Goal: Task Accomplishment & Management: Use online tool/utility

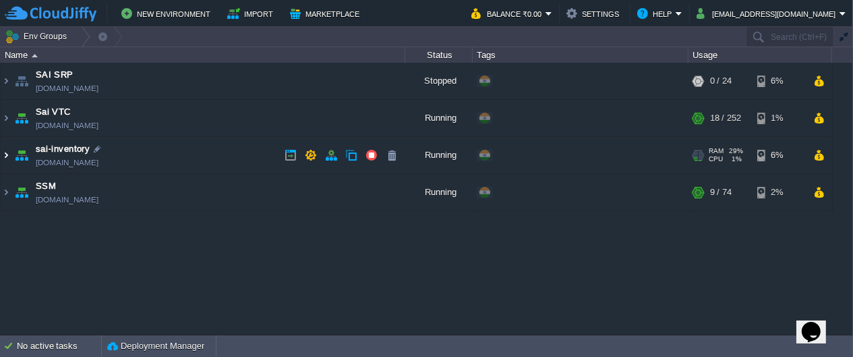
click at [7, 158] on img at bounding box center [6, 155] width 11 height 36
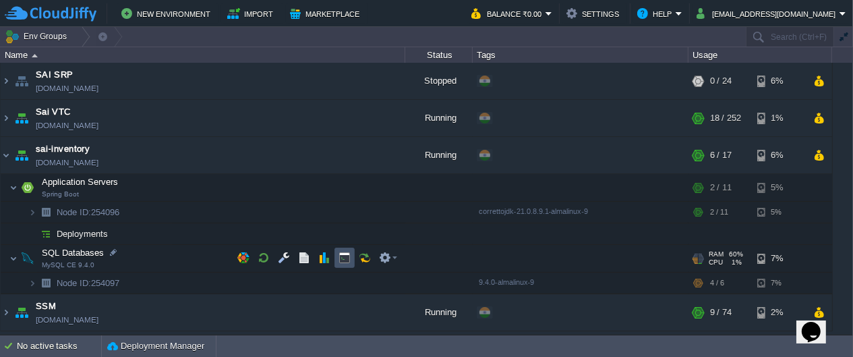
click at [342, 259] on button "button" at bounding box center [345, 258] width 12 height 12
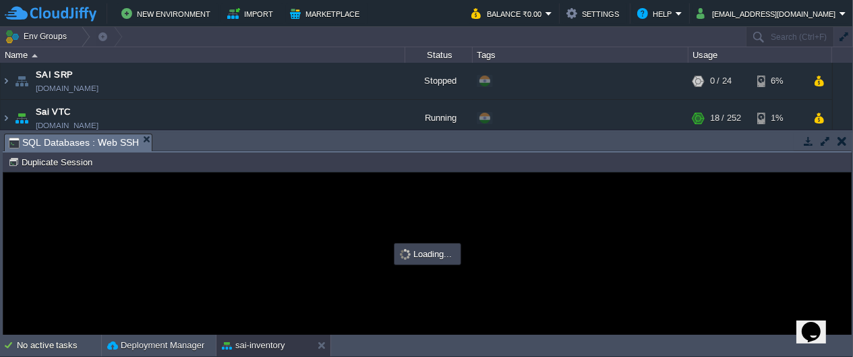
type input "#000000"
click at [840, 145] on button "button" at bounding box center [842, 141] width 9 height 12
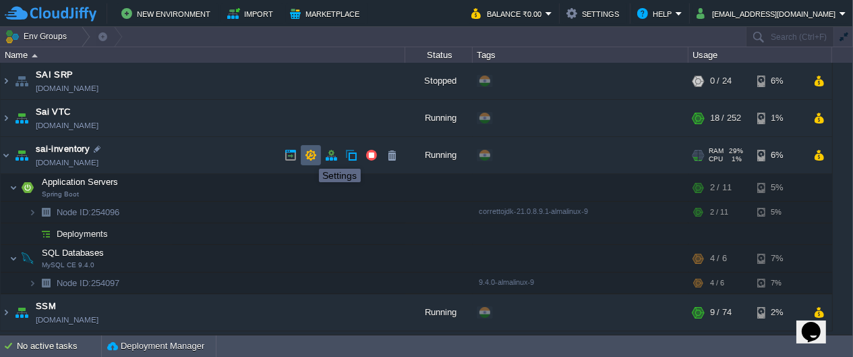
click at [309, 157] on button "button" at bounding box center [311, 155] width 12 height 12
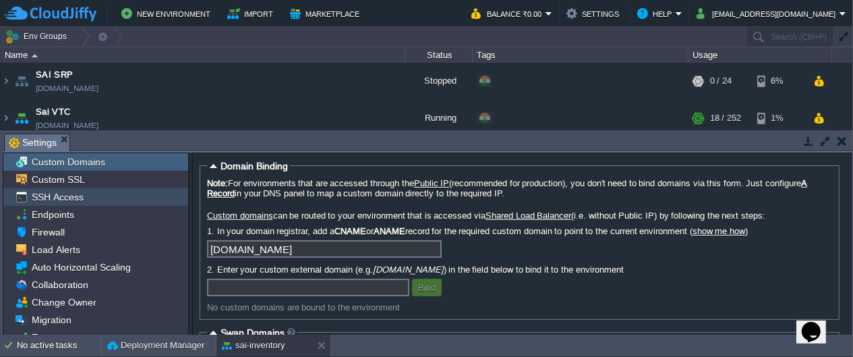
click at [87, 190] on div "SSH Access" at bounding box center [95, 197] width 185 height 18
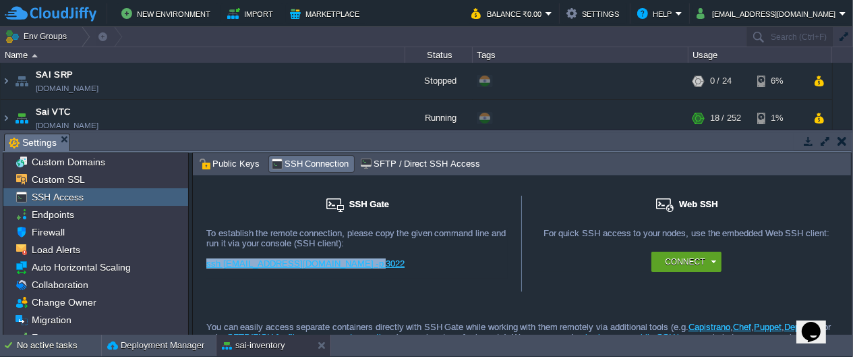
drag, startPoint x: 364, startPoint y: 260, endPoint x: 203, endPoint y: 266, distance: 161.3
click at [203, 266] on div "SSH Gate For remote connection you require SSH public key to be added to the ac…" at bounding box center [357, 244] width 329 height 96
copy link "ssh 9142@gate.cloudjiffy.com -p 3022"
click at [839, 143] on button "button" at bounding box center [842, 141] width 9 height 12
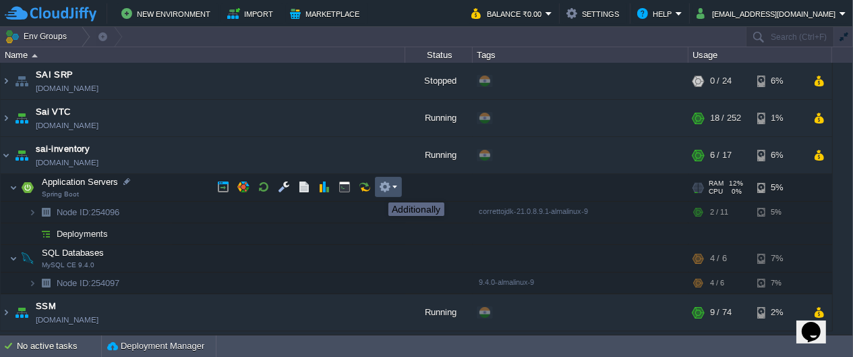
click at [389, 190] on button "button" at bounding box center [385, 187] width 12 height 12
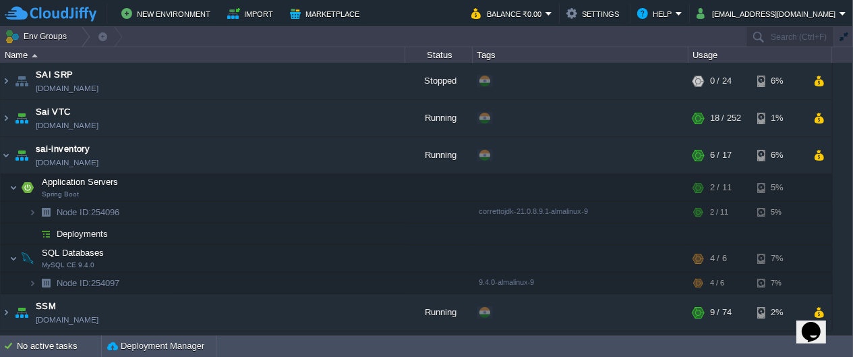
click at [264, 343] on td "No active tasks Deployment Manager" at bounding box center [426, 346] width 853 height 22
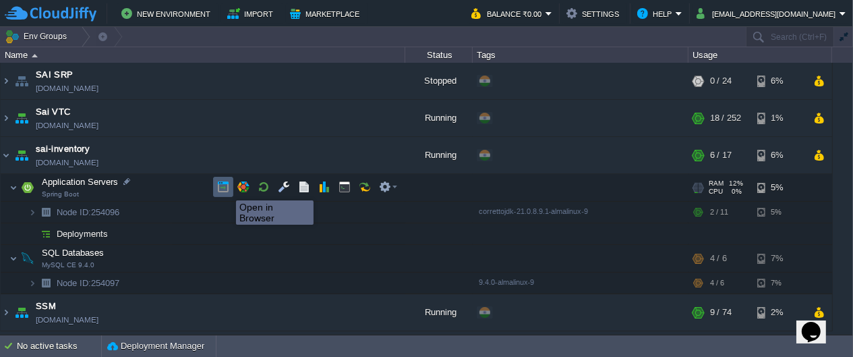
click at [226, 188] on button "button" at bounding box center [223, 187] width 12 height 12
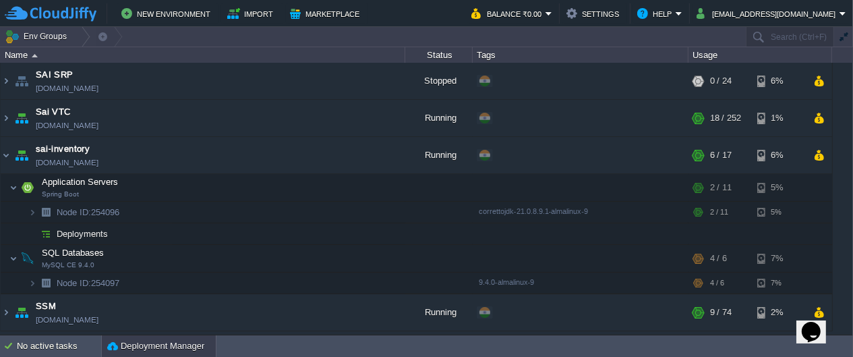
click at [169, 341] on button "Deployment Manager" at bounding box center [155, 345] width 97 height 13
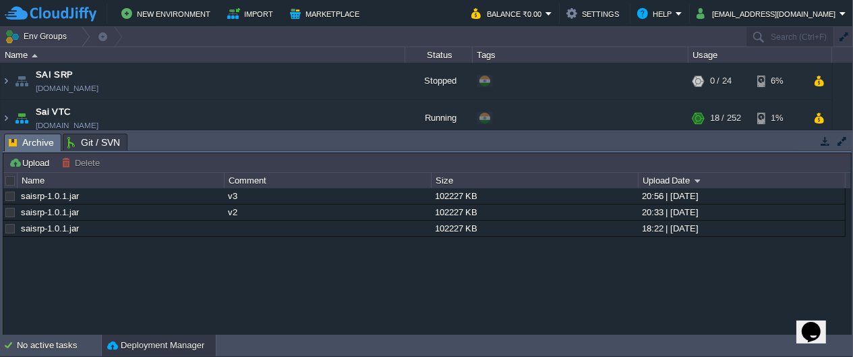
click at [32, 256] on div "saisrp-1.0.1.jar v3 102227 KB 20:56 | 15 Mar 2022 saisrp-1.0.1.jar v2 102227 KB…" at bounding box center [427, 261] width 848 height 146
click at [31, 162] on button "Upload" at bounding box center [31, 163] width 45 height 12
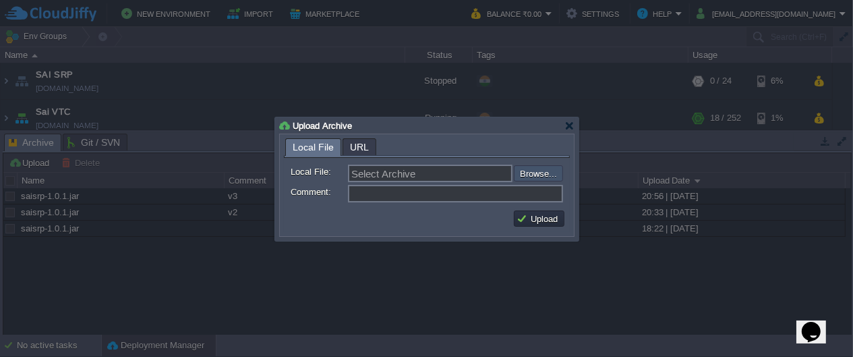
click at [530, 173] on input "file" at bounding box center [478, 173] width 171 height 16
type input "C:\fakepath\sai-inventory-system.jar"
type input "sai-inventory-system.jar"
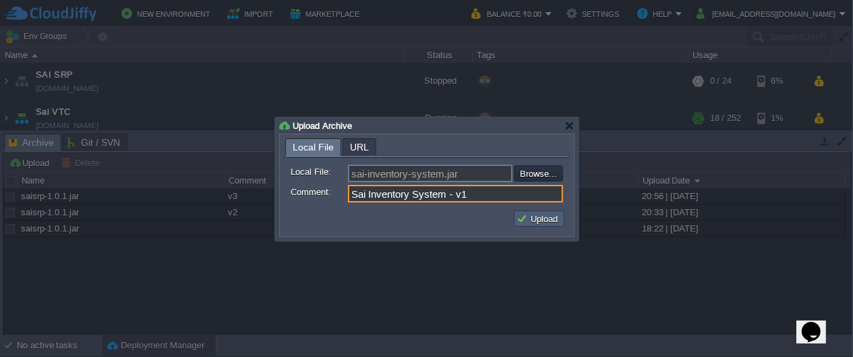
type input "Sai Inventory System - v1"
click at [538, 220] on button "Upload" at bounding box center [539, 219] width 45 height 12
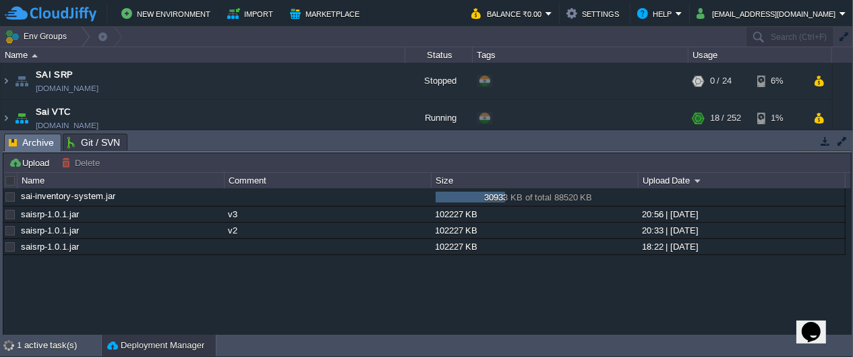
click at [826, 146] on button "button" at bounding box center [826, 141] width 12 height 12
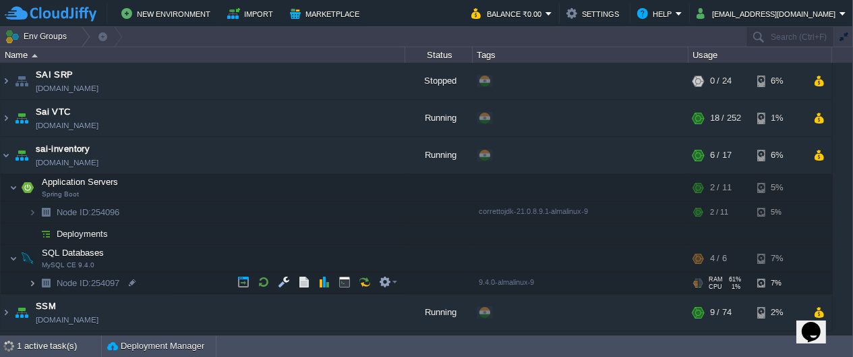
click at [34, 283] on img at bounding box center [32, 283] width 8 height 21
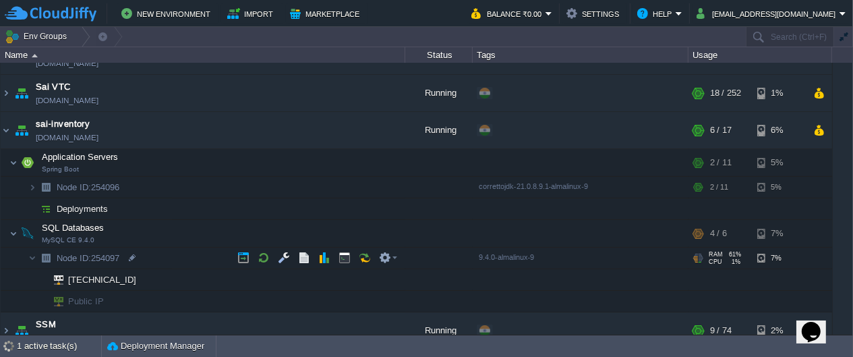
scroll to position [39, 0]
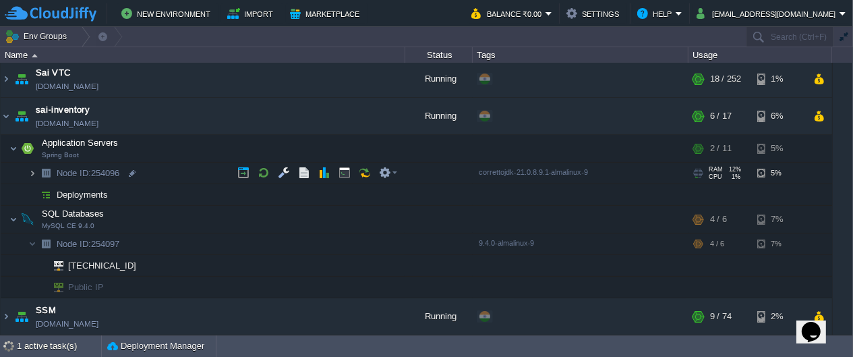
click at [28, 171] on img at bounding box center [32, 173] width 8 height 21
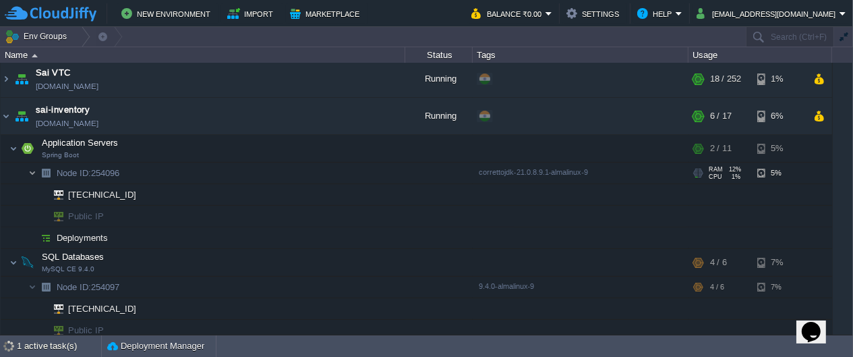
click at [28, 171] on img at bounding box center [32, 173] width 8 height 21
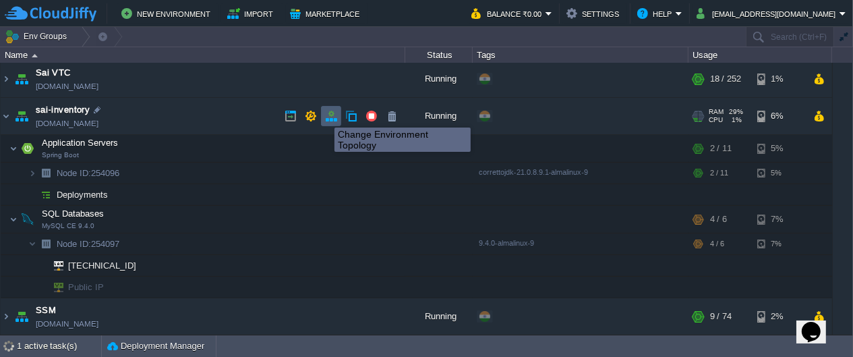
click at [331, 117] on button "button" at bounding box center [331, 116] width 12 height 12
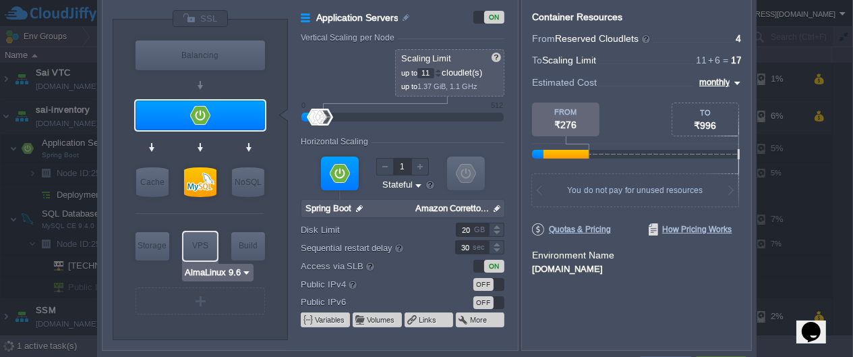
type input "MySQL CE 9.4.0"
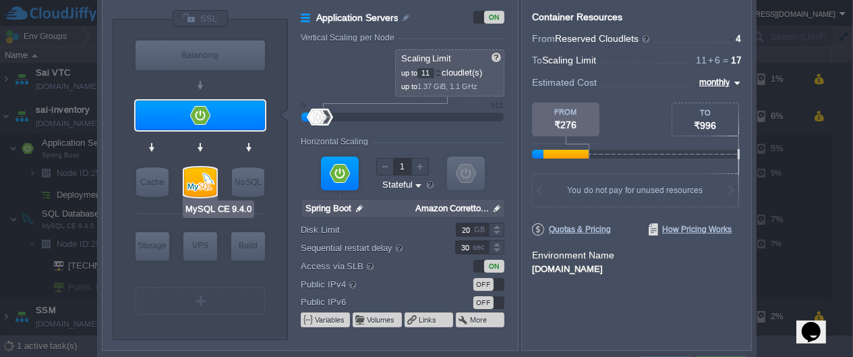
click at [200, 186] on div at bounding box center [200, 182] width 32 height 30
type input "SQL Databases"
type input "4"
type input "6"
type input "MySQL CE 9.4.0"
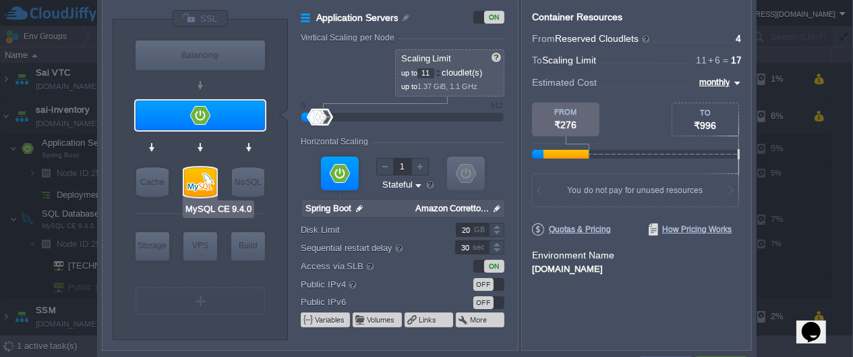
type input "null"
type input "9.4.0-almalinux-9"
type input "Stateless"
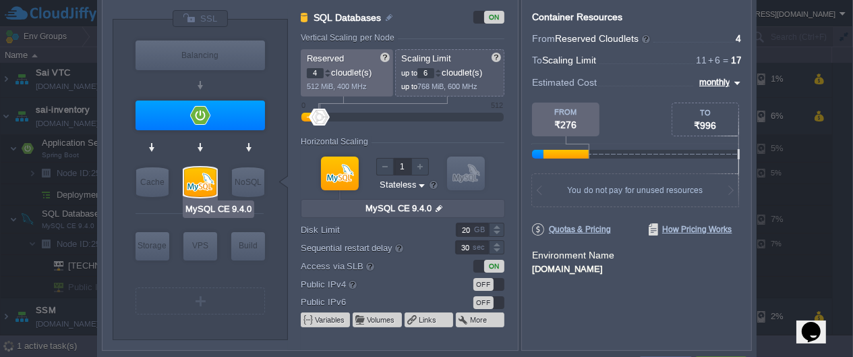
type input "Redis 7.2.4"
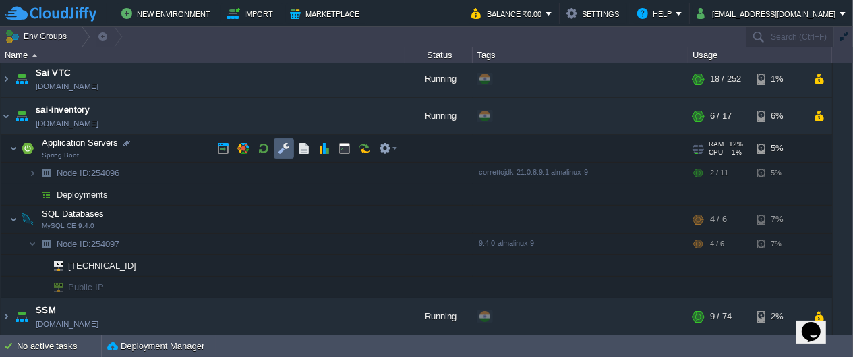
click at [277, 152] on td at bounding box center [284, 148] width 20 height 20
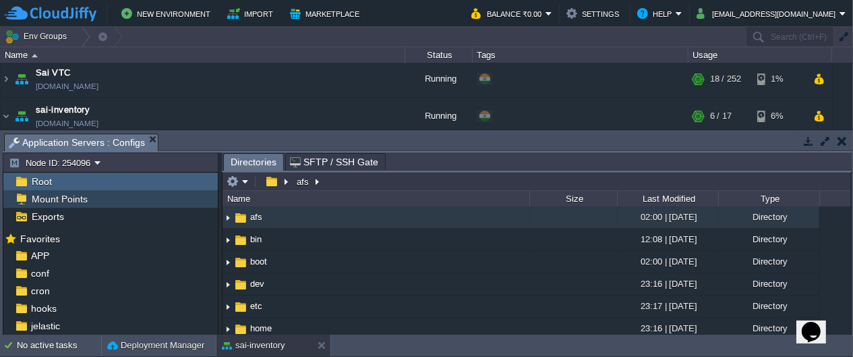
click at [76, 200] on span "Mount Points" at bounding box center [59, 199] width 61 height 12
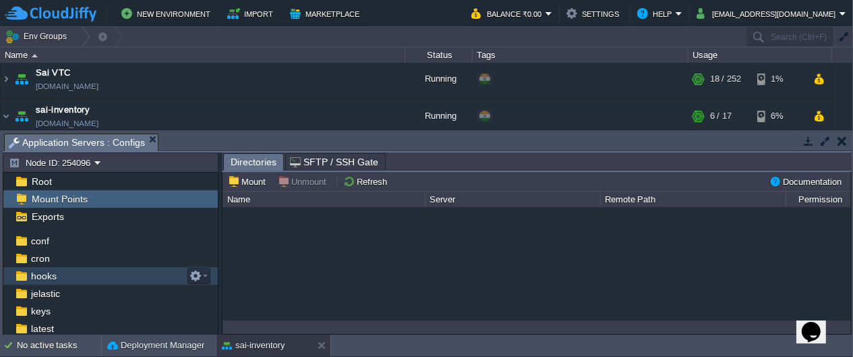
scroll to position [49, 0]
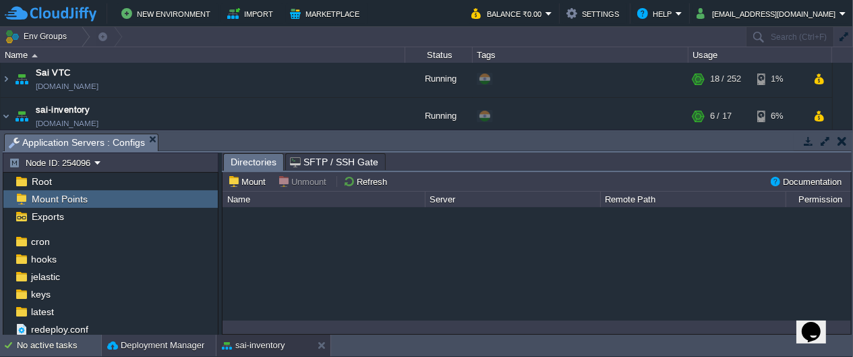
click at [170, 342] on button "Deployment Manager" at bounding box center [155, 345] width 97 height 13
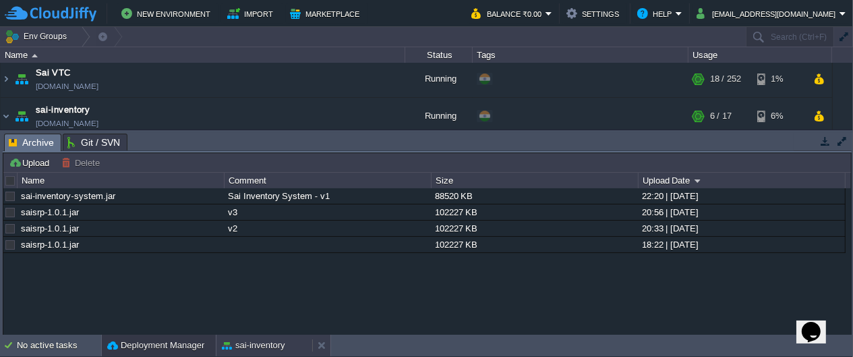
click at [221, 347] on div "sai-inventory" at bounding box center [265, 346] width 96 height 22
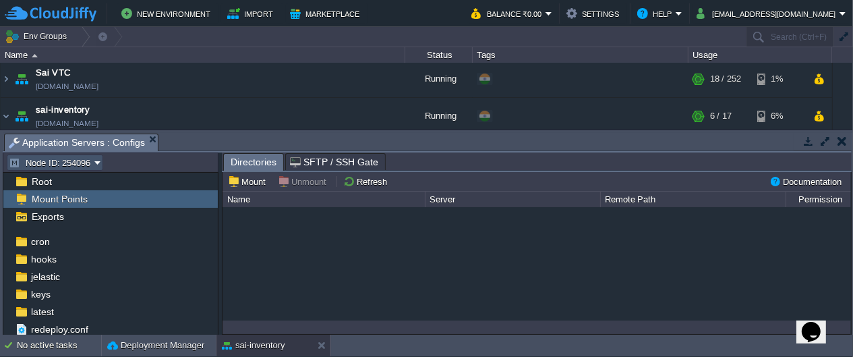
click at [94, 164] on button "Node ID: 254096" at bounding box center [52, 163] width 86 height 12
click at [107, 163] on td "Node ID: 254096" at bounding box center [111, 162] width 212 height 16
click at [846, 144] on button "button" at bounding box center [842, 141] width 9 height 12
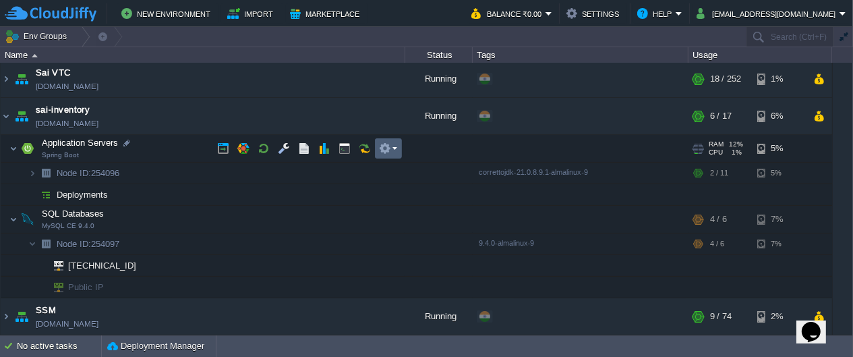
click at [383, 148] on button "button" at bounding box center [385, 148] width 12 height 12
click at [165, 142] on td "Application Servers Spring Boot" at bounding box center [203, 149] width 405 height 28
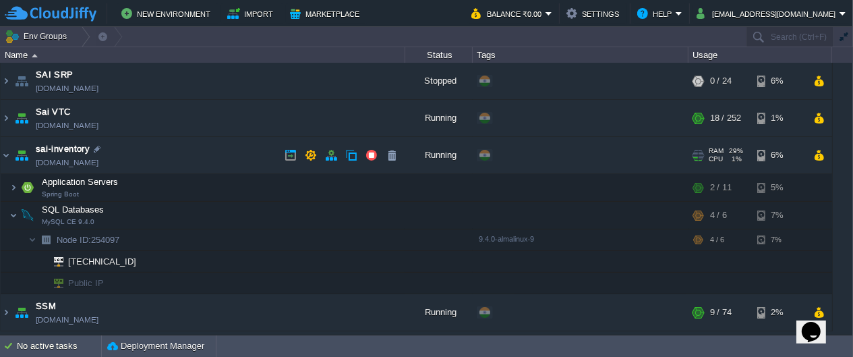
click at [156, 154] on td "sai-inventory sai-inventory.cloudjiffy.net" at bounding box center [203, 155] width 405 height 37
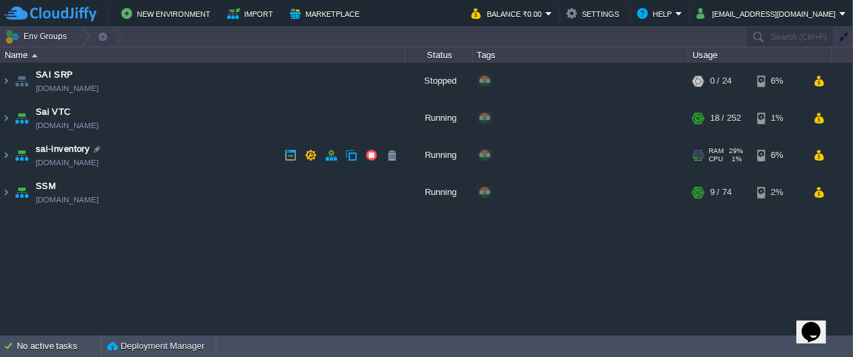
click at [159, 159] on td "sai-inventory sai-inventory.cloudjiffy.net" at bounding box center [203, 155] width 405 height 37
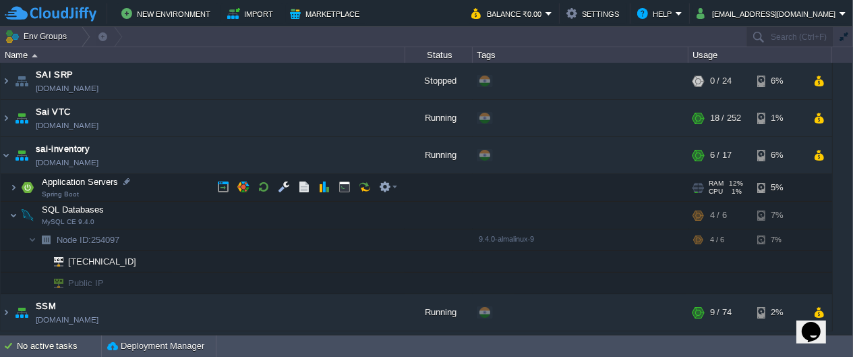
click at [153, 184] on td "Application Servers Spring Boot" at bounding box center [203, 188] width 405 height 28
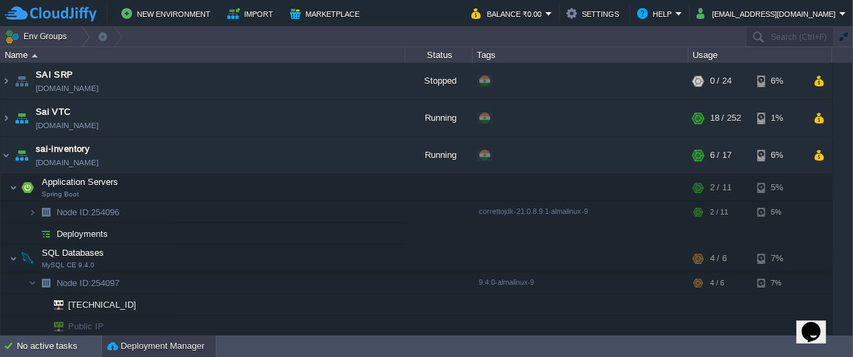
click at [154, 343] on button "Deployment Manager" at bounding box center [155, 345] width 97 height 13
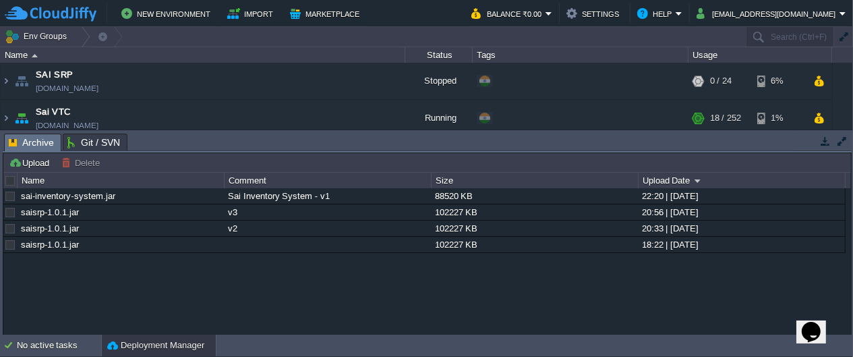
click at [111, 281] on div "sai-inventory-system.jar Sai Inventory System - v1 88520 KB 22:20 | 13 Oct 2025…" at bounding box center [427, 261] width 848 height 146
click at [32, 157] on button "Upload" at bounding box center [31, 163] width 45 height 12
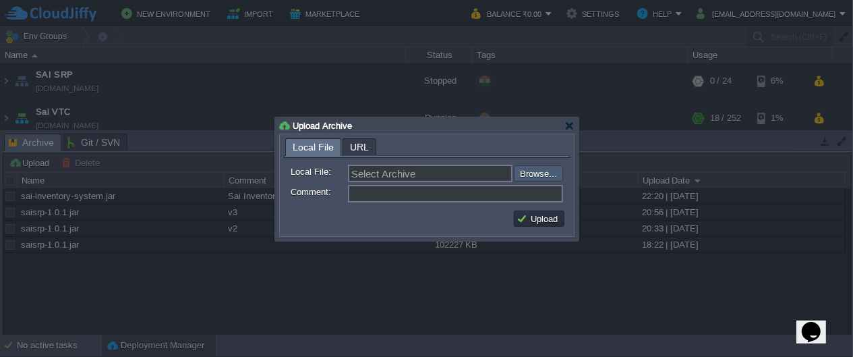
click at [542, 175] on input "file" at bounding box center [478, 173] width 171 height 16
type input "C:\fakepath\sai-inventory-system.jar"
type input "sai-inventory-system.jar"
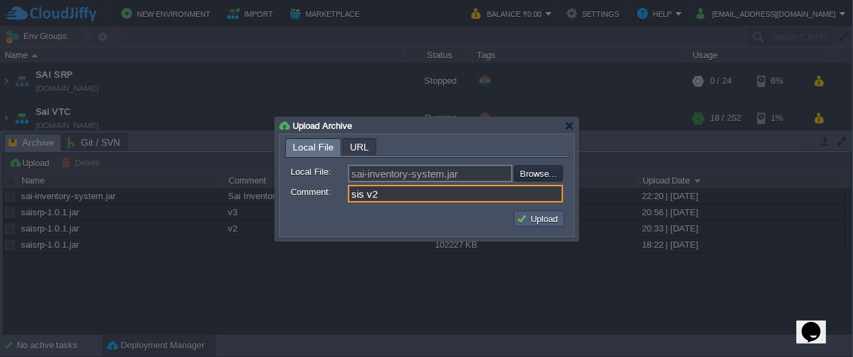
type input "sis v2"
click at [540, 223] on button "Upload" at bounding box center [539, 219] width 45 height 12
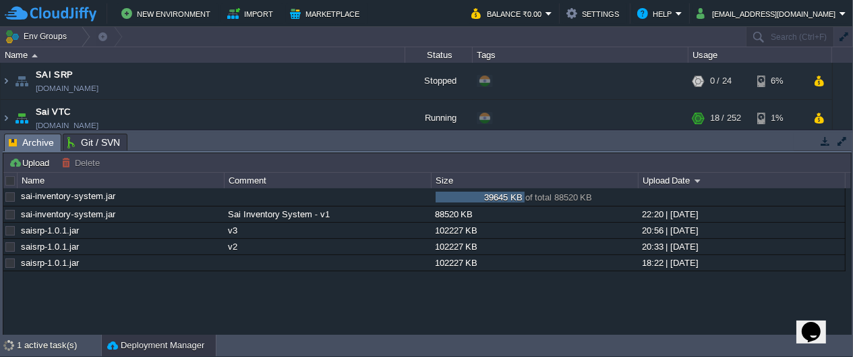
click at [826, 141] on button "button" at bounding box center [826, 141] width 12 height 12
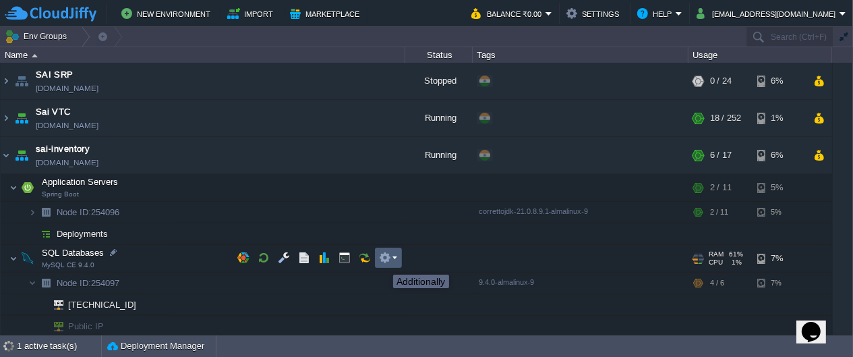
click at [383, 262] on button "button" at bounding box center [385, 258] width 12 height 12
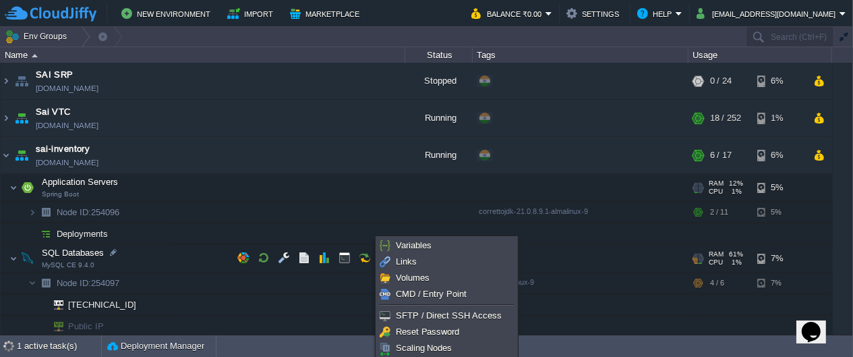
click at [159, 181] on td "Application Servers Spring Boot" at bounding box center [203, 188] width 405 height 28
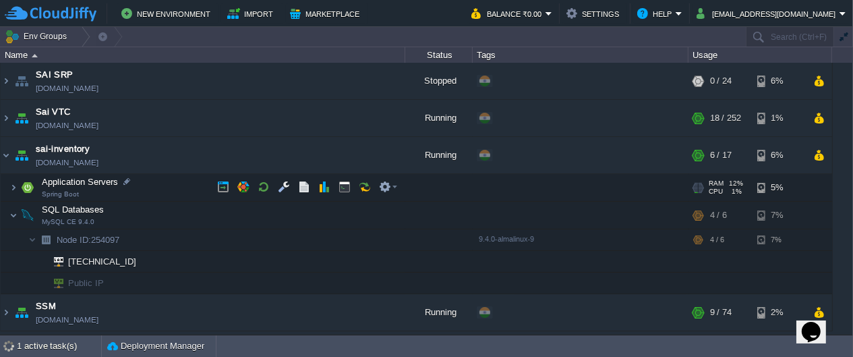
click at [163, 178] on td "Application Servers Spring Boot" at bounding box center [203, 188] width 405 height 28
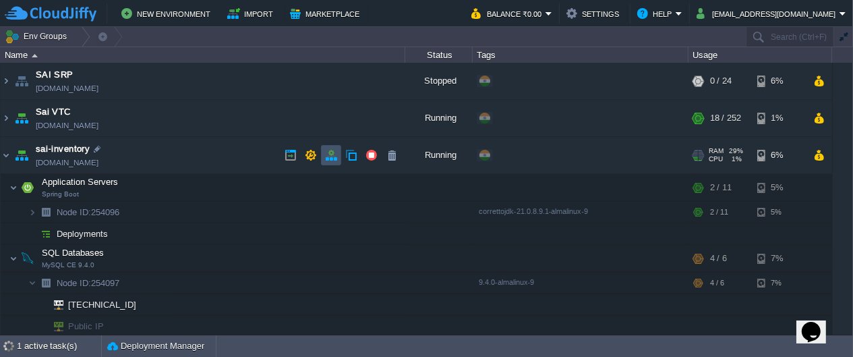
click at [333, 158] on button "button" at bounding box center [331, 155] width 12 height 12
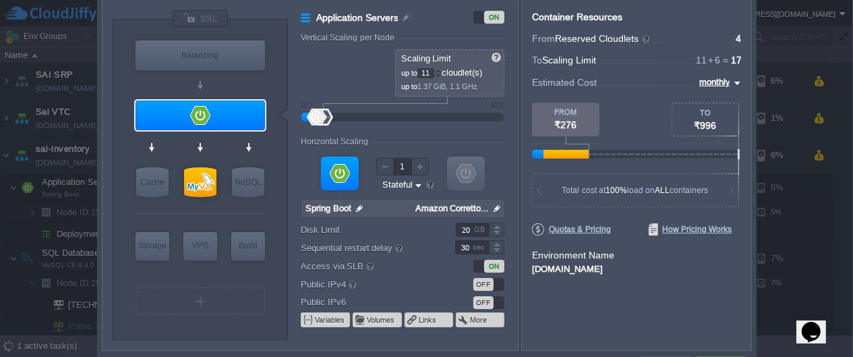
type input "MySQL CE 9.4.0"
click at [195, 187] on div at bounding box center [200, 182] width 32 height 30
type input "SQL Databases"
type input "4"
type input "6"
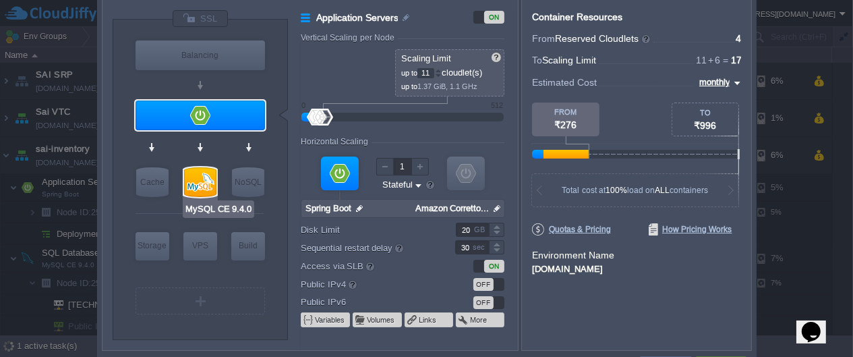
type input "MySQL CE 9.4.0"
type input "null"
type input "9.4.0-almalinux-9"
type input "Stateless"
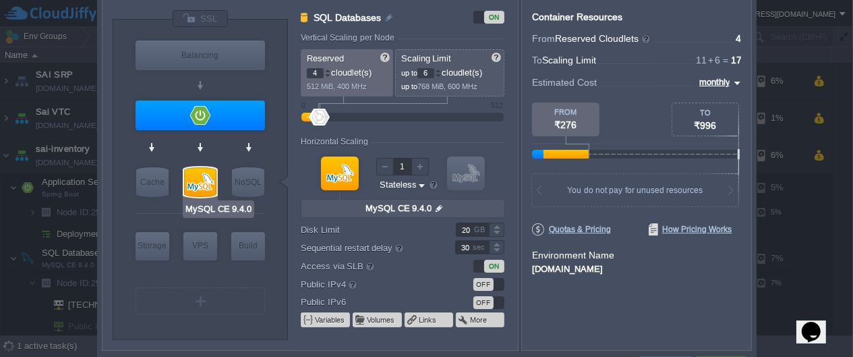
type input "Redis 7.2.4"
click at [624, 321] on div "Container Resources From Reserved Cloudlets ... = 4 not added To Scaling Limit …" at bounding box center [636, 175] width 231 height 352
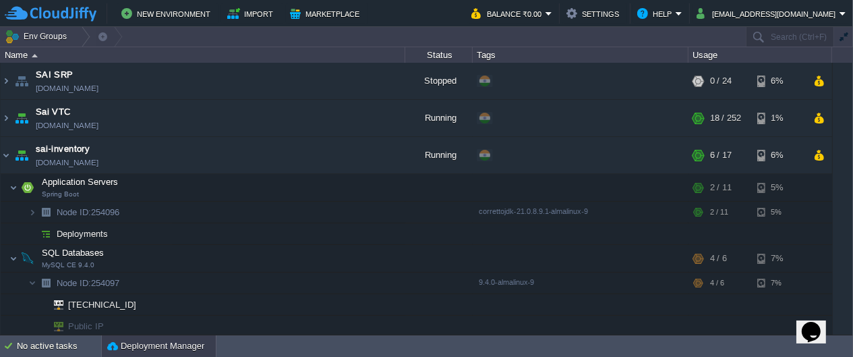
click at [151, 338] on div "Deployment Manager" at bounding box center [159, 346] width 114 height 22
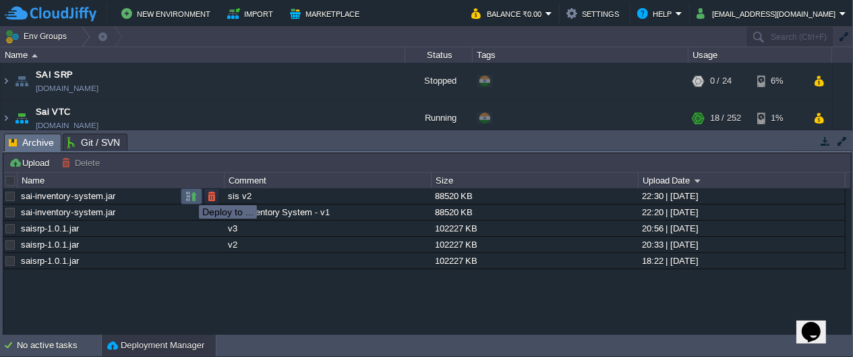
click at [189, 193] on button "button" at bounding box center [192, 196] width 12 height 12
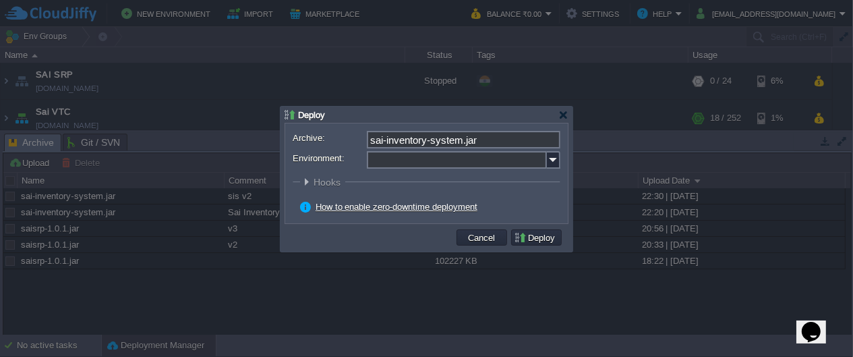
click at [497, 169] on form "Archive: sai-inventory-system.jar Environment: : ROOT Hooks Pre Build Post Pre …" at bounding box center [427, 173] width 268 height 85
click at [502, 157] on input "Environment:" at bounding box center [457, 160] width 180 height 18
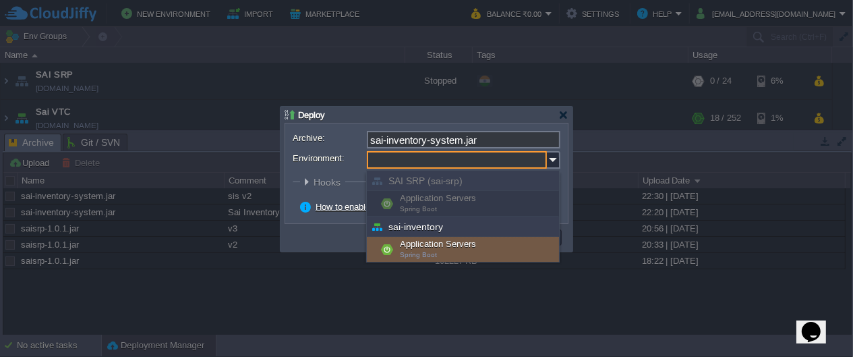
click at [451, 249] on div "Application Servers Spring Boot" at bounding box center [463, 250] width 192 height 26
type input "Application Servers (sai-inventory)"
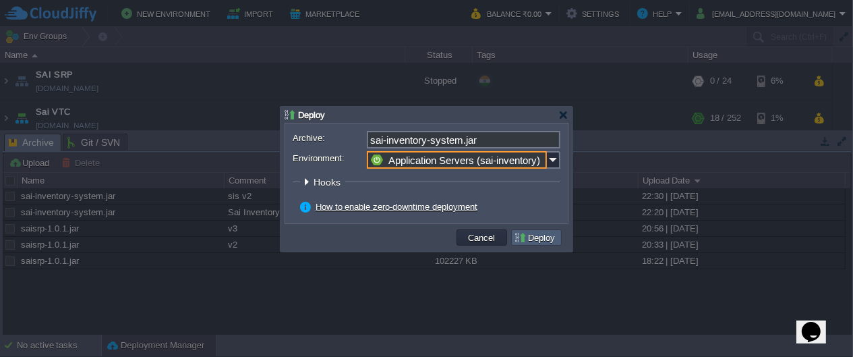
click at [539, 239] on button "Deploy" at bounding box center [536, 237] width 45 height 12
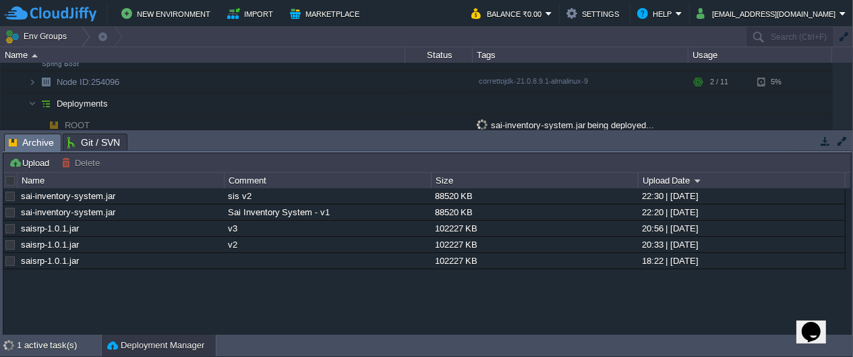
click at [824, 148] on td at bounding box center [825, 141] width 17 height 16
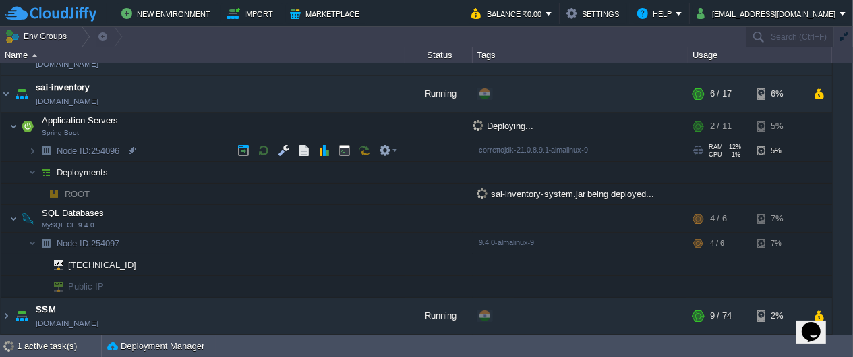
scroll to position [61, 0]
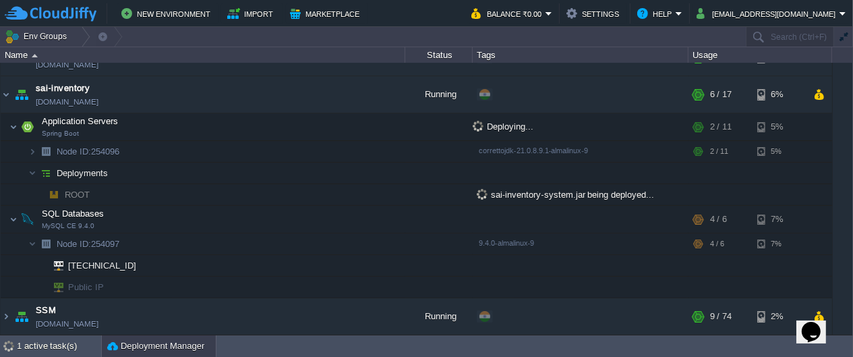
click at [136, 349] on button "Deployment Manager" at bounding box center [155, 345] width 97 height 13
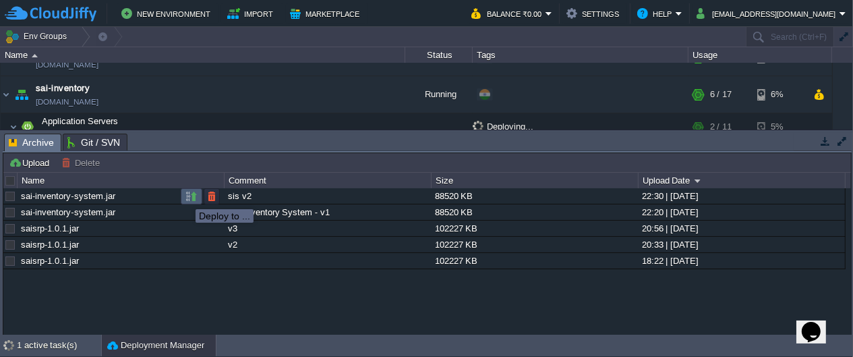
click at [186, 197] on button "button" at bounding box center [192, 196] width 12 height 12
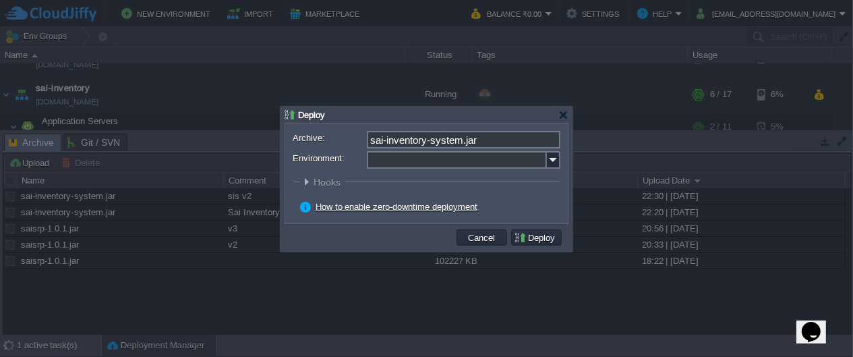
click at [316, 179] on span "Hooks" at bounding box center [329, 182] width 30 height 11
click at [474, 165] on input "Environment:" at bounding box center [457, 160] width 180 height 18
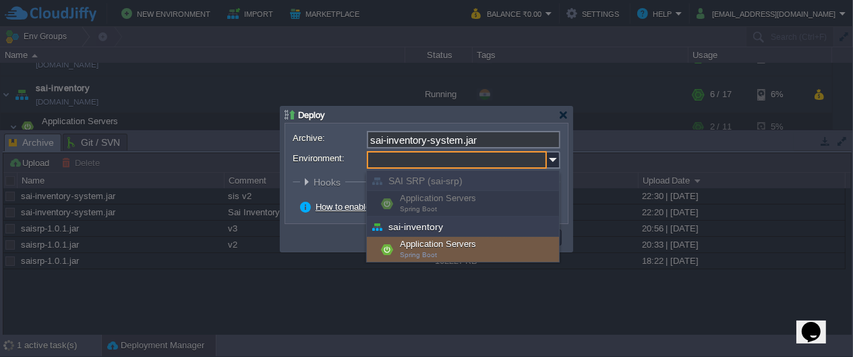
click at [434, 248] on div "Application Servers Spring Boot" at bounding box center [463, 250] width 192 height 26
type input "Application Servers (sai-inventory)"
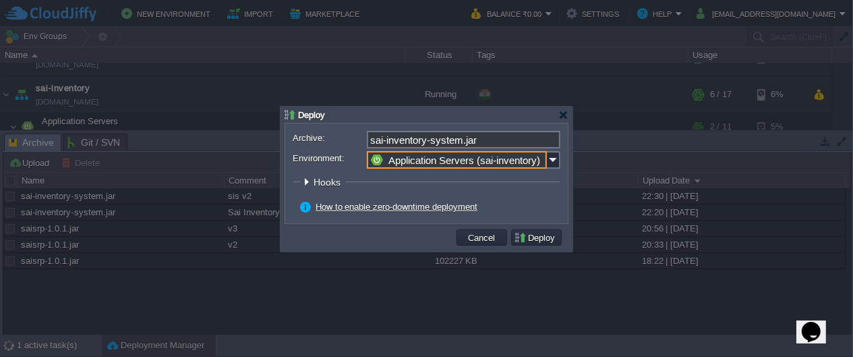
click at [307, 178] on div at bounding box center [307, 182] width 10 height 10
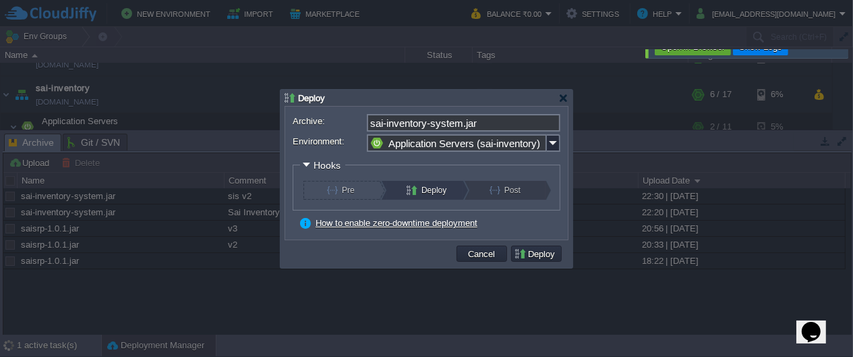
scroll to position [114, 0]
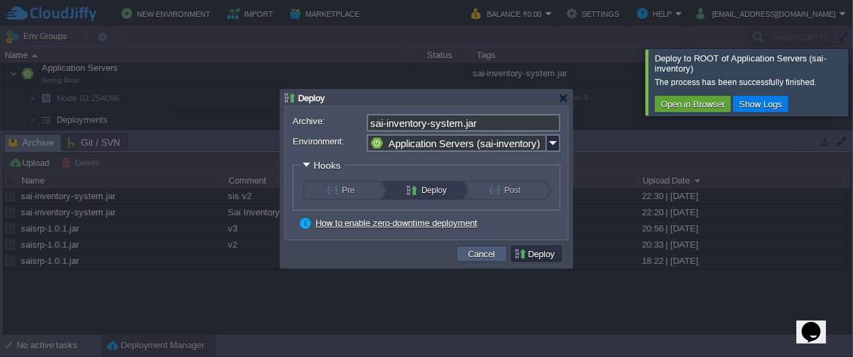
click at [465, 253] on button "Cancel" at bounding box center [482, 254] width 35 height 12
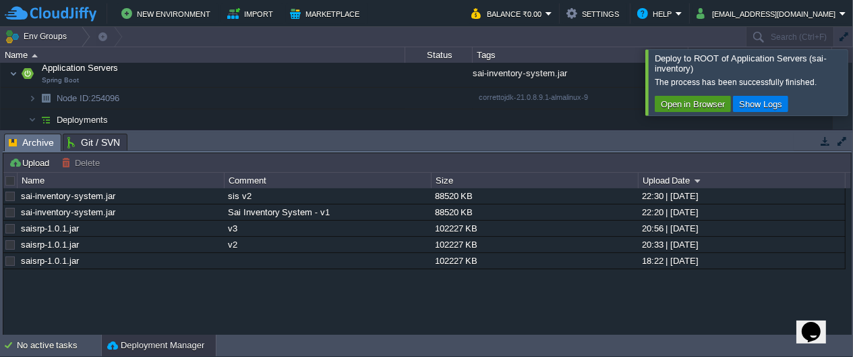
click at [682, 106] on button "Open in Browser" at bounding box center [693, 104] width 72 height 12
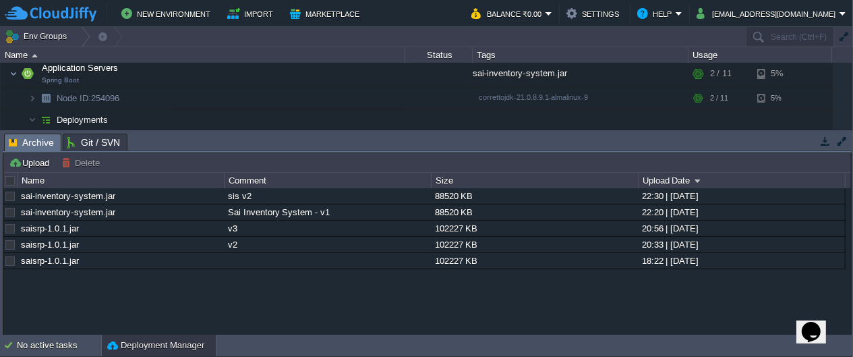
click at [820, 141] on button "button" at bounding box center [826, 141] width 12 height 12
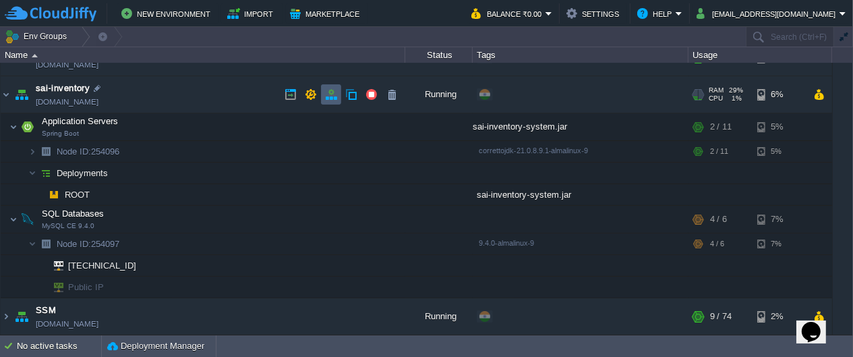
click at [334, 98] on button "button" at bounding box center [331, 94] width 12 height 12
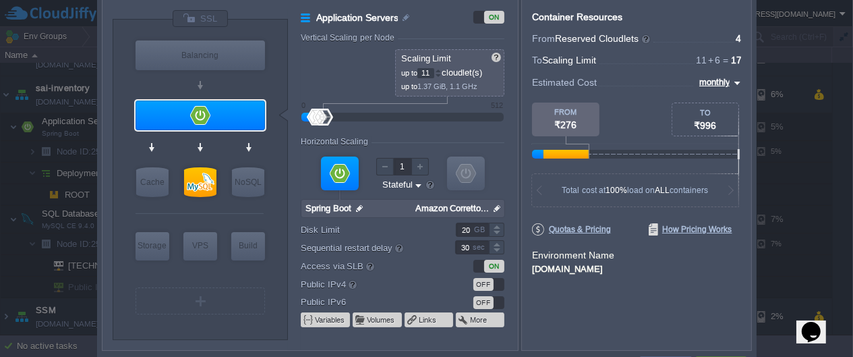
click at [203, 9] on div at bounding box center [200, 9] width 57 height 0
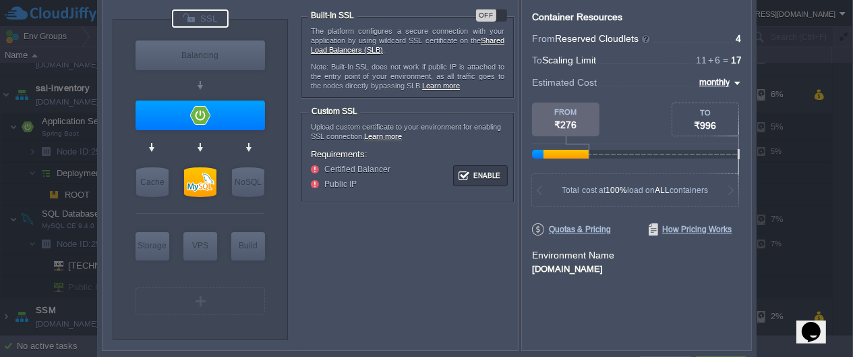
click at [497, 15] on div "OFF" at bounding box center [491, 15] width 31 height 13
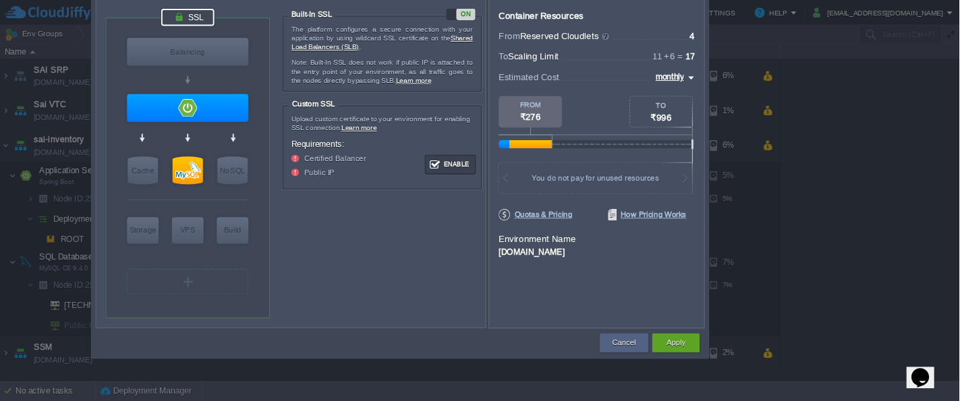
scroll to position [0, 0]
click at [728, 356] on button "Apply" at bounding box center [721, 366] width 20 height 13
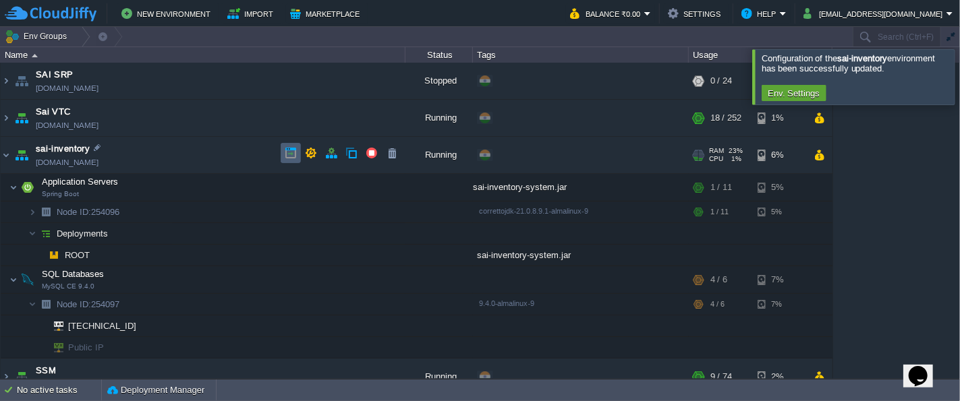
click at [298, 153] on td at bounding box center [291, 153] width 20 height 20
click at [281, 150] on td at bounding box center [291, 155] width 20 height 20
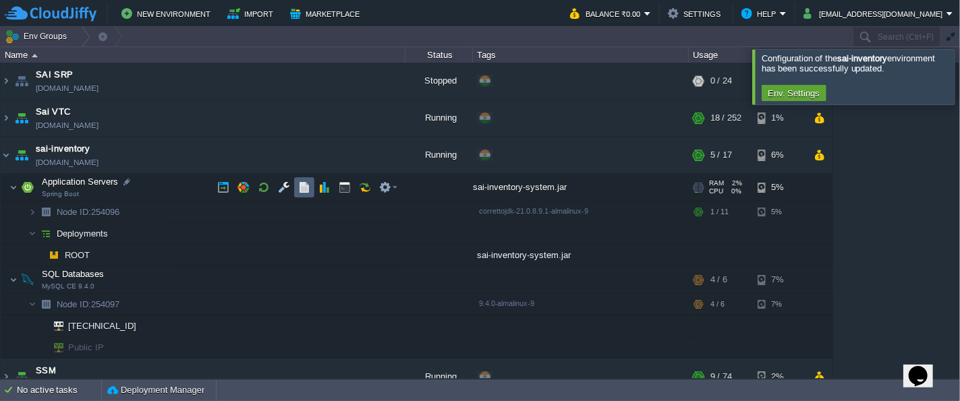
click at [298, 190] on button "button" at bounding box center [304, 187] width 12 height 12
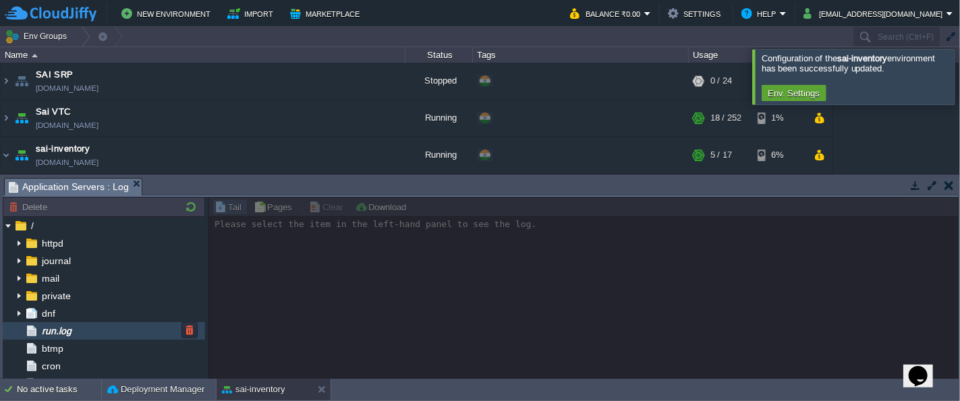
click at [96, 331] on div "run.log" at bounding box center [104, 331] width 202 height 18
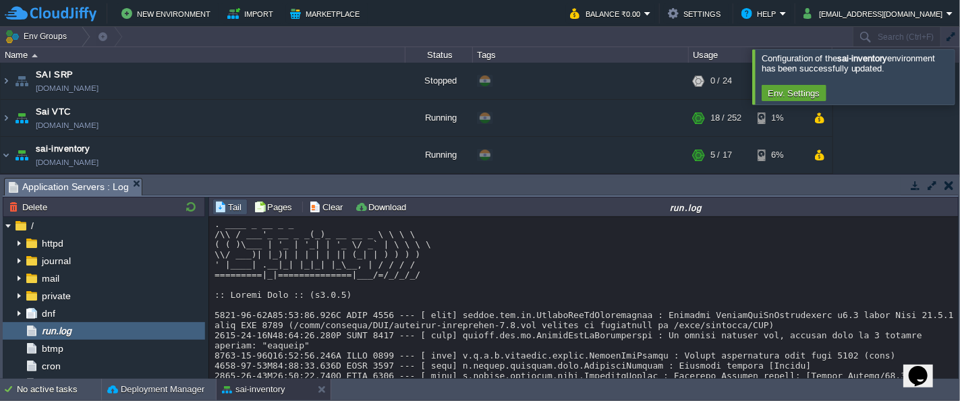
click at [853, 188] on button "button" at bounding box center [915, 185] width 12 height 12
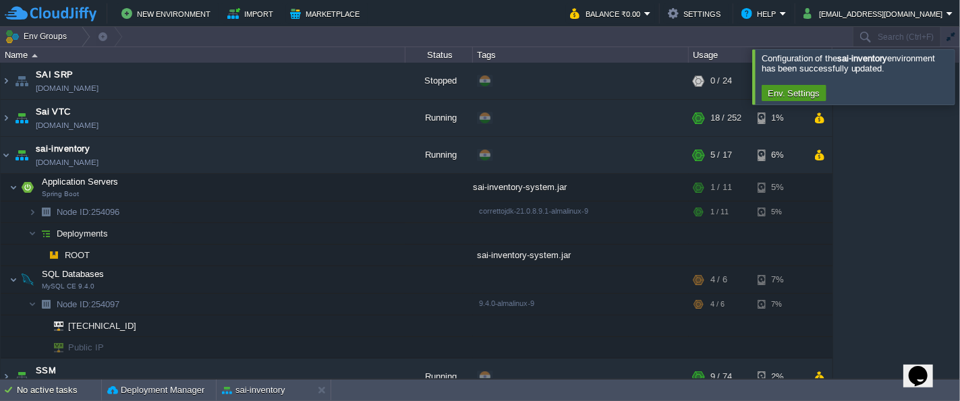
click at [799, 90] on button "Env. Settings" at bounding box center [794, 93] width 61 height 12
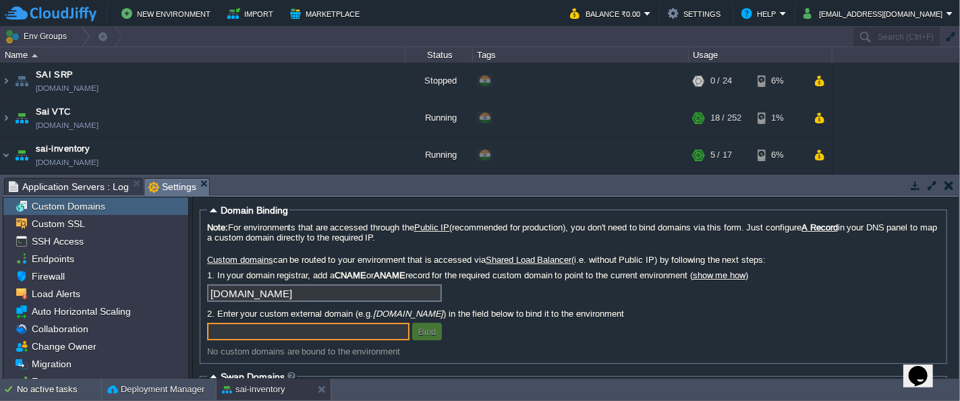
click at [853, 183] on button "button" at bounding box center [948, 185] width 9 height 12
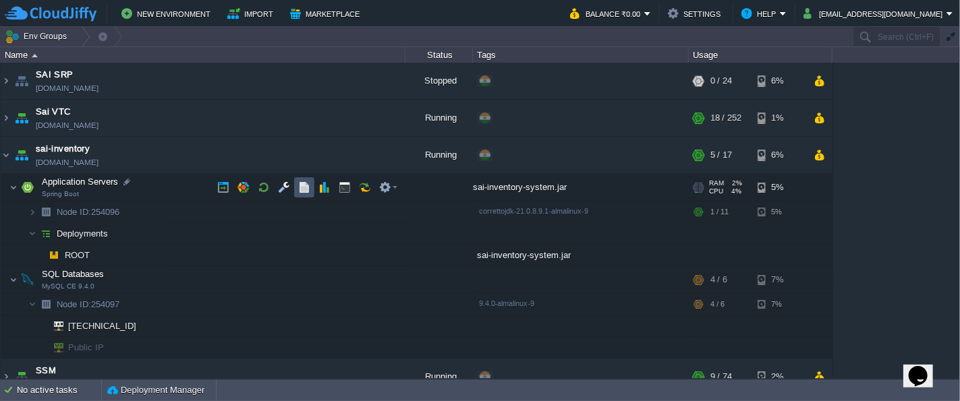
click at [310, 187] on button "button" at bounding box center [304, 187] width 12 height 12
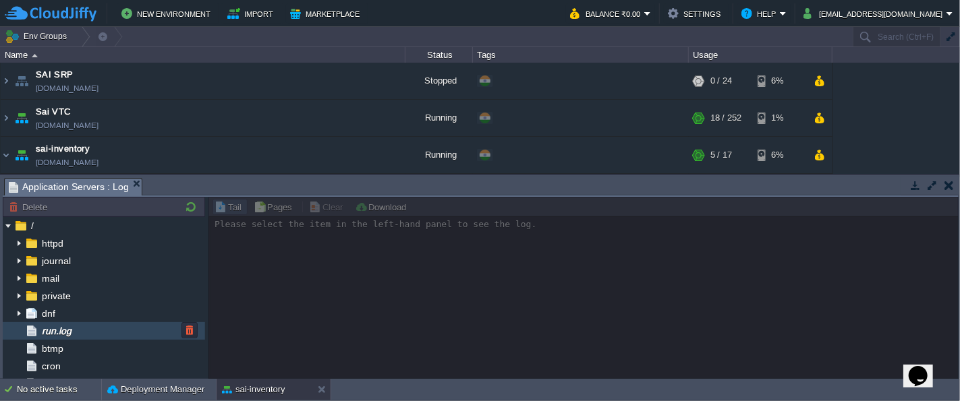
click at [92, 331] on div "run.log" at bounding box center [104, 331] width 202 height 18
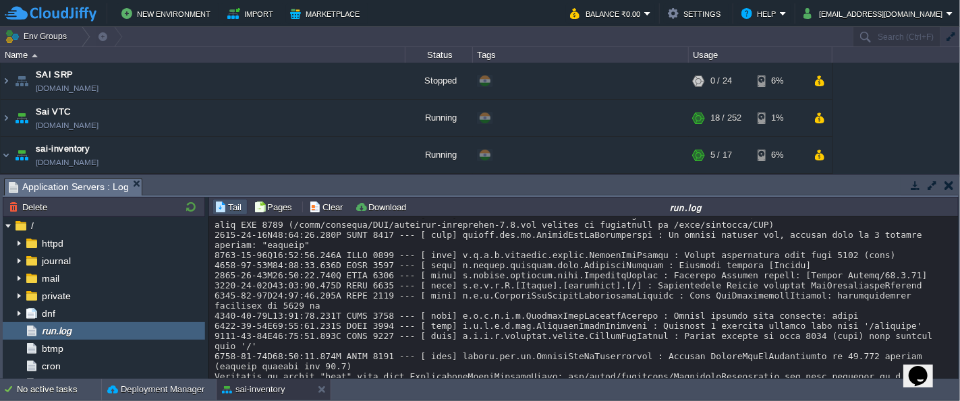
scroll to position [202, 0]
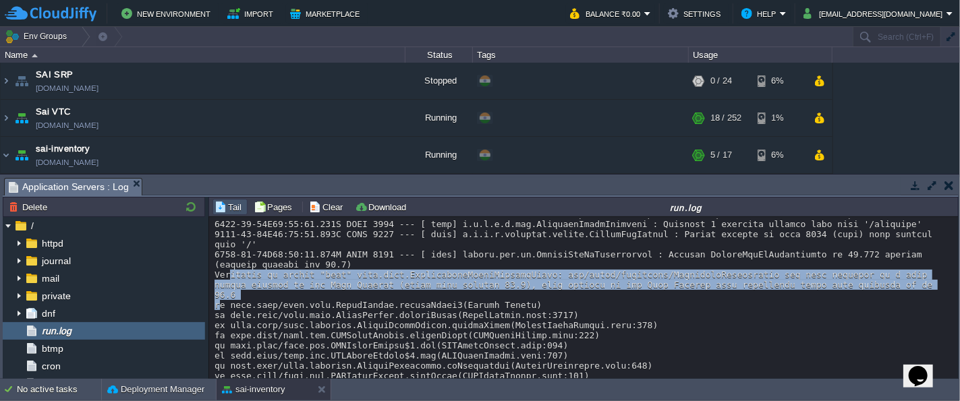
drag, startPoint x: 266, startPoint y: 314, endPoint x: 213, endPoint y: 295, distance: 57.0
click at [215, 295] on div at bounding box center [584, 249] width 739 height 465
copy div "Exception in thread "main" java.lang.UnsupportedClassVersionError: org/sssso/in…"
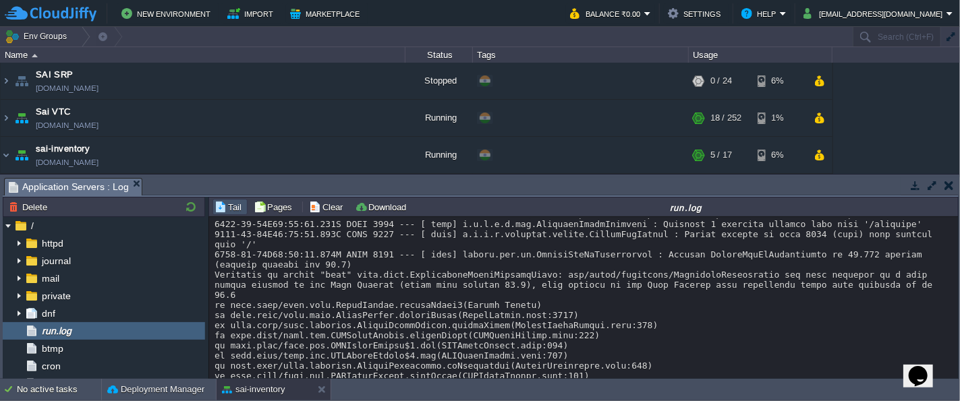
click at [650, 324] on div at bounding box center [584, 249] width 739 height 465
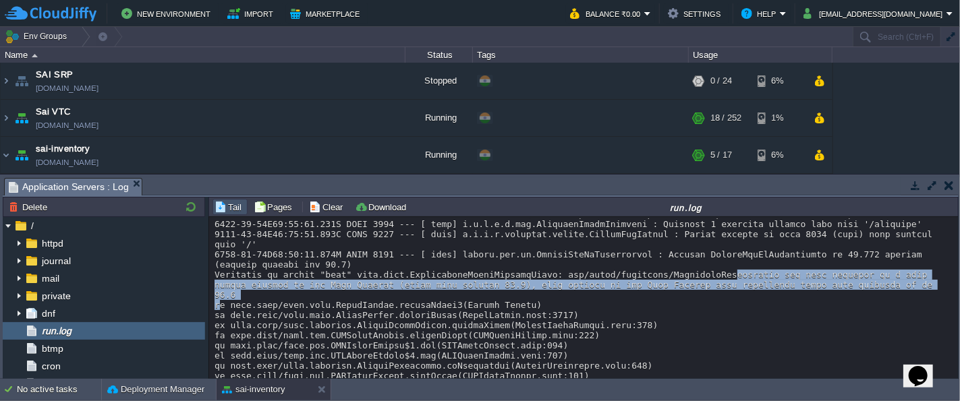
drag, startPoint x: 720, startPoint y: 299, endPoint x: 739, endPoint y: 312, distance: 22.7
click at [739, 312] on div at bounding box center [584, 249] width 739 height 465
copy div "Application has been compiled by a more recent version of the Java Runtime (cla…"
click at [853, 188] on button "button" at bounding box center [915, 185] width 12 height 12
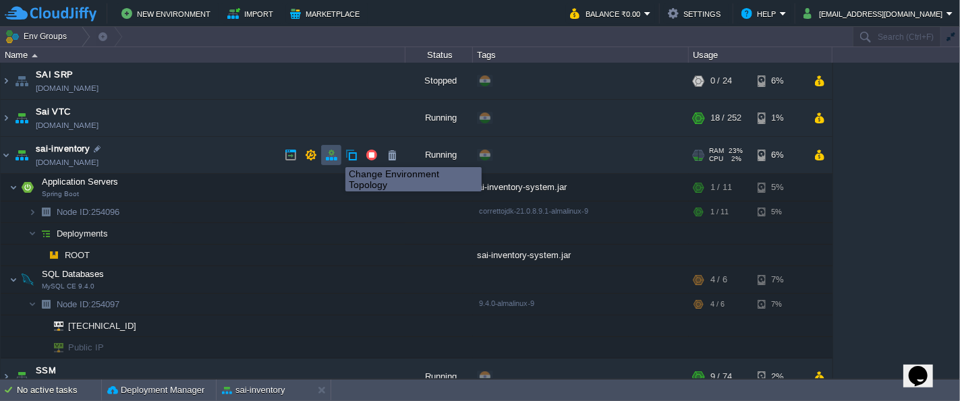
click at [335, 155] on button "button" at bounding box center [331, 155] width 12 height 12
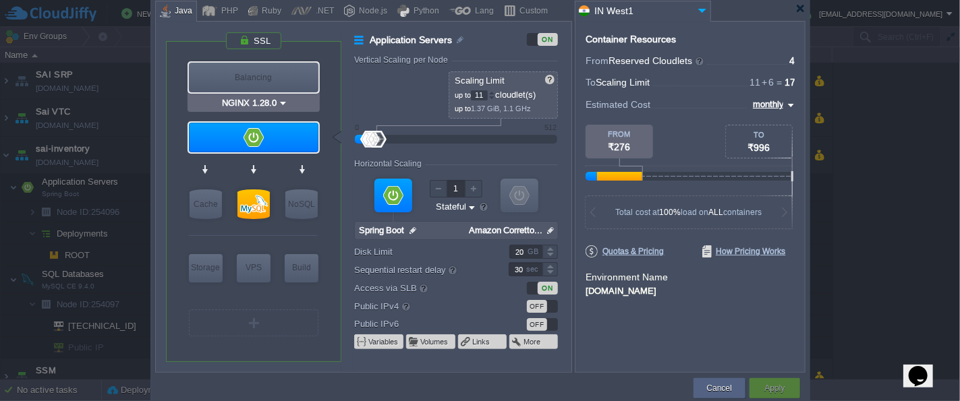
type input "Spring Boot"
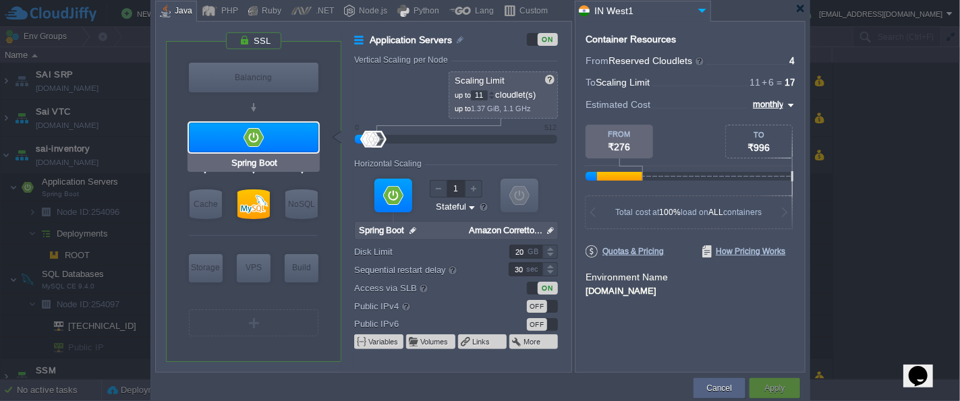
click at [264, 142] on div at bounding box center [254, 138] width 130 height 30
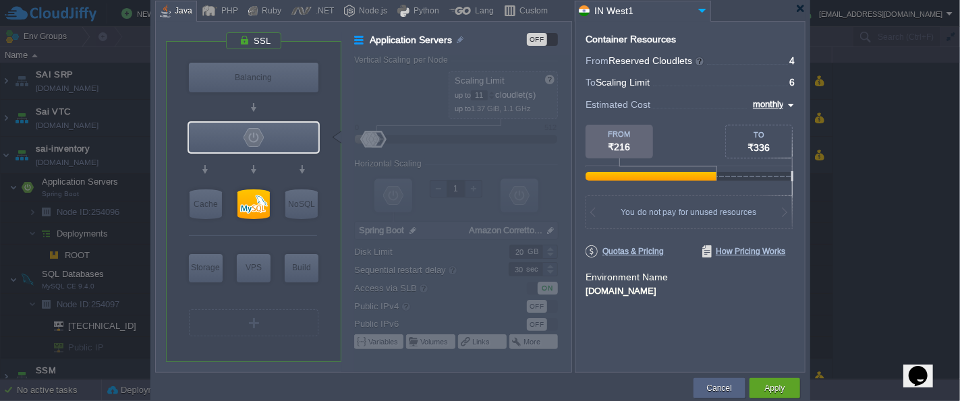
click at [542, 41] on div "OFF" at bounding box center [537, 39] width 20 height 13
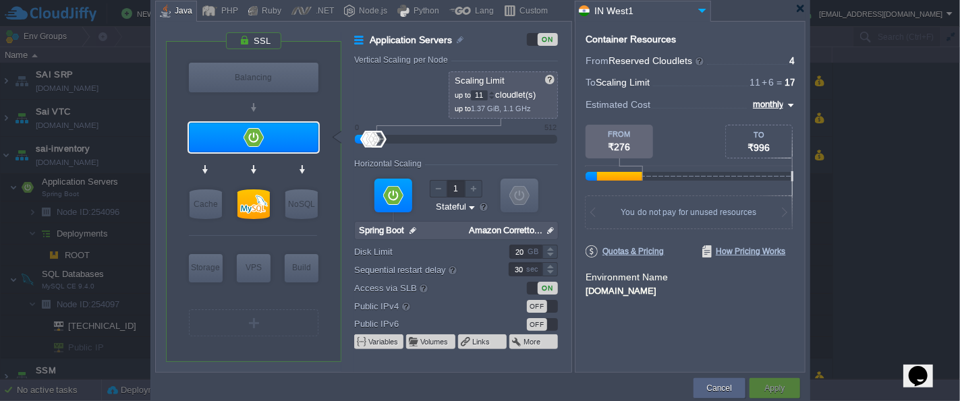
type input "Amazon Corretto 21.0.8.9.1"
click at [523, 232] on input "Amazon Corretto 21.0.8.9.1" at bounding box center [504, 231] width 79 height 18
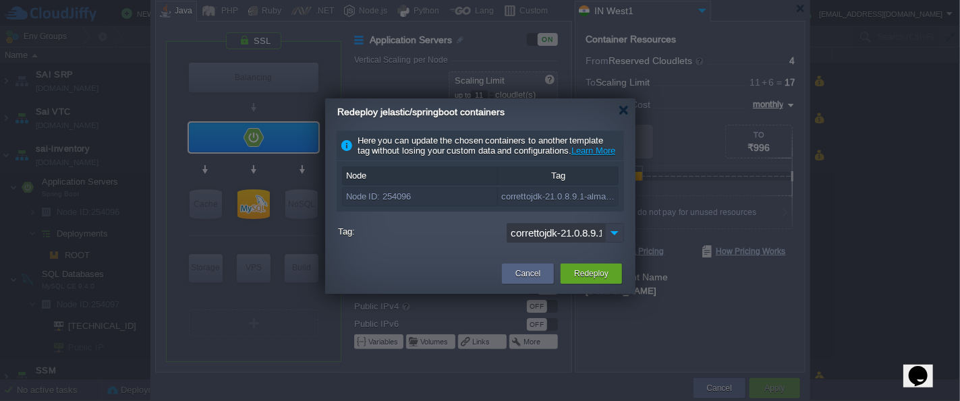
click at [617, 243] on img at bounding box center [614, 233] width 19 height 20
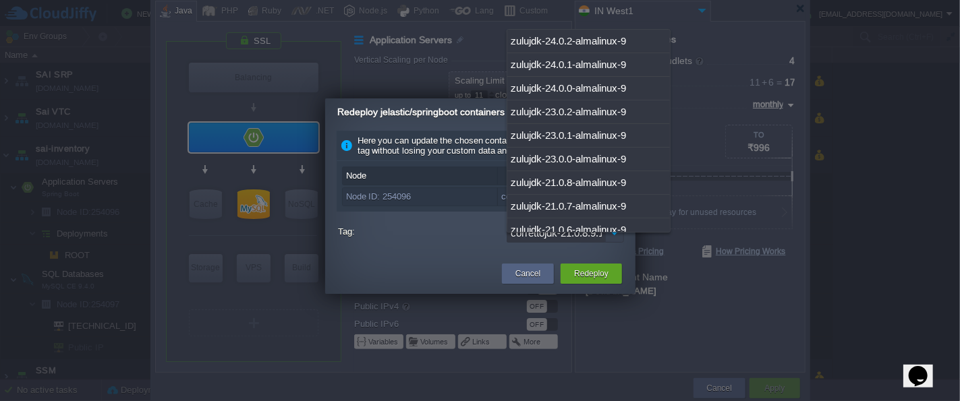
scroll to position [1027, 0]
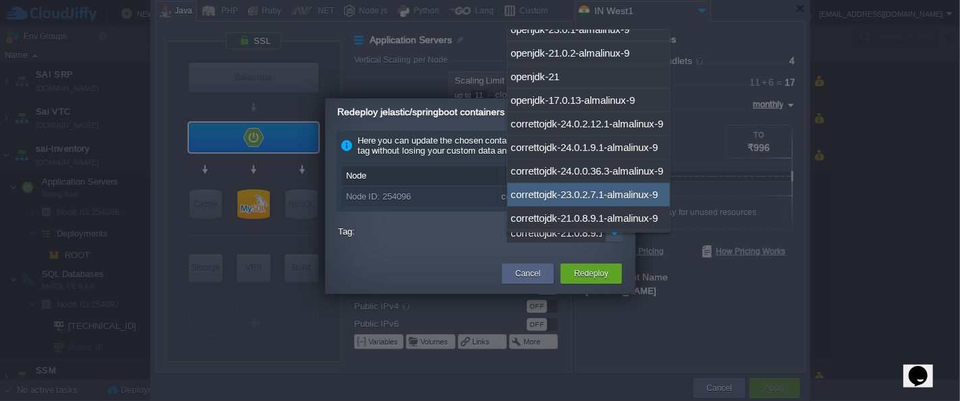
click at [601, 194] on div "correttojdk-23.0.2.7.1-almalinux-9" at bounding box center [588, 195] width 163 height 24
type input "correttojdk-23.0.2.7.1-almalinux-9"
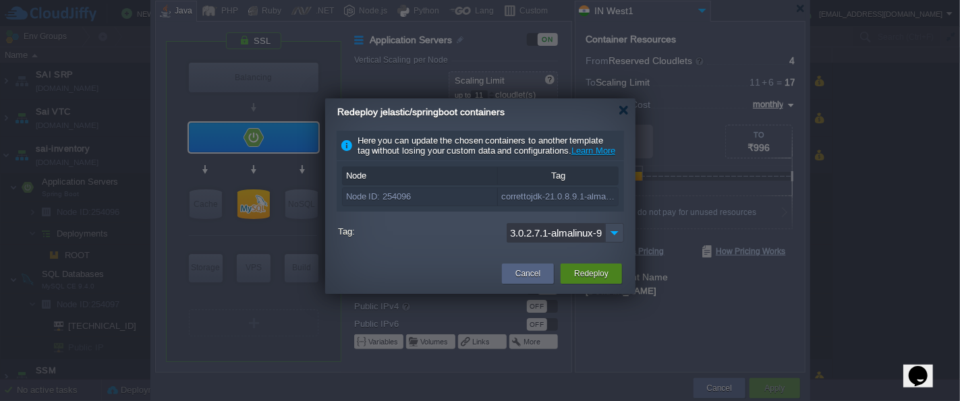
click at [592, 281] on button "Redeploy" at bounding box center [591, 273] width 34 height 13
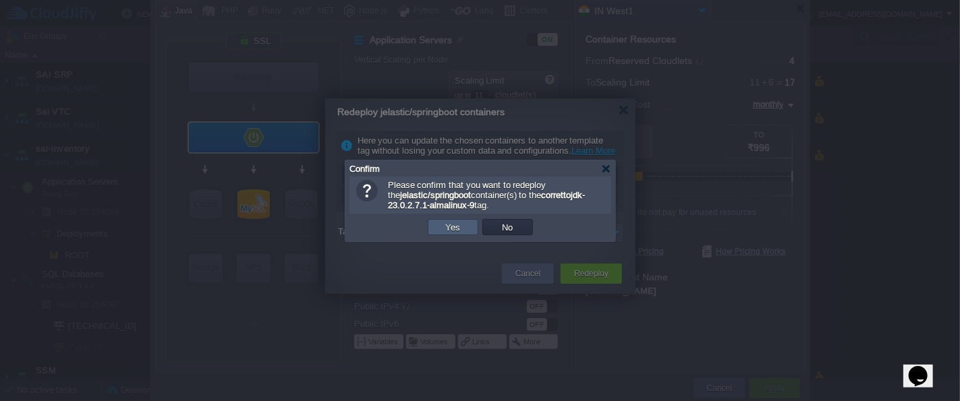
click at [443, 228] on button "Yes" at bounding box center [453, 227] width 23 height 12
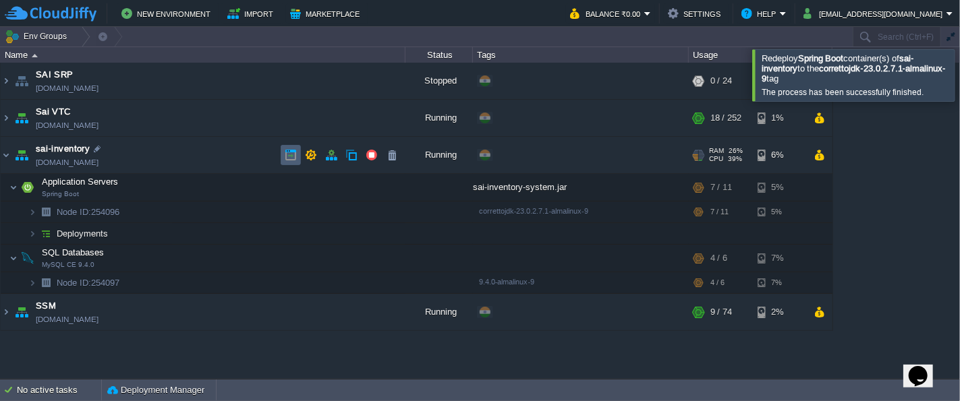
click at [285, 157] on button "button" at bounding box center [291, 155] width 12 height 12
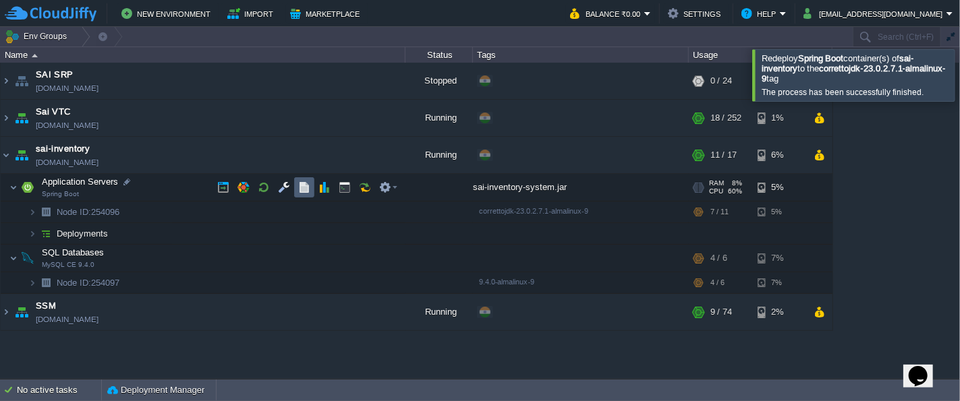
click at [300, 187] on button "button" at bounding box center [304, 187] width 12 height 12
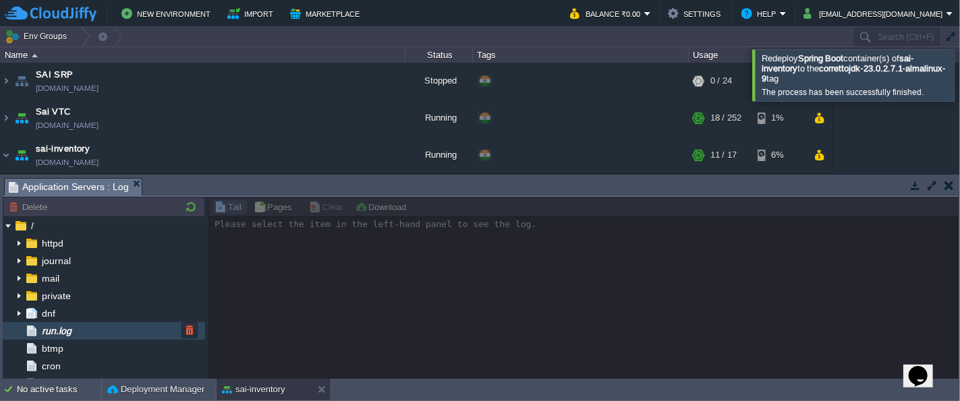
click at [105, 333] on div "run.log" at bounding box center [104, 331] width 202 height 18
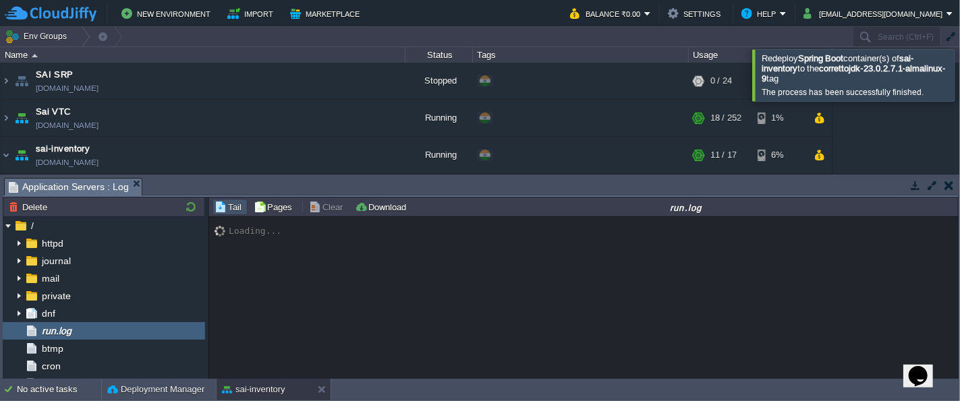
scroll to position [3664, 0]
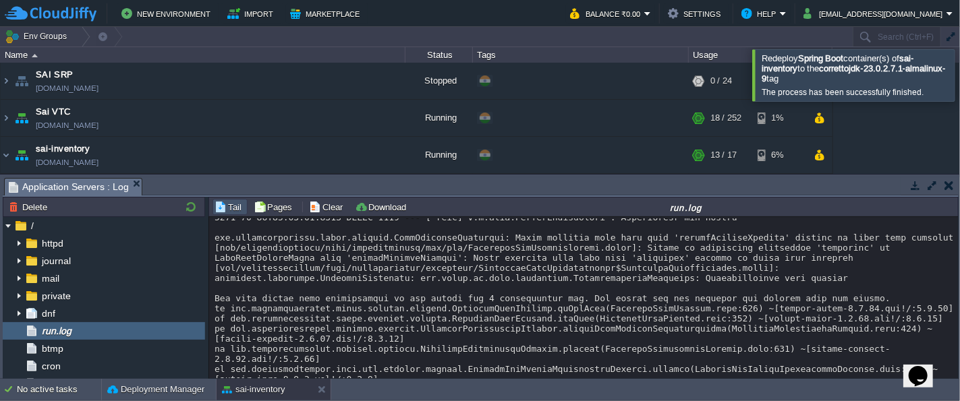
scroll to position [5542, 0]
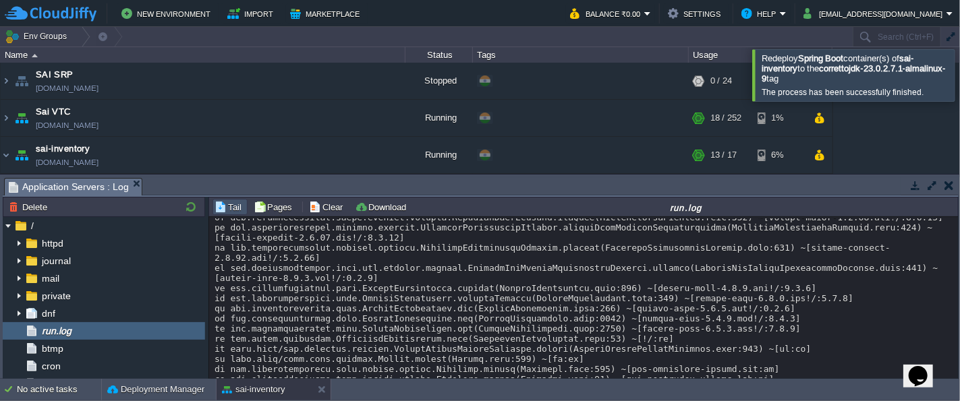
click at [929, 192] on td at bounding box center [932, 185] width 17 height 16
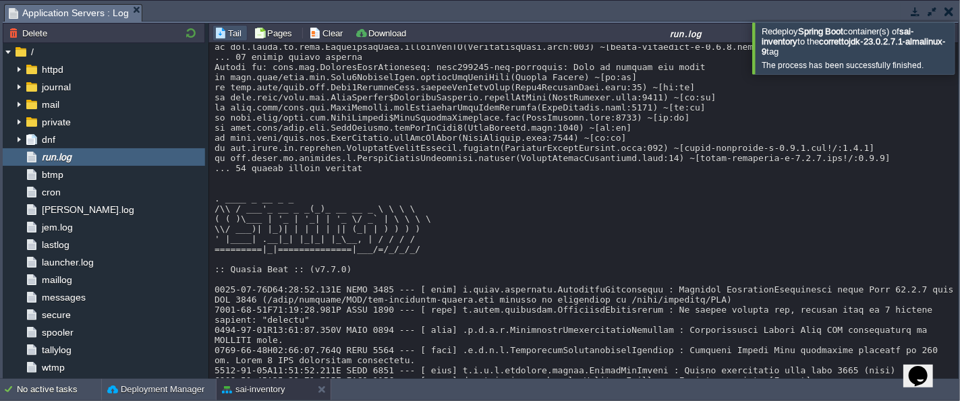
scroll to position [6453, 0]
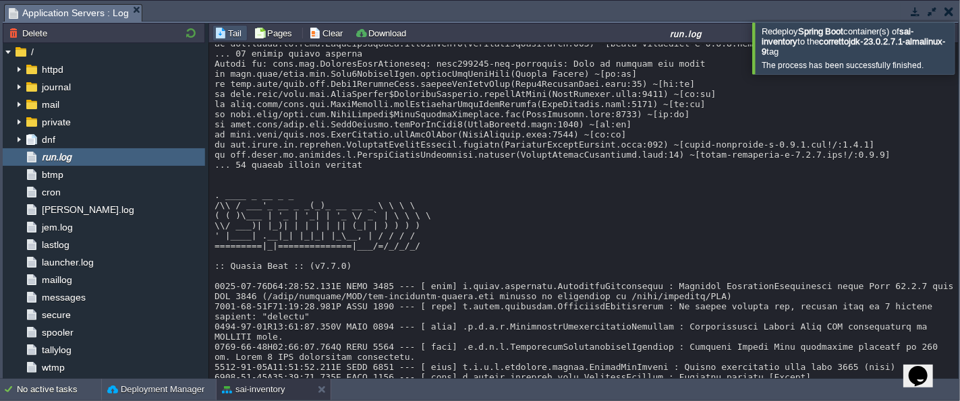
click at [932, 9] on button "button" at bounding box center [932, 11] width 12 height 12
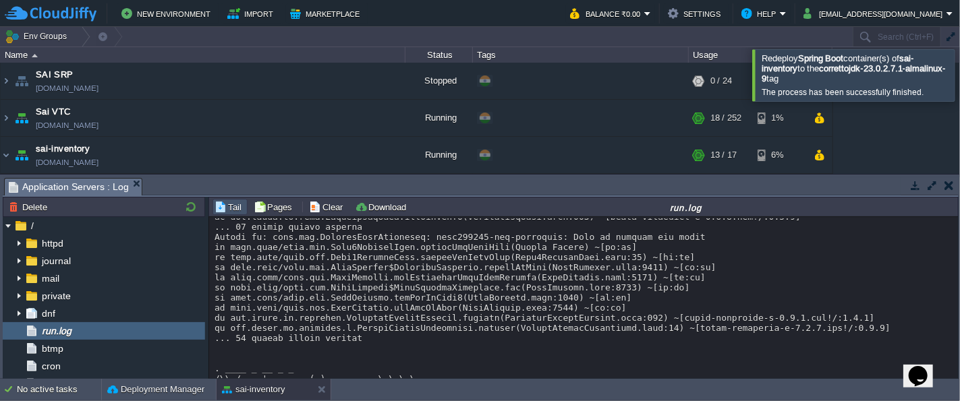
click at [913, 191] on button "button" at bounding box center [915, 185] width 12 height 12
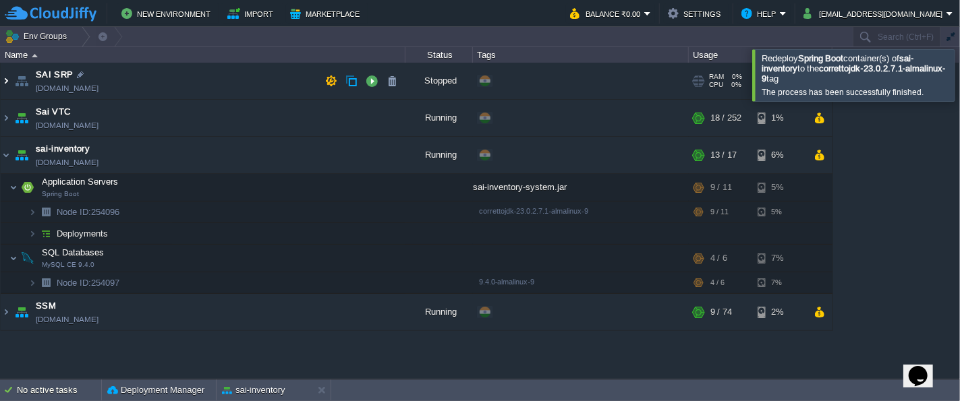
click at [5, 80] on img at bounding box center [6, 81] width 11 height 36
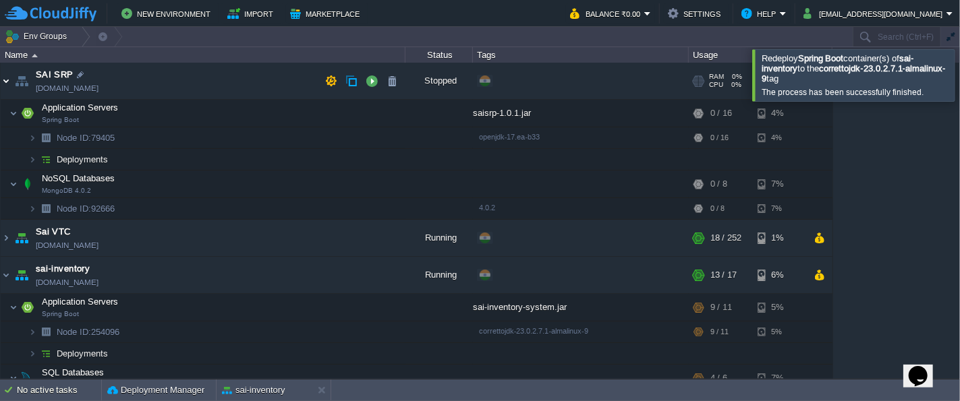
click at [5, 80] on img at bounding box center [6, 81] width 11 height 36
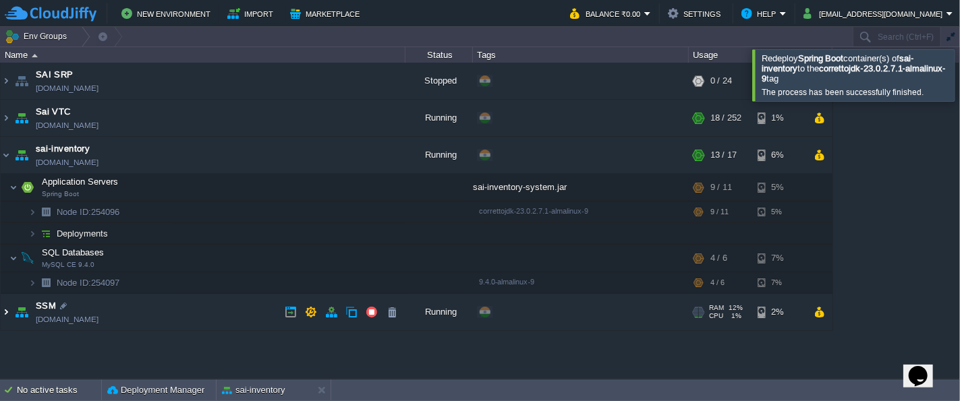
click at [7, 314] on img at bounding box center [6, 312] width 11 height 36
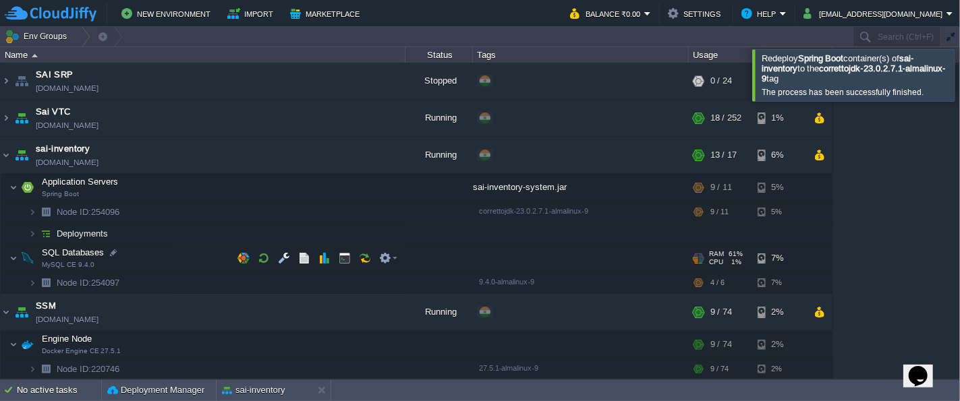
scroll to position [1, 0]
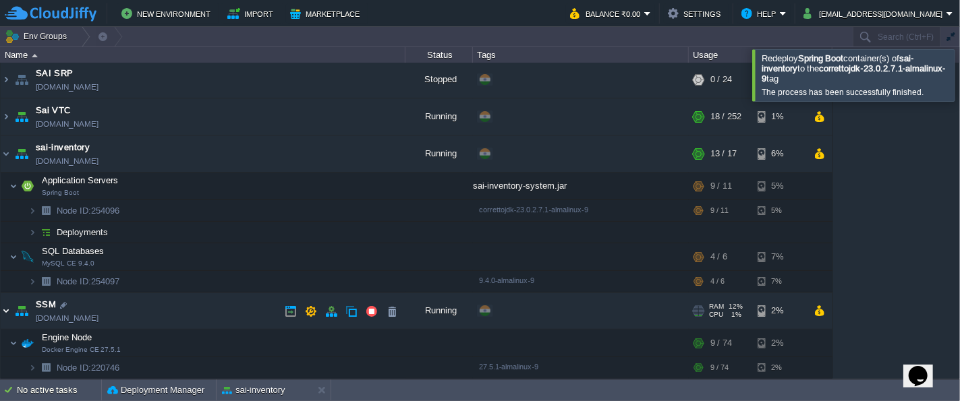
click at [5, 312] on img at bounding box center [6, 311] width 11 height 36
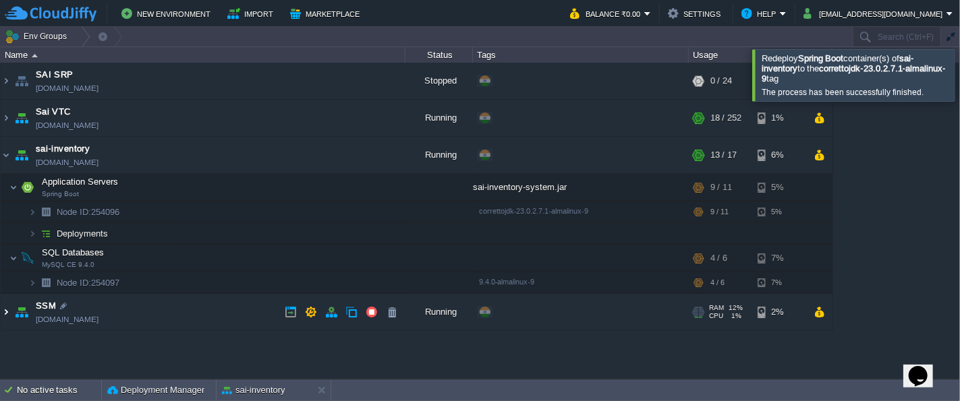
scroll to position [0, 0]
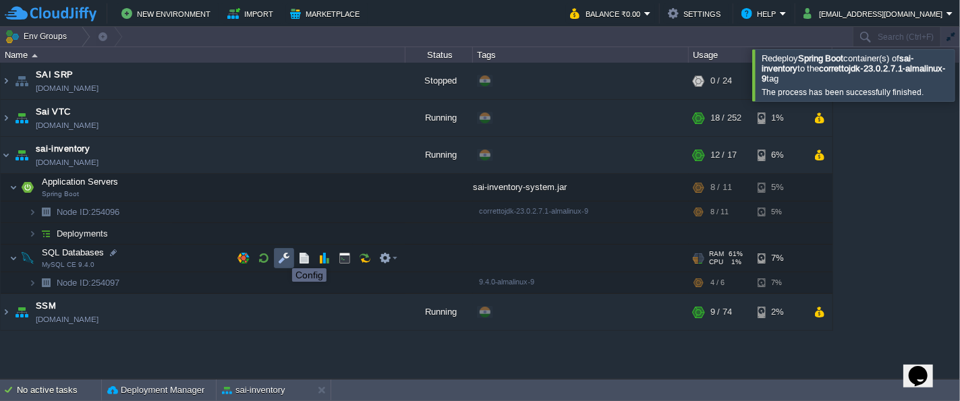
click at [282, 256] on button "button" at bounding box center [284, 258] width 12 height 12
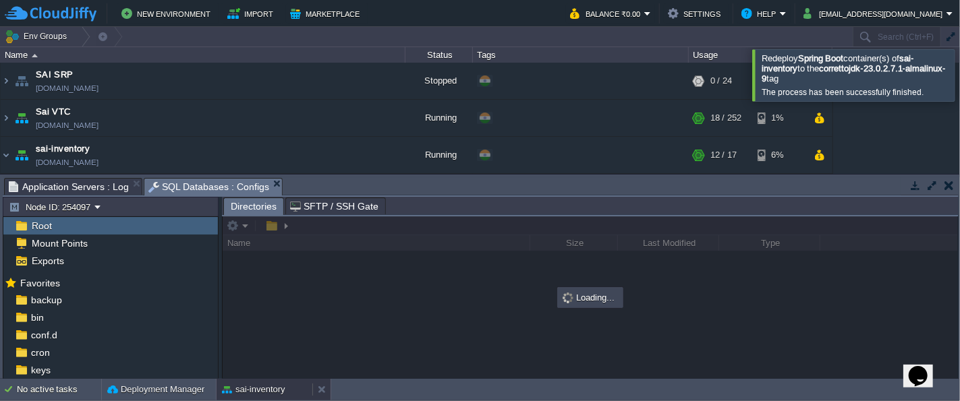
click at [262, 383] on button "sai-inventory" at bounding box center [253, 389] width 63 height 13
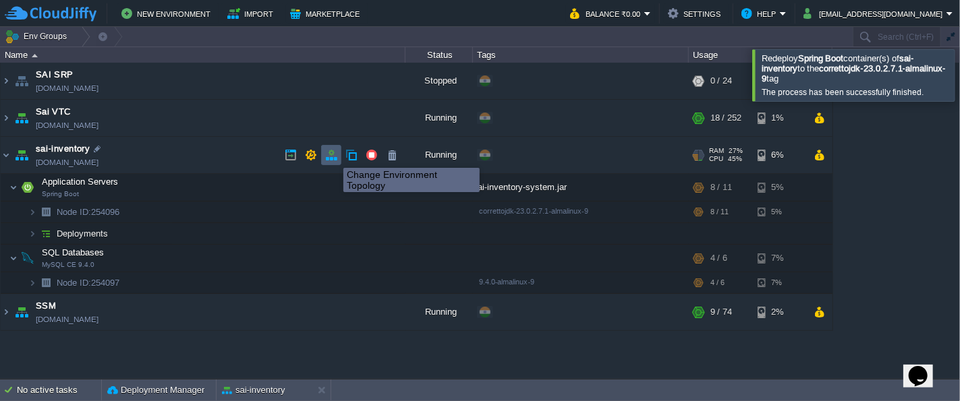
click at [333, 156] on button "button" at bounding box center [331, 155] width 12 height 12
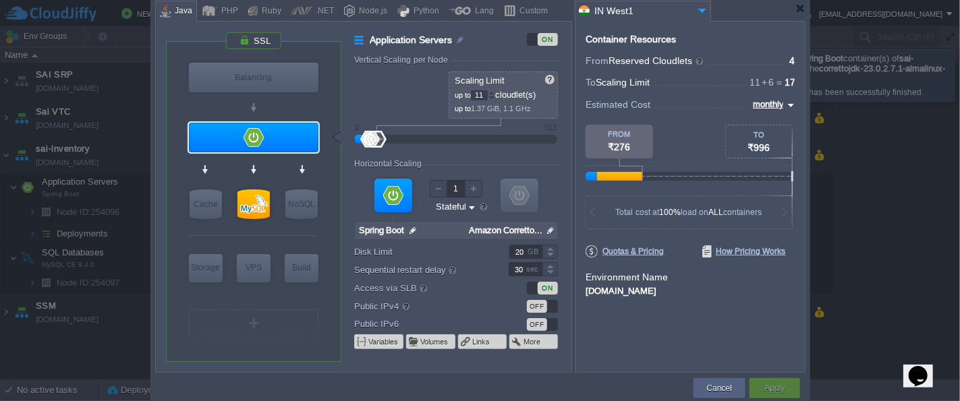
click at [542, 306] on div "OFF" at bounding box center [537, 306] width 20 height 13
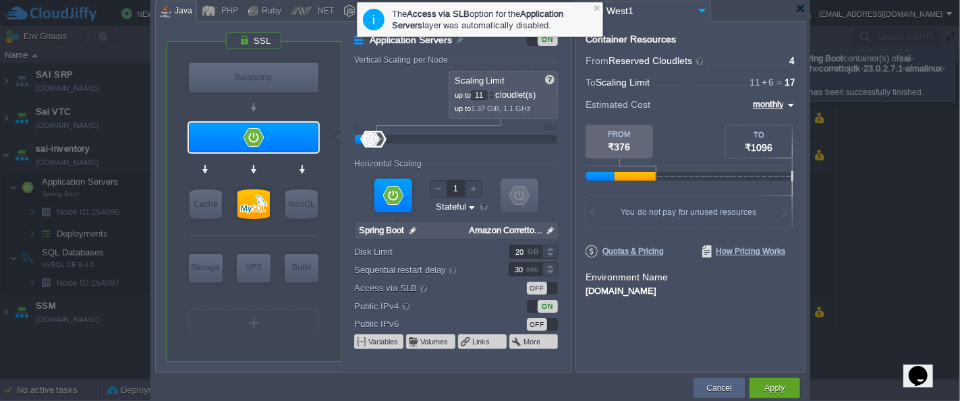
click at [641, 327] on div "Container Resources From Reserved Cloudlets ... = 4 not added To Scaling Limit …" at bounding box center [690, 197] width 231 height 352
type input "MySQL CE 9.4.0"
click at [251, 203] on div at bounding box center [253, 205] width 32 height 30
type input "SQL Databases"
type input "4"
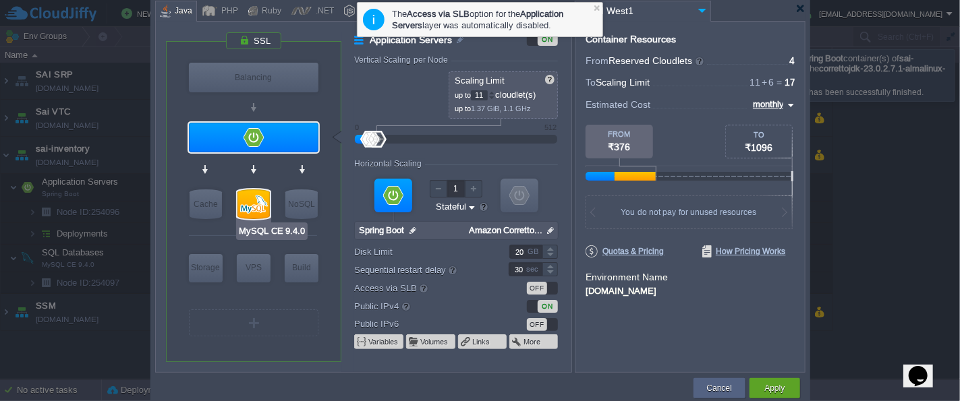
type input "6"
type input "MySQL CE 9.4.0"
type input "null"
type input "9.4.0-almalinux-9"
type input "Stateless"
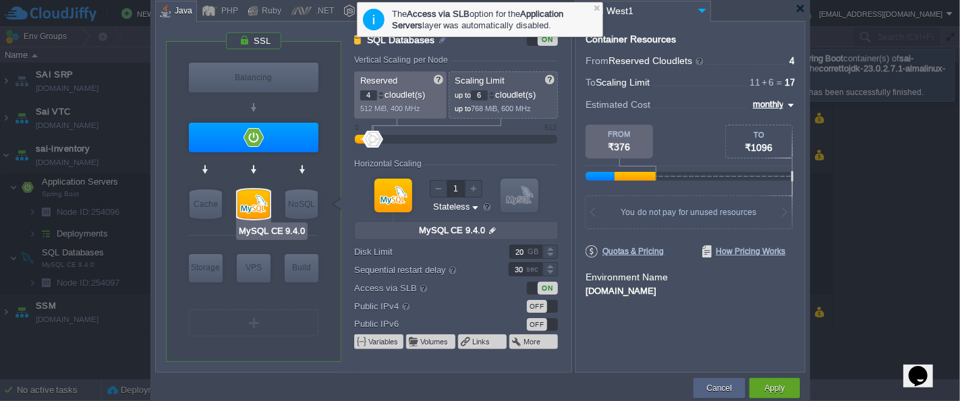
type input "Spring Boot"
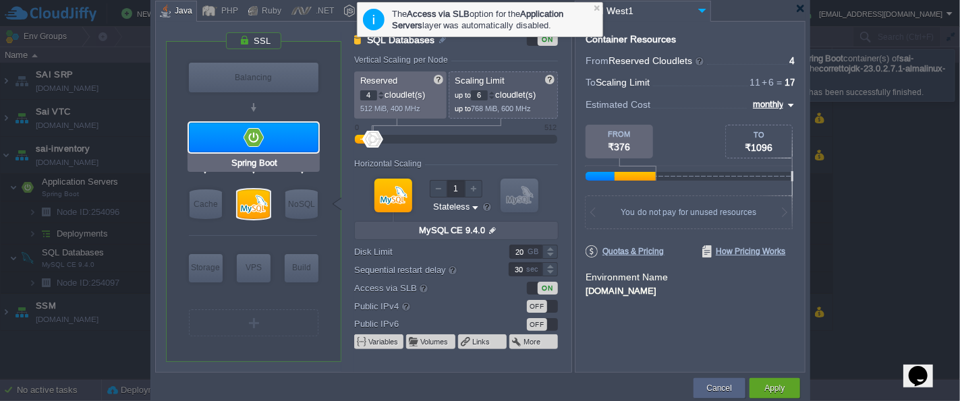
click at [258, 143] on div at bounding box center [254, 138] width 130 height 30
type input "Application Servers"
type input "0"
type input "11"
type input "Spring Boot"
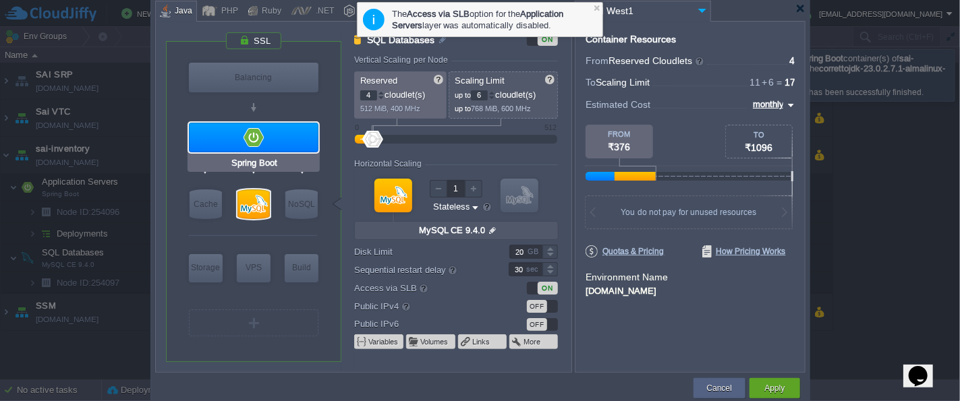
type input "null"
type input "Amazon Corretto..."
type input "Stateful"
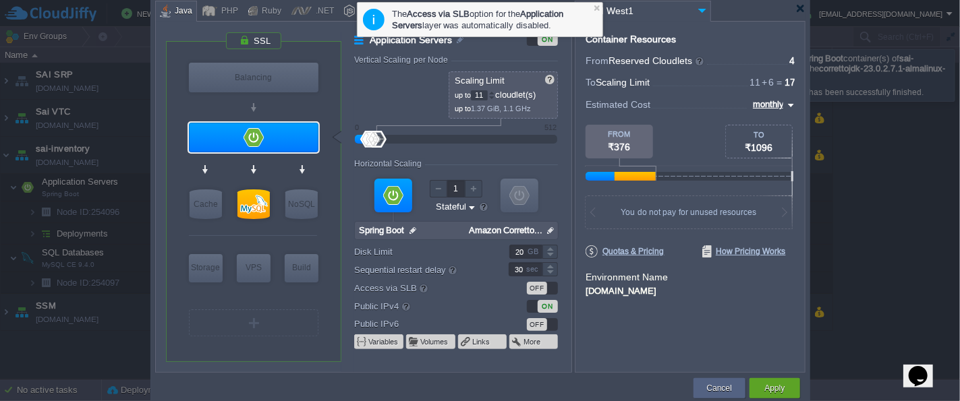
click at [548, 306] on div "ON" at bounding box center [548, 306] width 20 height 13
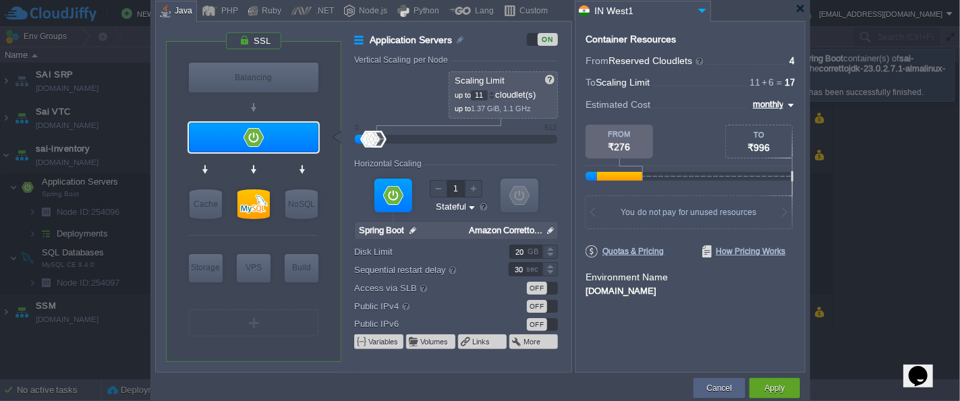
type input "MySQL CE 9.4.0"
click at [253, 200] on div at bounding box center [253, 205] width 32 height 30
type input "SQL Databases"
type input "4"
type input "6"
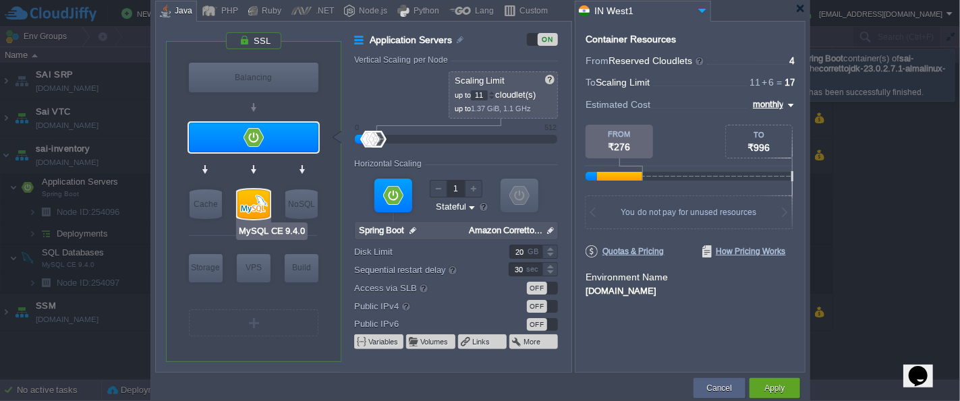
type input "MySQL CE 9.4.0"
type input "null"
type input "9.4.0-almalinux-9"
type input "Stateless"
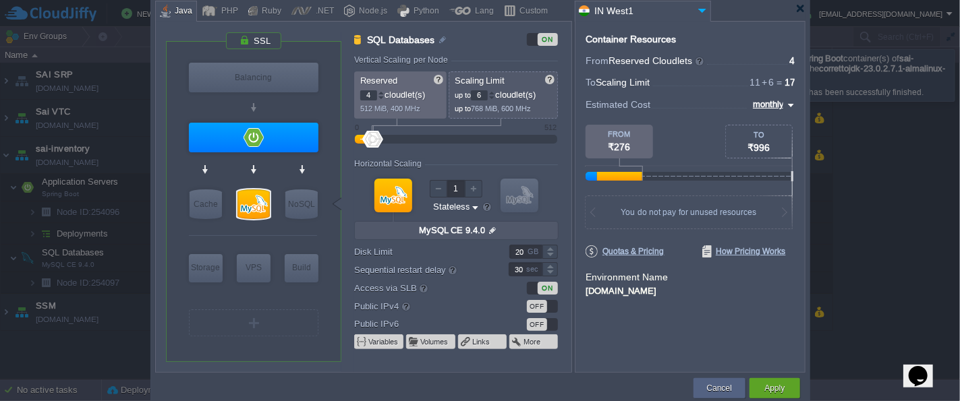
click at [550, 307] on div "OFF" at bounding box center [542, 306] width 31 height 13
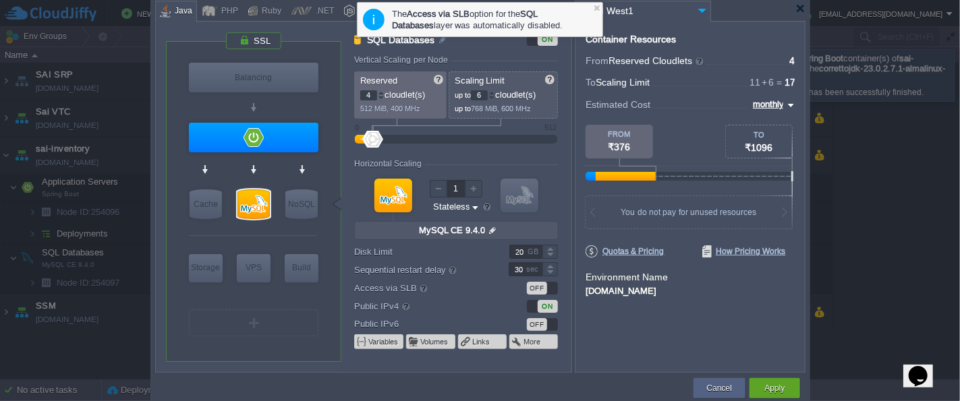
click at [621, 315] on div "Container Resources From Reserved Cloudlets ... = 4 not added To Scaling Limit …" at bounding box center [690, 197] width 231 height 352
click at [787, 392] on div "Apply" at bounding box center [775, 388] width 30 height 20
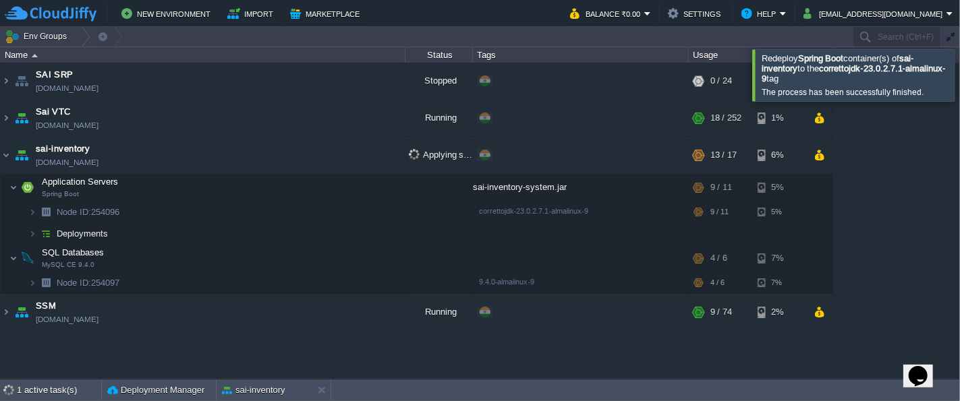
click at [959, 74] on div at bounding box center [976, 74] width 0 height 51
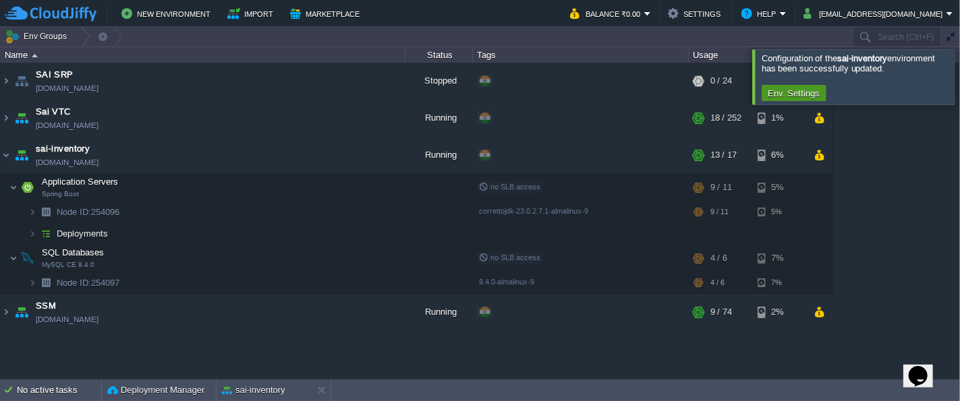
click at [805, 96] on button "Env. Settings" at bounding box center [794, 93] width 61 height 12
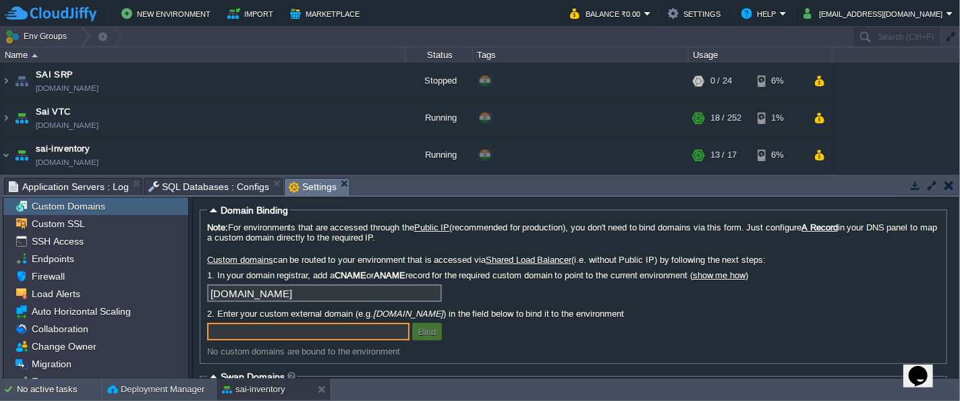
click at [225, 187] on span "SQL Databases : Configs" at bounding box center [208, 187] width 121 height 16
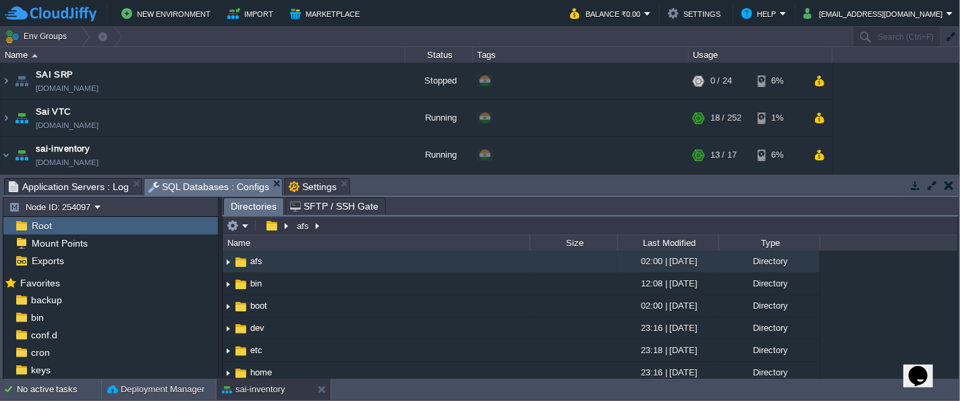
click at [915, 188] on button "button" at bounding box center [915, 185] width 12 height 12
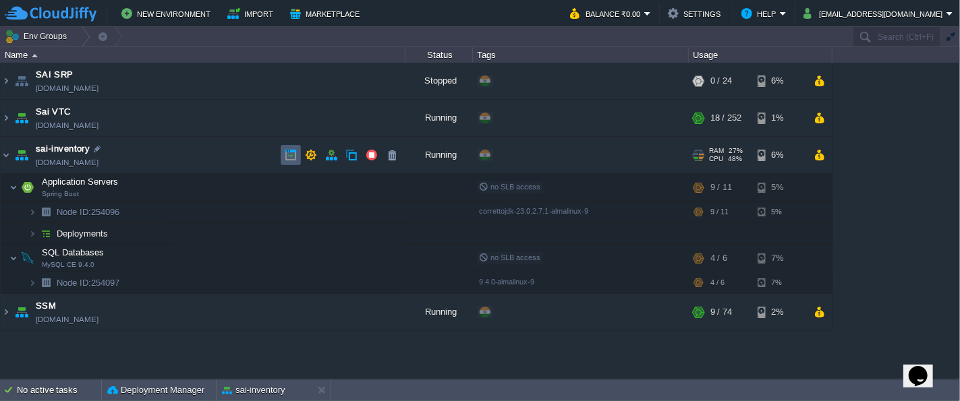
click at [290, 155] on button "button" at bounding box center [291, 155] width 12 height 12
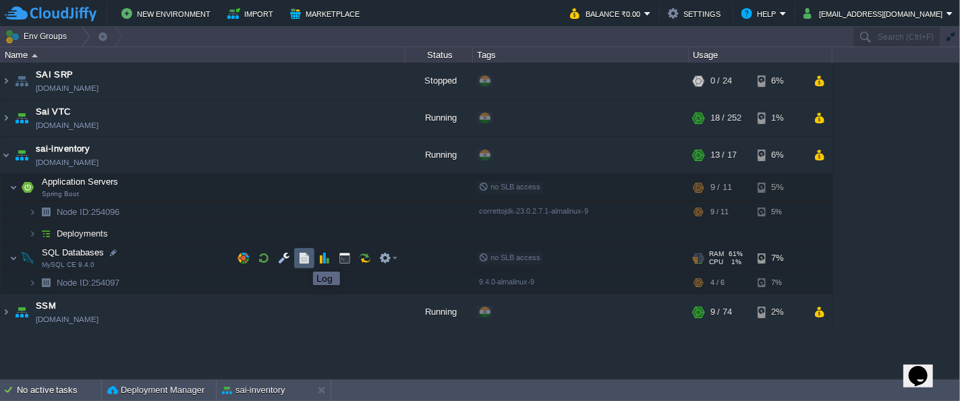
click at [303, 260] on button "button" at bounding box center [304, 258] width 12 height 12
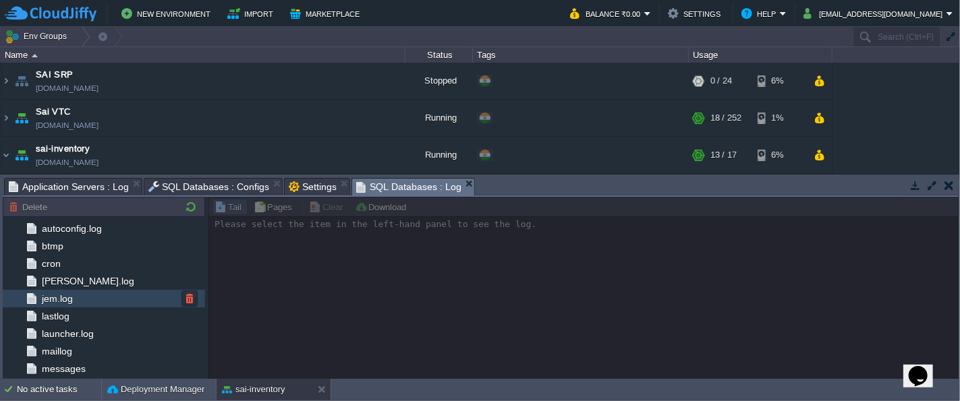
scroll to position [101, 0]
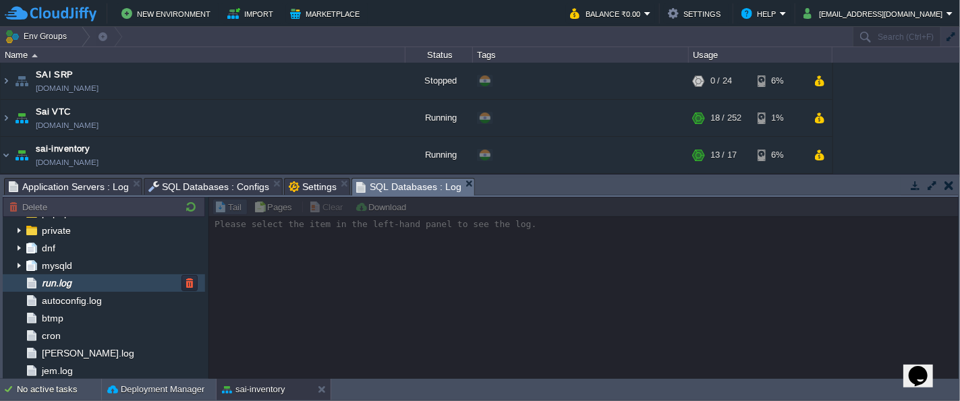
click at [70, 283] on span "run.log" at bounding box center [56, 283] width 34 height 12
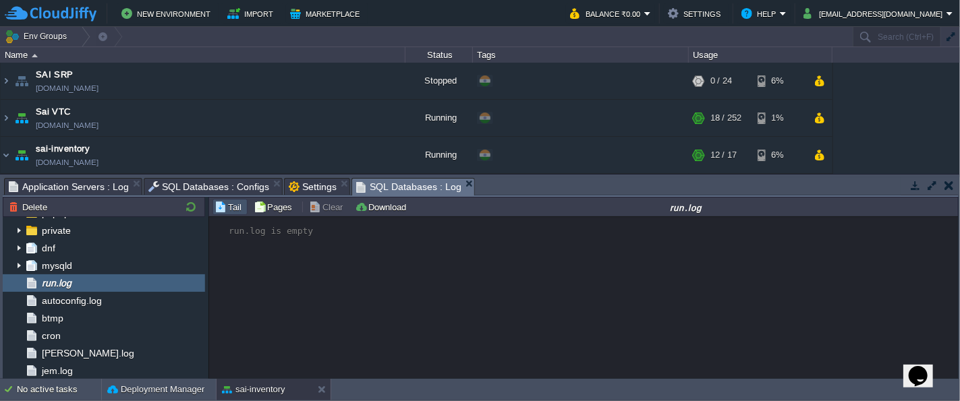
click at [63, 187] on span "Application Servers : Log" at bounding box center [69, 187] width 120 height 16
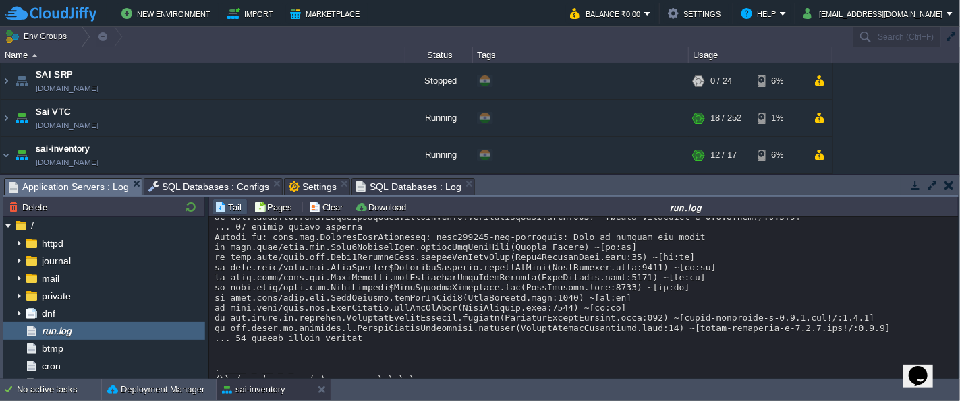
click at [221, 202] on button "Tail" at bounding box center [230, 207] width 31 height 12
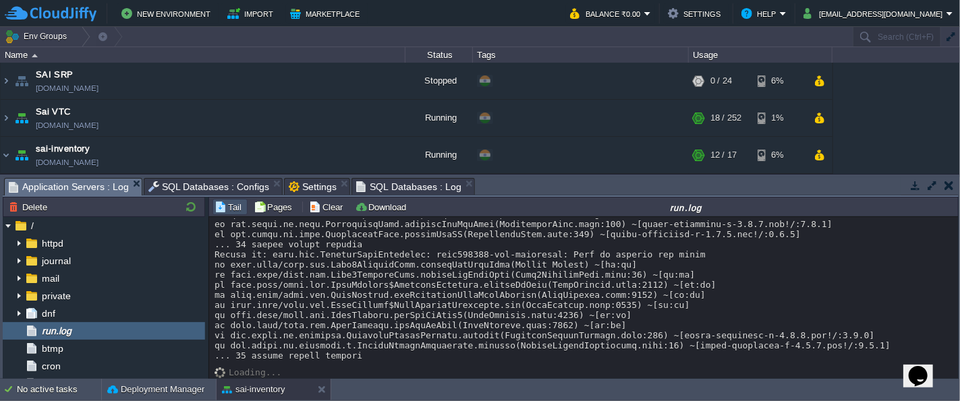
scroll to position [24722, 0]
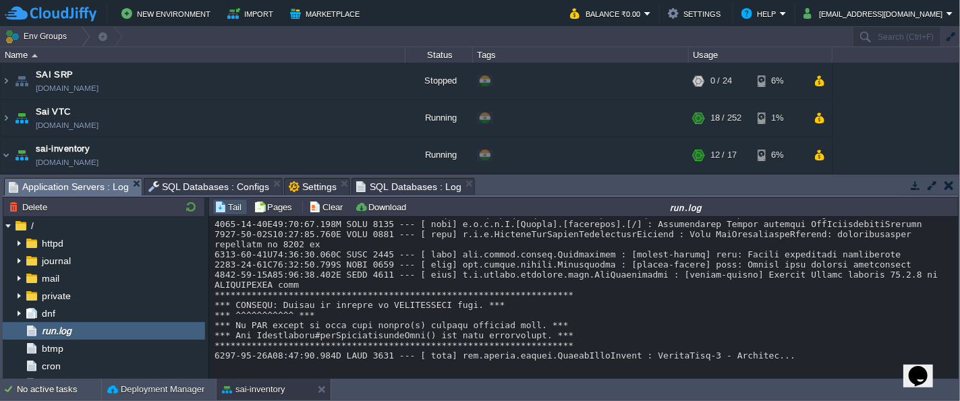
click at [915, 186] on button "button" at bounding box center [915, 185] width 12 height 12
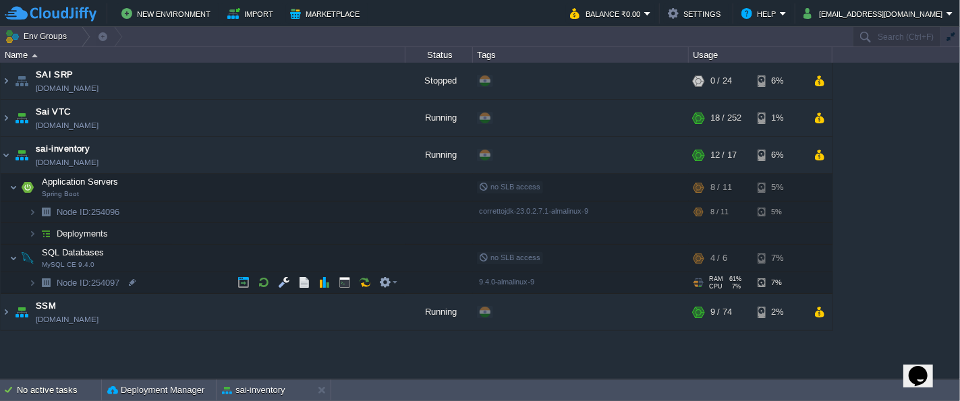
click at [24, 285] on span at bounding box center [15, 283] width 28 height 10
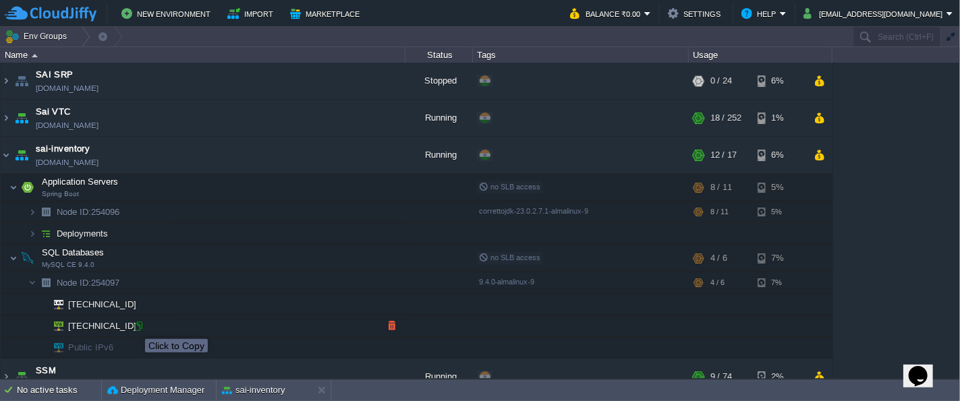
click at [138, 324] on div at bounding box center [138, 326] width 12 height 12
click at [137, 327] on div at bounding box center [138, 326] width 12 height 12
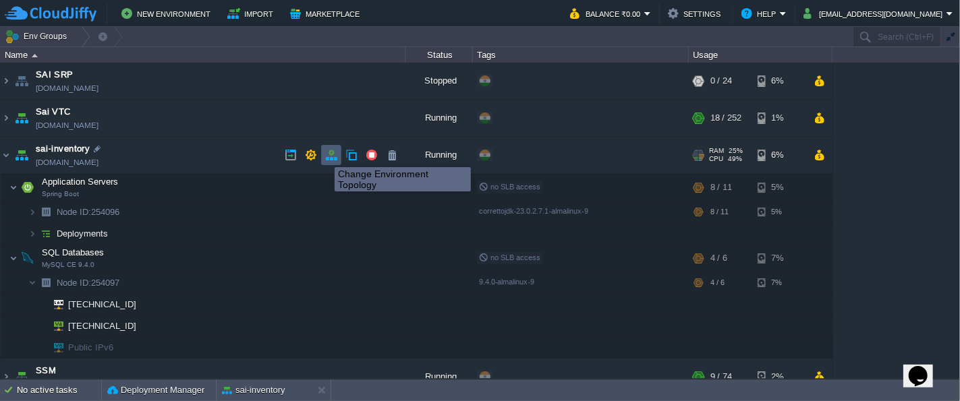
click at [334, 155] on button "button" at bounding box center [331, 155] width 12 height 12
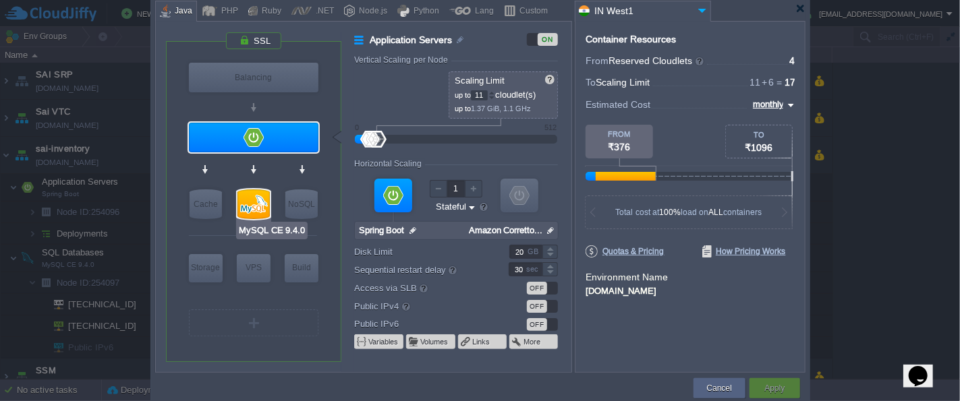
click at [258, 198] on div at bounding box center [253, 205] width 32 height 30
type input "SQL Databases"
type input "4"
type input "6"
type input "MySQL CE 9.4.0"
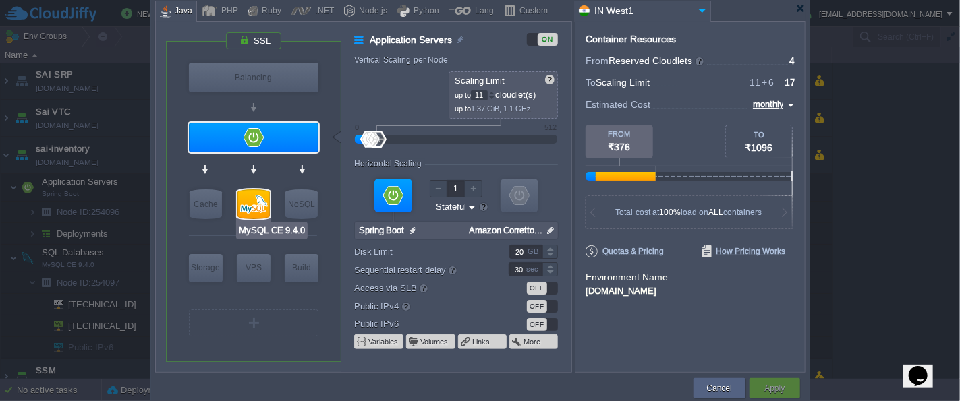
type input "null"
type input "9.4.0-almalinux-9"
type input "Stateless"
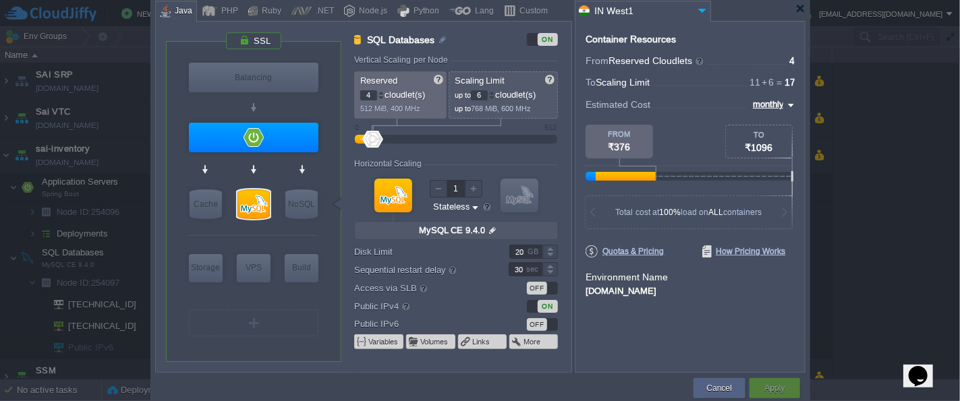
click at [546, 289] on div "OFF" at bounding box center [537, 288] width 20 height 13
click at [544, 306] on div "ON" at bounding box center [548, 306] width 20 height 13
click at [766, 389] on button "Apply" at bounding box center [774, 388] width 20 height 13
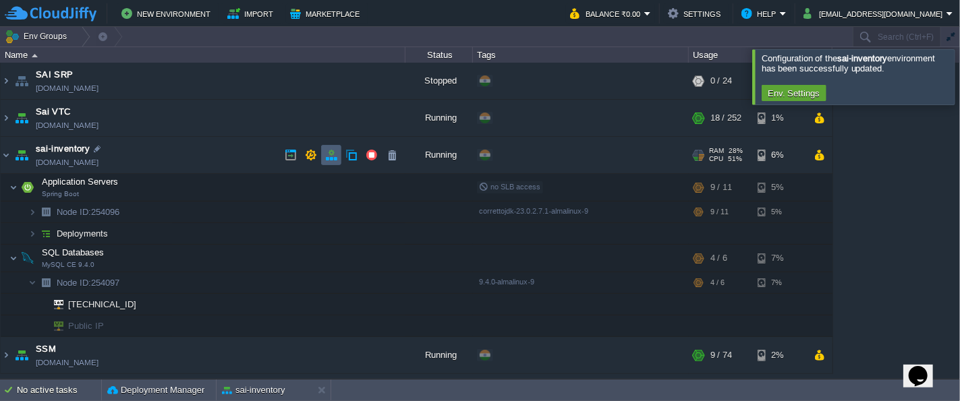
click at [332, 153] on button "button" at bounding box center [331, 155] width 12 height 12
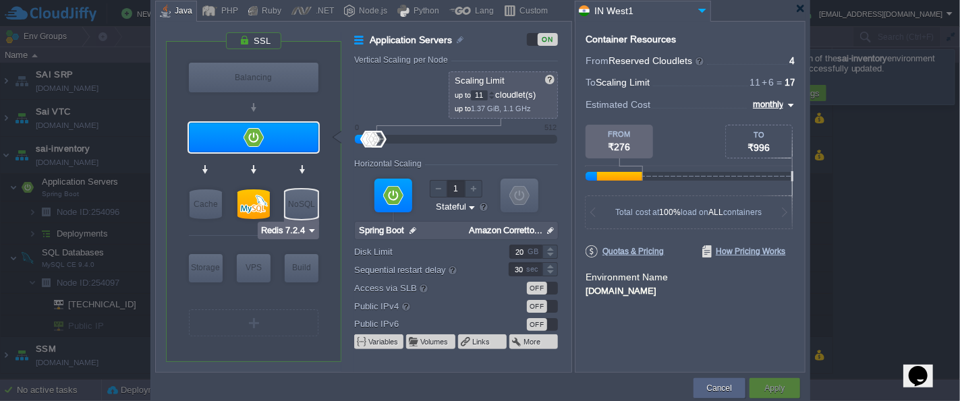
type input "MySQL CE 9.4.0"
click at [256, 198] on div at bounding box center [253, 205] width 32 height 30
type input "SQL Databases"
type input "4"
type input "6"
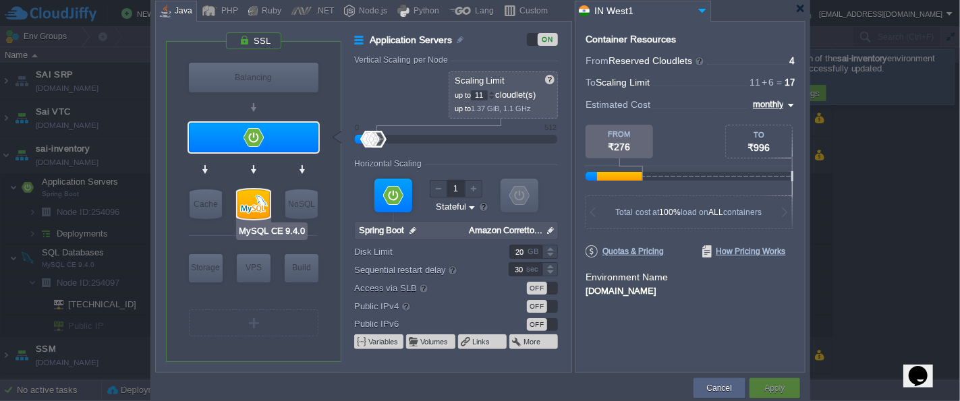
type input "MySQL CE 9.4.0"
type input "null"
type input "9.4.0-almalinux-9"
type input "Stateless"
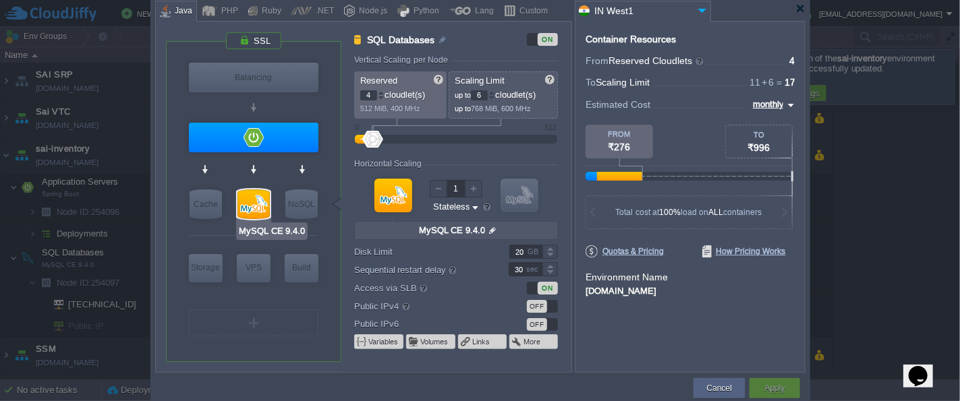
type input "Redis 7.2.4"
click at [542, 306] on div "OFF" at bounding box center [537, 306] width 20 height 13
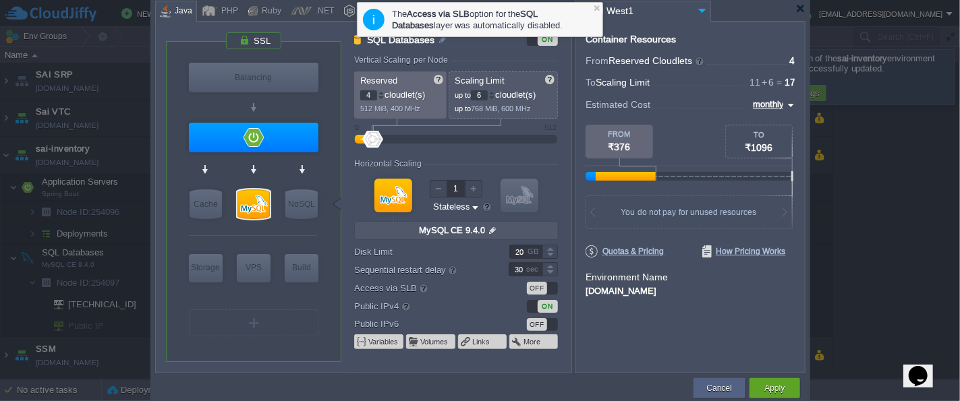
click at [545, 287] on div "OFF" at bounding box center [537, 288] width 20 height 13
click at [793, 387] on div "Apply" at bounding box center [774, 388] width 51 height 20
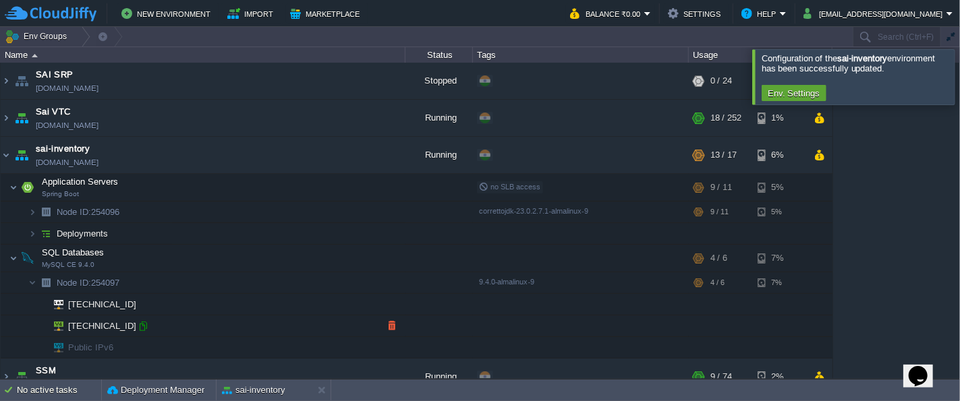
click at [146, 327] on div at bounding box center [143, 326] width 12 height 12
type input "[TECHNICAL_ID]"
click at [143, 327] on div at bounding box center [143, 326] width 12 height 12
click at [181, 391] on button "Deployment Manager" at bounding box center [155, 390] width 97 height 13
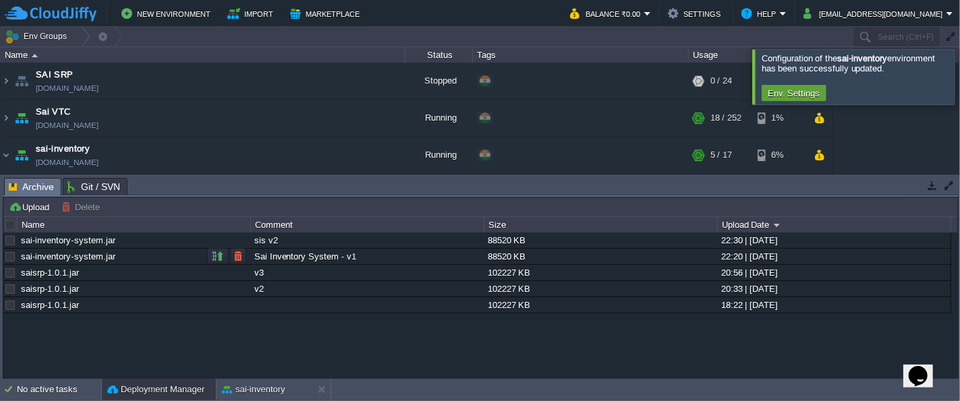
click at [9, 254] on div at bounding box center [10, 257] width 12 height 12
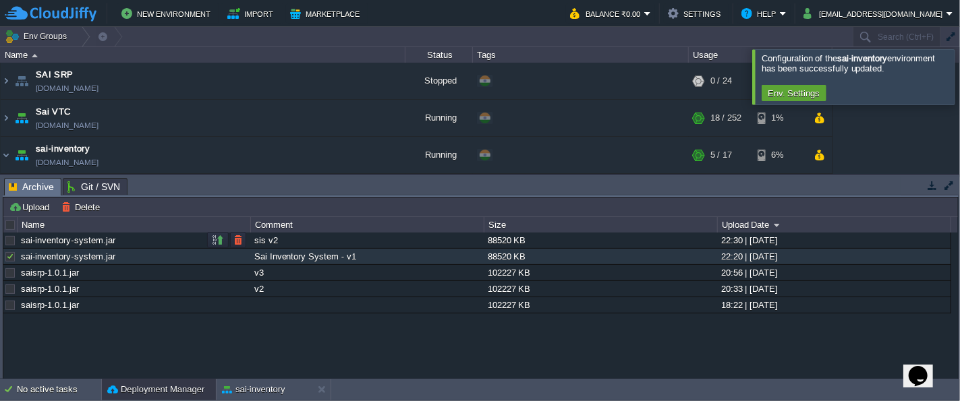
click at [9, 239] on div at bounding box center [10, 241] width 12 height 12
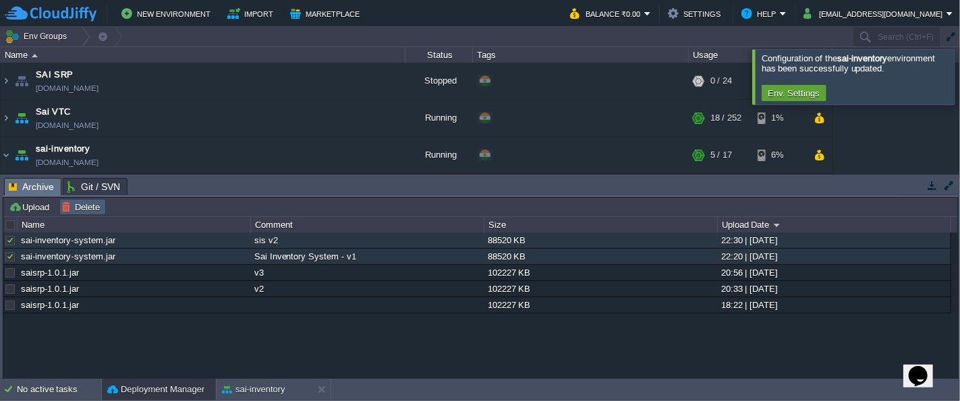
click at [78, 206] on button "Delete" at bounding box center [82, 207] width 43 height 12
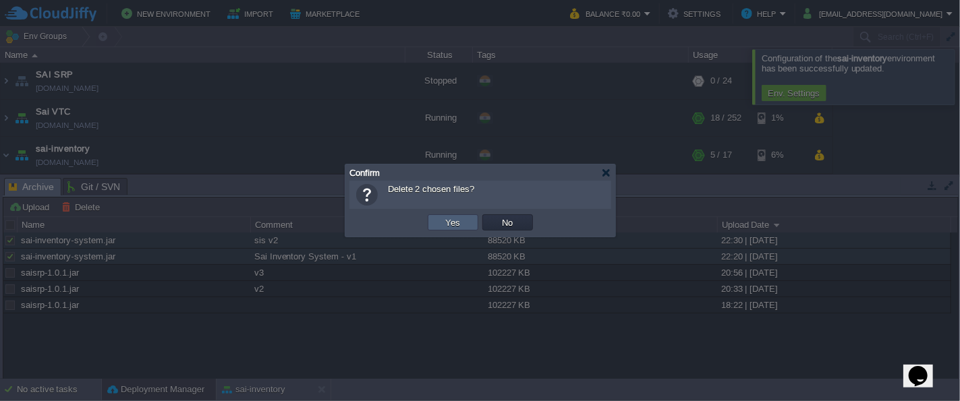
click at [463, 227] on button "Yes" at bounding box center [453, 223] width 23 height 12
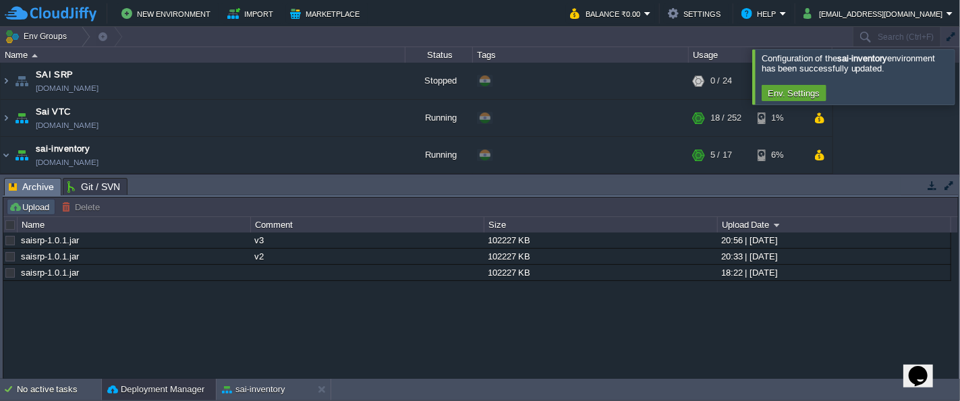
click at [29, 206] on button "Upload" at bounding box center [31, 207] width 45 height 12
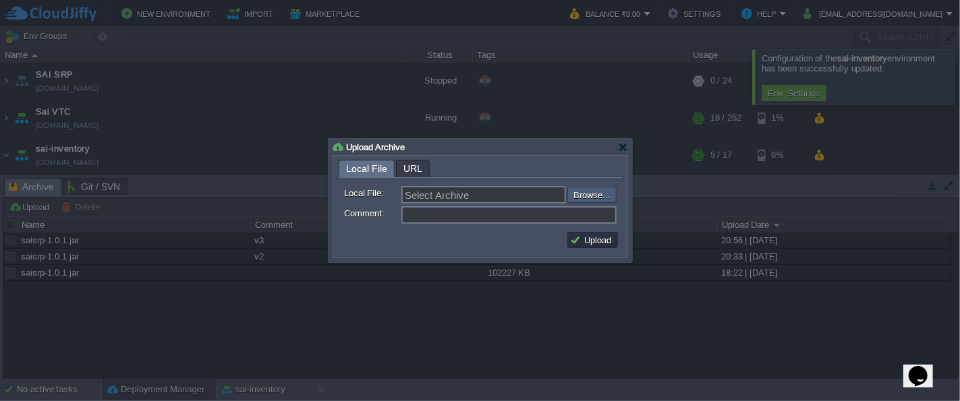
click at [585, 199] on input "file" at bounding box center [531, 195] width 171 height 16
type input "C:\fakepath\sai-inventory-system.jar"
type input "sai-inventory-system.jar"
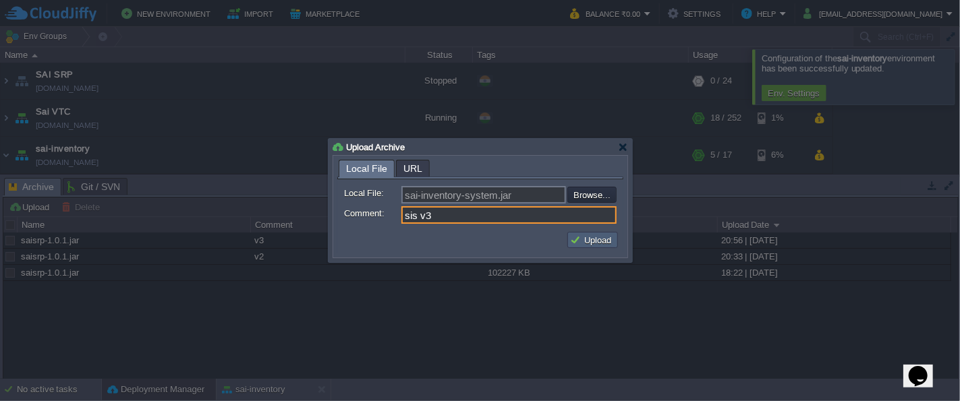
type input "sis v3"
click at [599, 239] on button "Upload" at bounding box center [592, 240] width 45 height 12
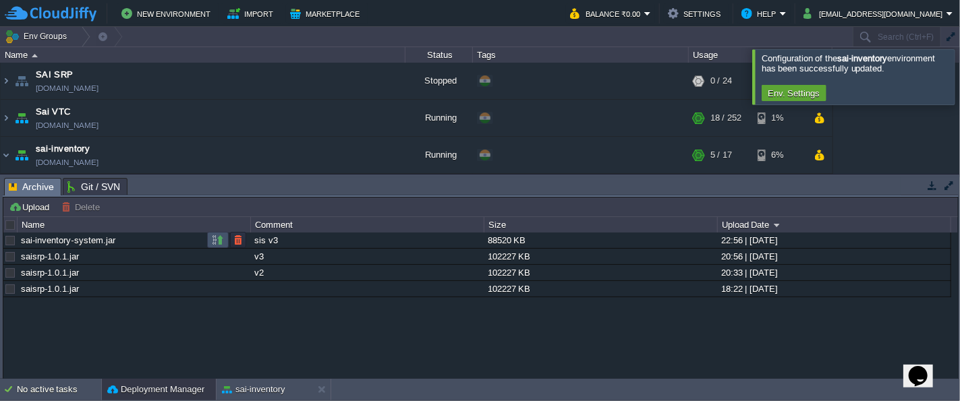
click at [215, 240] on button "button" at bounding box center [218, 240] width 12 height 12
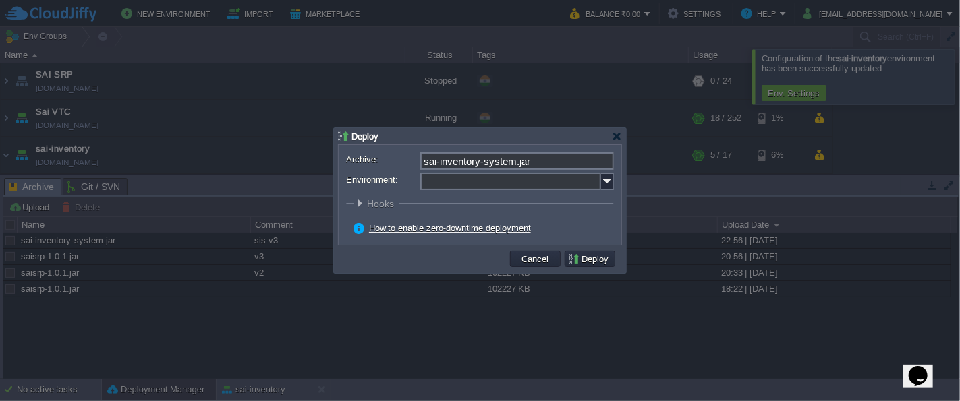
click at [584, 181] on input "Environment:" at bounding box center [510, 182] width 181 height 18
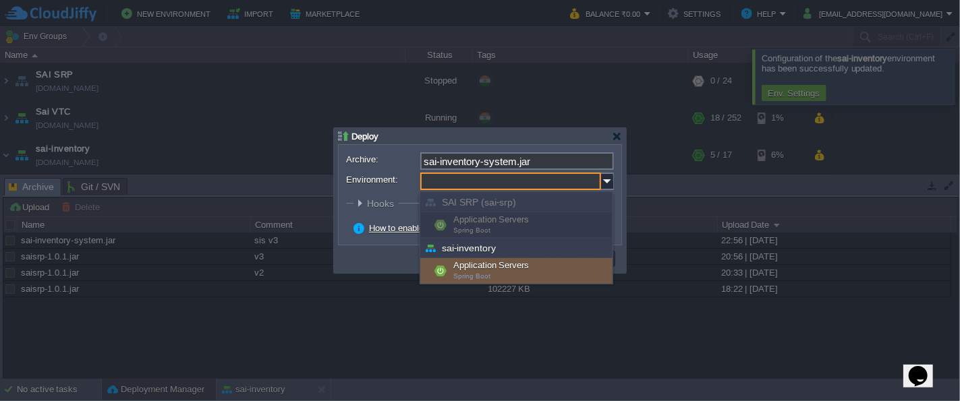
click at [488, 271] on div "Application Servers Spring Boot" at bounding box center [516, 271] width 192 height 26
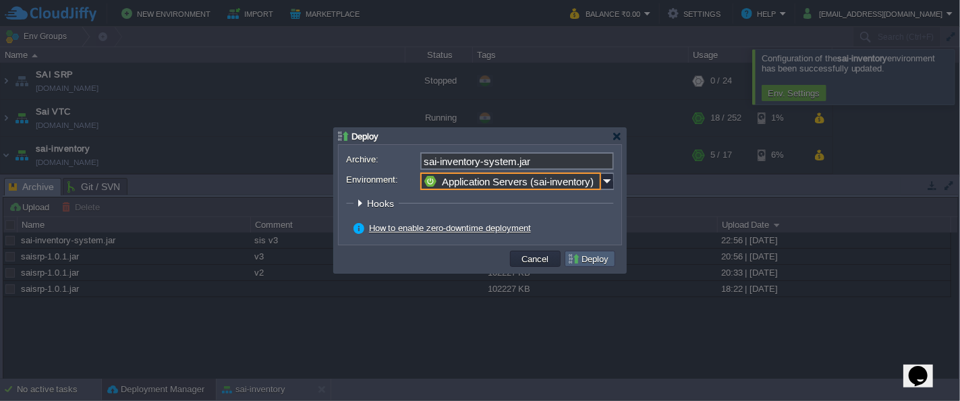
click at [579, 258] on button "Deploy" at bounding box center [589, 259] width 45 height 12
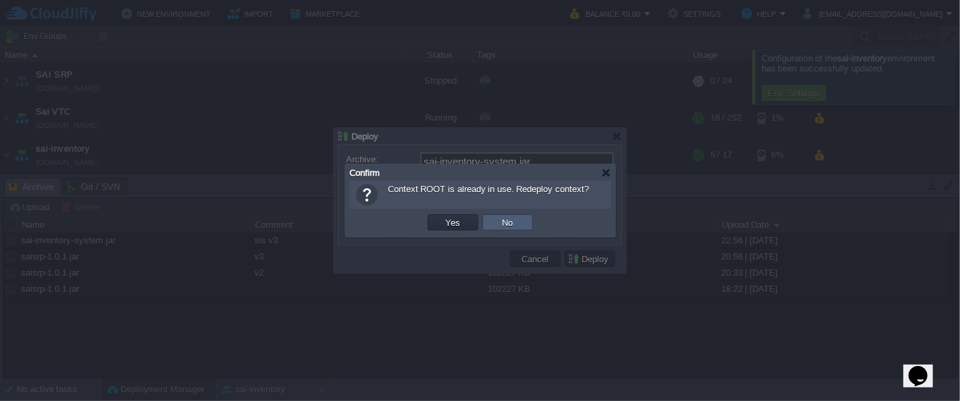
click at [524, 224] on td "No" at bounding box center [507, 223] width 51 height 16
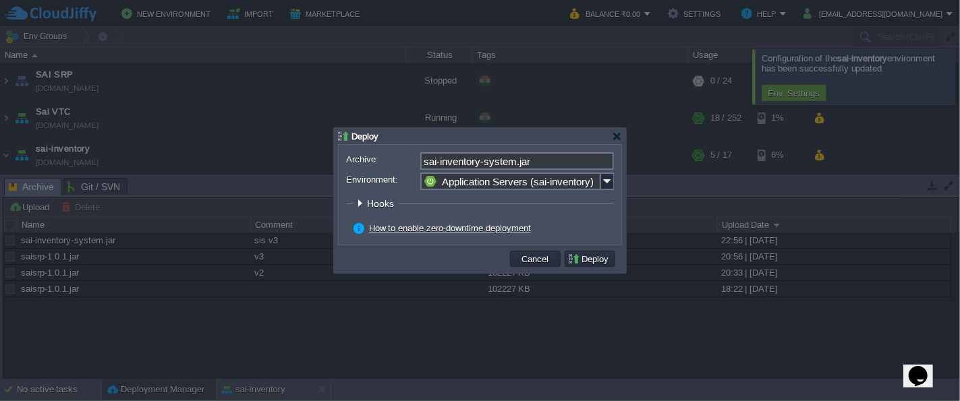
click at [557, 185] on input "Application Servers (sai-inventory)" at bounding box center [510, 182] width 181 height 18
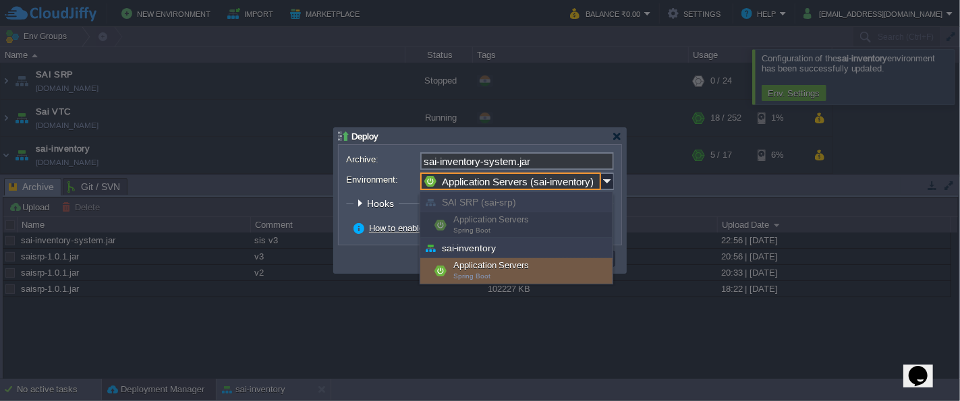
click at [503, 266] on div "Application Servers Spring Boot" at bounding box center [516, 271] width 192 height 26
type input "Application Servers (sai-inventory)"
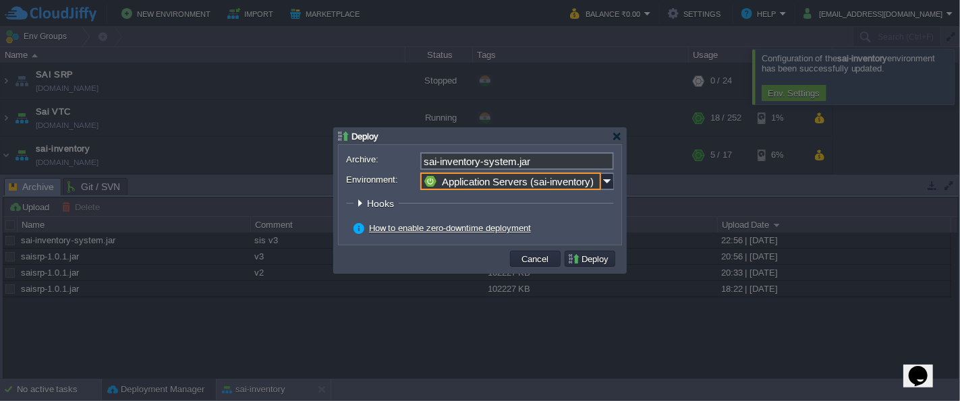
click at [362, 201] on div at bounding box center [360, 203] width 10 height 10
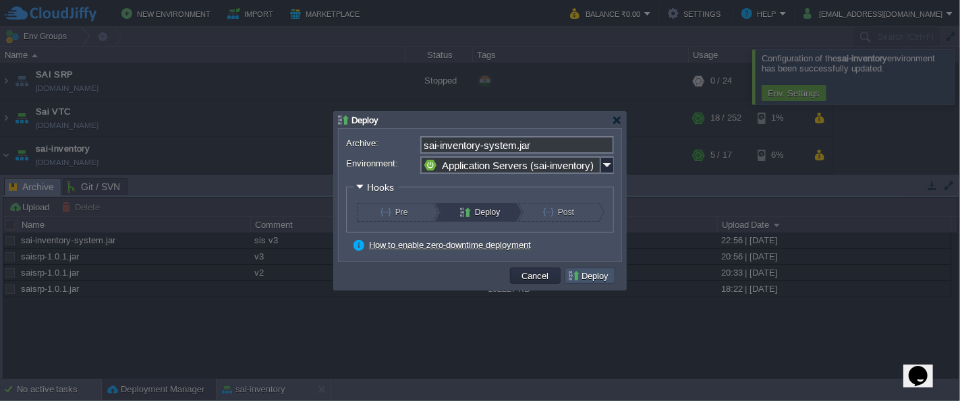
click at [597, 273] on button "Deploy" at bounding box center [589, 276] width 45 height 12
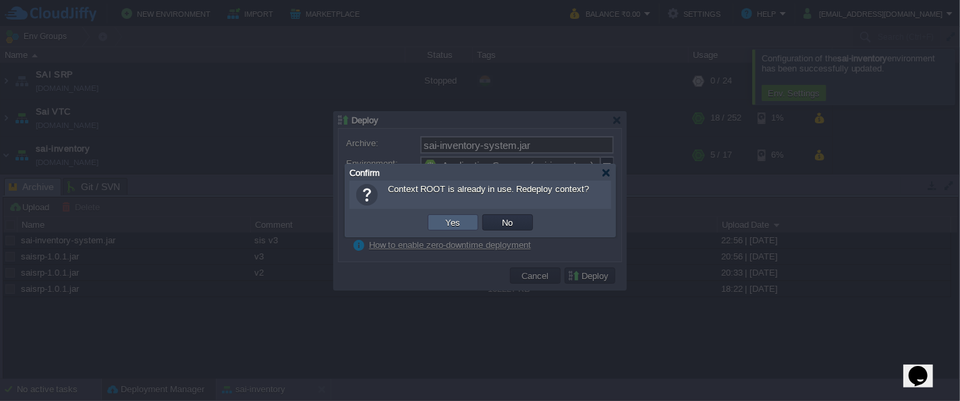
click at [463, 220] on button "Yes" at bounding box center [453, 223] width 23 height 12
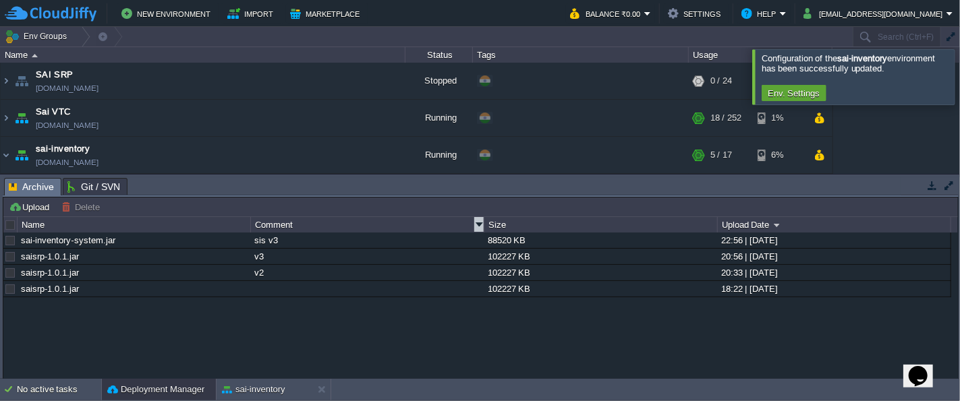
scroll to position [86, 0]
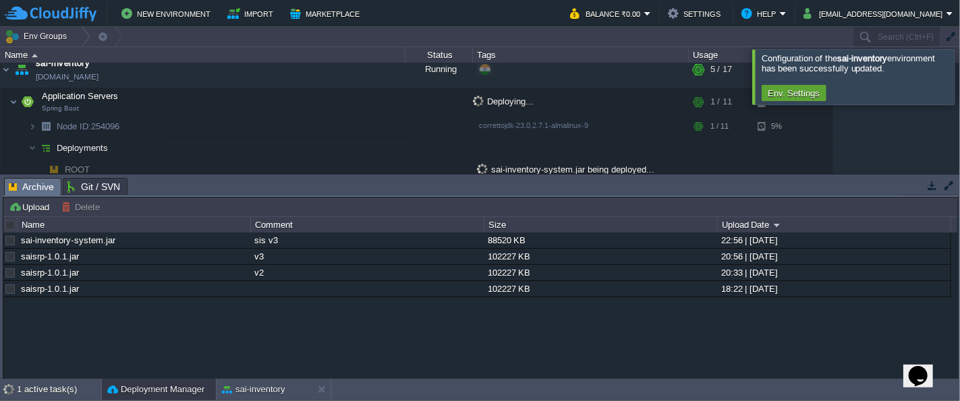
click at [147, 385] on button "Deployment Manager" at bounding box center [155, 389] width 97 height 13
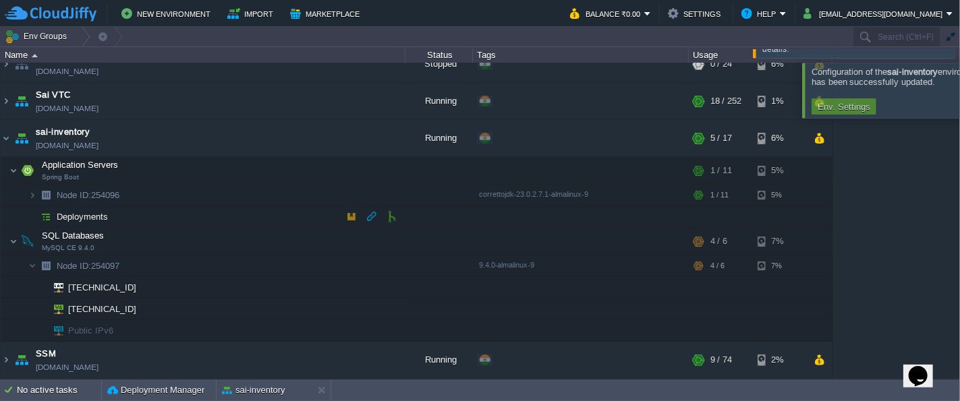
scroll to position [17, 0]
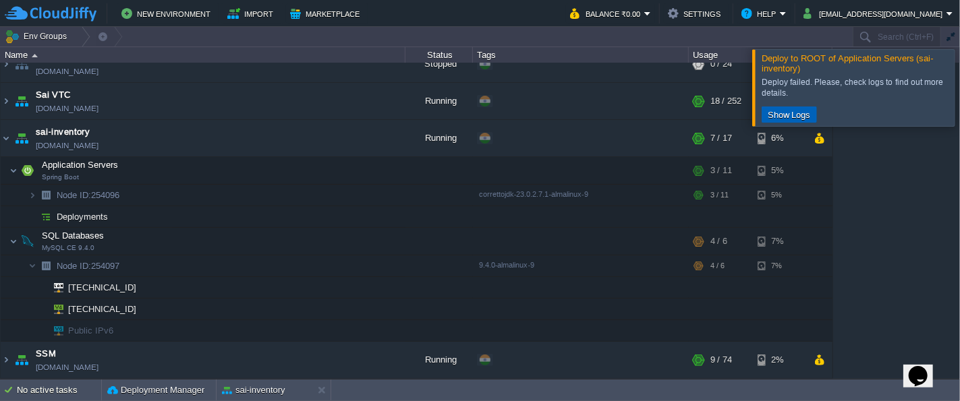
click at [794, 119] on button "Show Logs" at bounding box center [789, 115] width 51 height 12
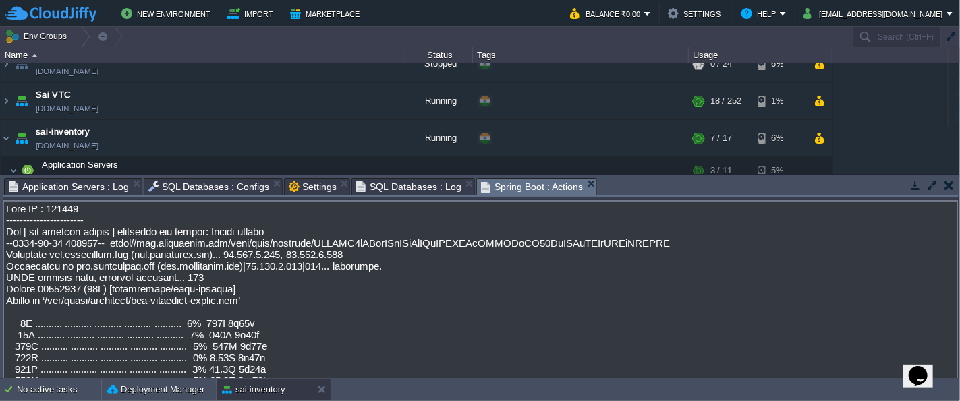
scroll to position [19404, 0]
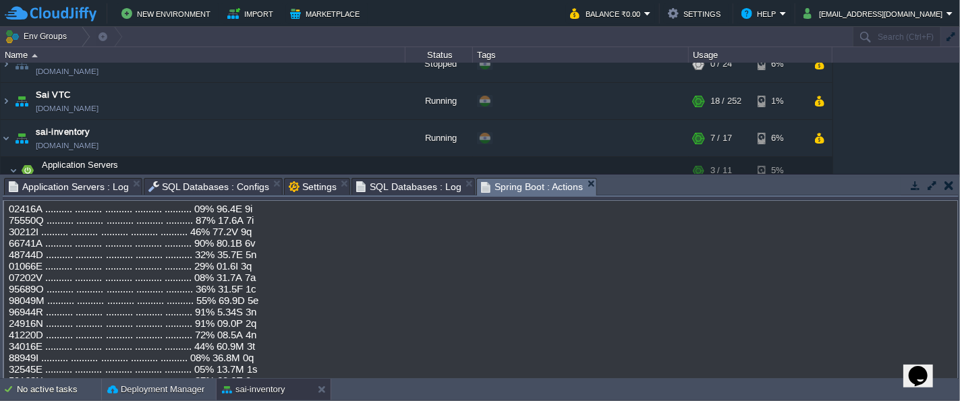
click at [300, 331] on textarea at bounding box center [481, 289] width 956 height 179
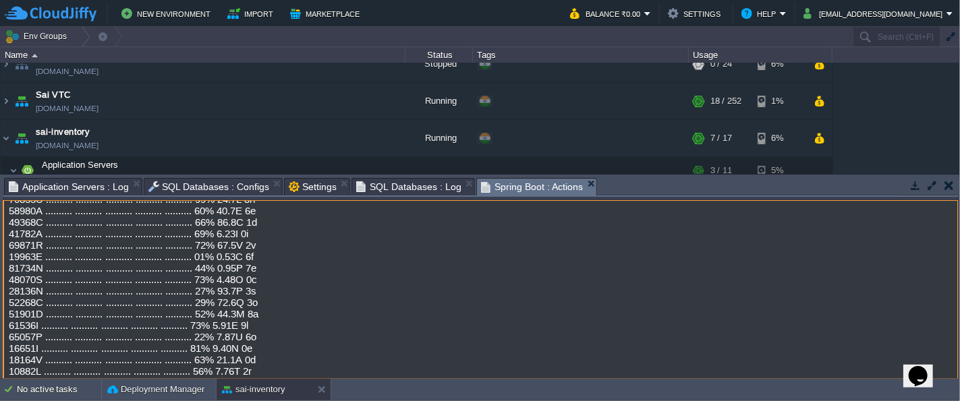
scroll to position [19101, 0]
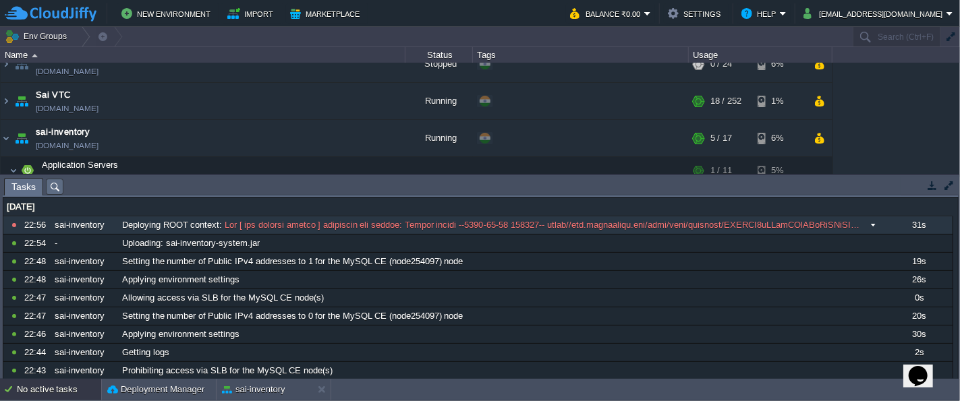
click at [328, 227] on span at bounding box center [543, 225] width 642 height 12
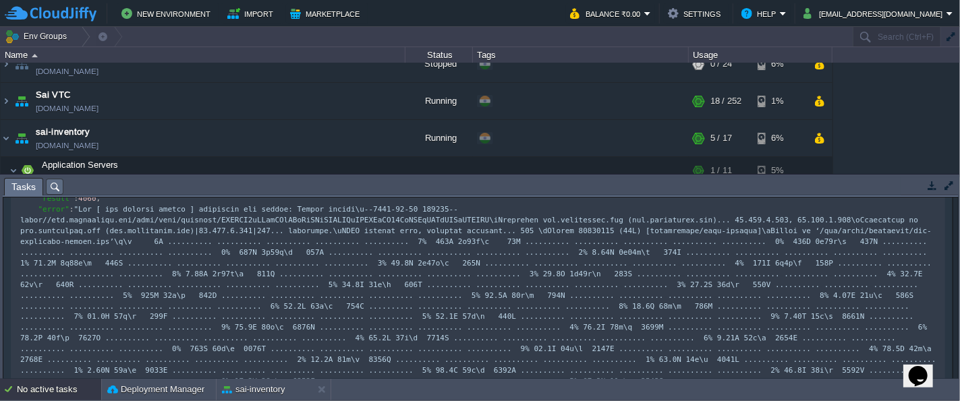
scroll to position [72, 0]
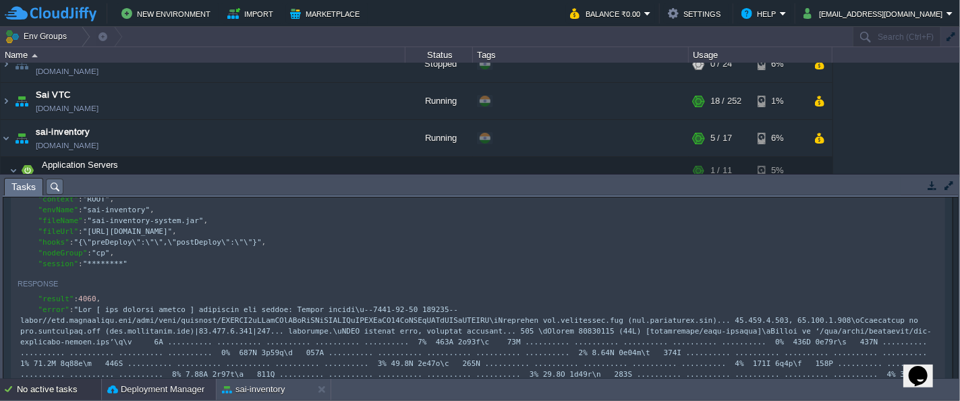
click at [171, 387] on button "Deployment Manager" at bounding box center [155, 389] width 97 height 13
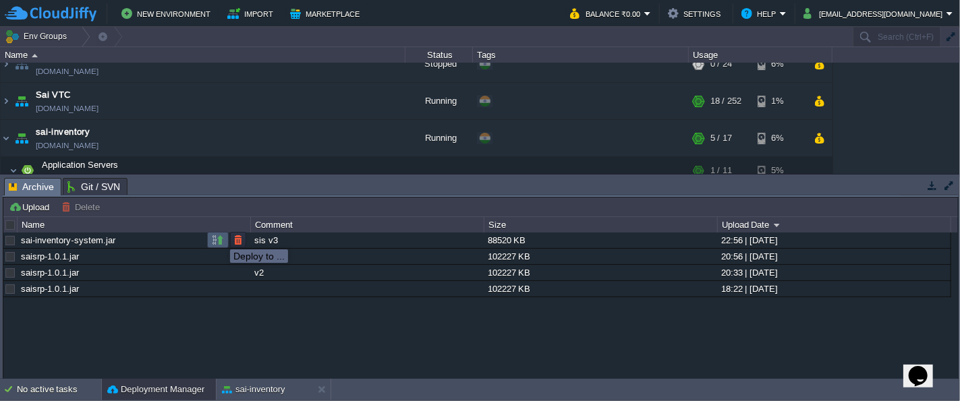
click at [220, 237] on button "button" at bounding box center [218, 240] width 12 height 12
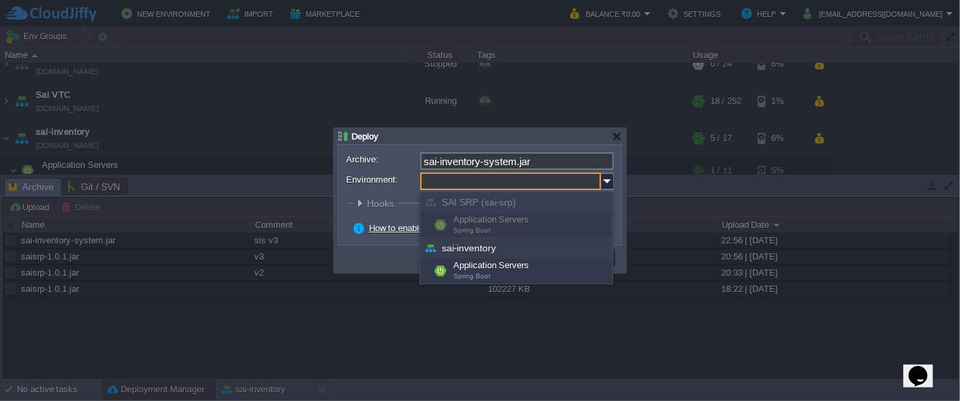
click at [565, 188] on input "Environment:" at bounding box center [510, 182] width 181 height 18
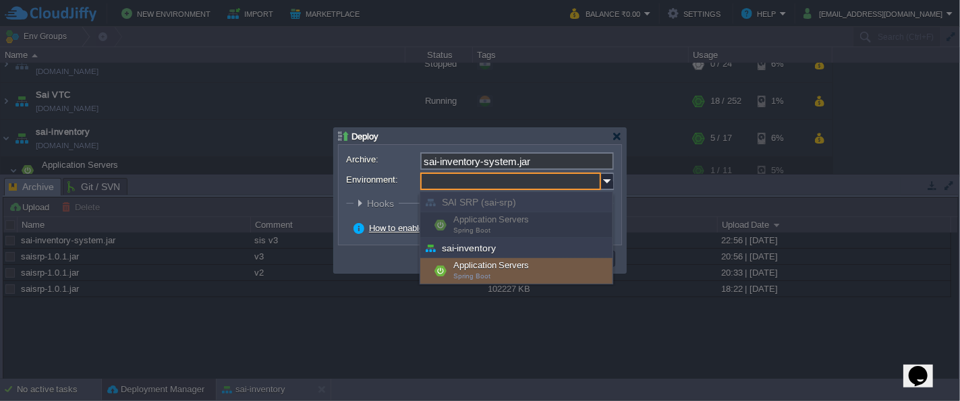
click at [515, 266] on div "Application Servers Spring Boot" at bounding box center [516, 271] width 192 height 26
type input "Application Servers (sai-inventory)"
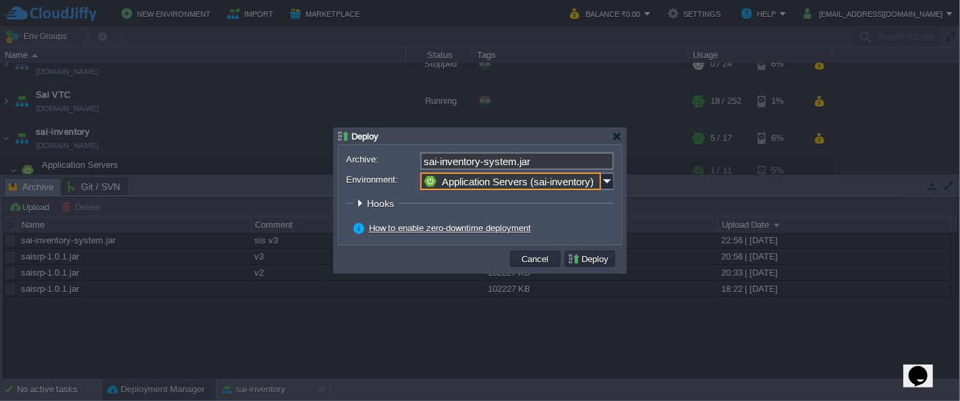
click at [353, 204] on legend "Hooks" at bounding box center [375, 203] width 45 height 11
click at [362, 204] on div at bounding box center [360, 203] width 10 height 10
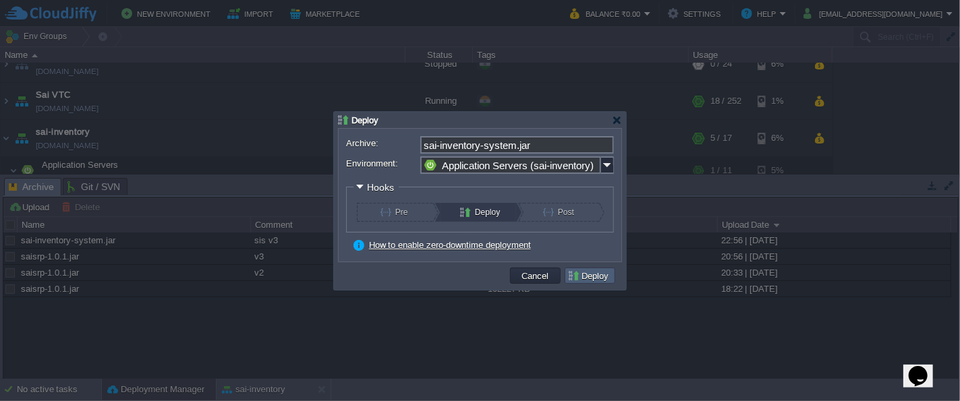
click at [606, 279] on button "Deploy" at bounding box center [589, 276] width 45 height 12
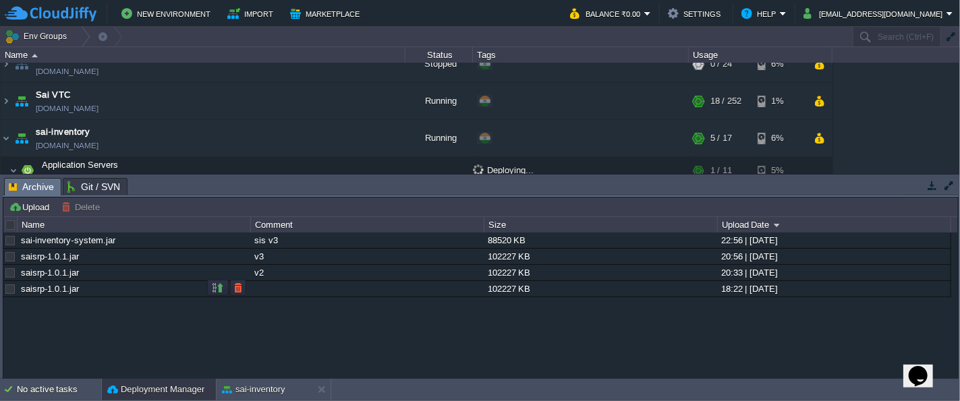
scroll to position [86, 0]
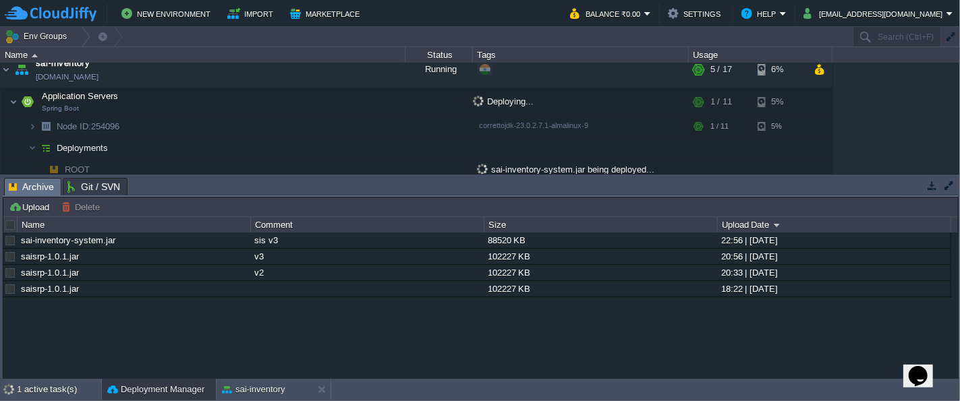
click at [143, 390] on button "Deployment Manager" at bounding box center [155, 389] width 97 height 13
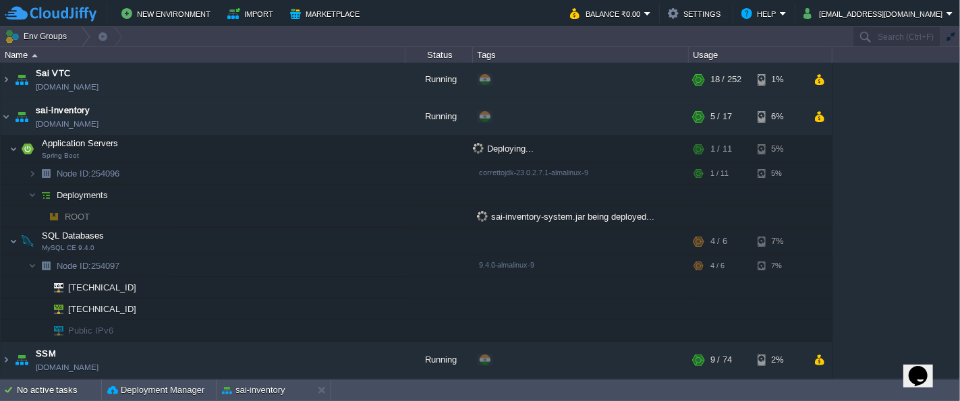
scroll to position [17, 0]
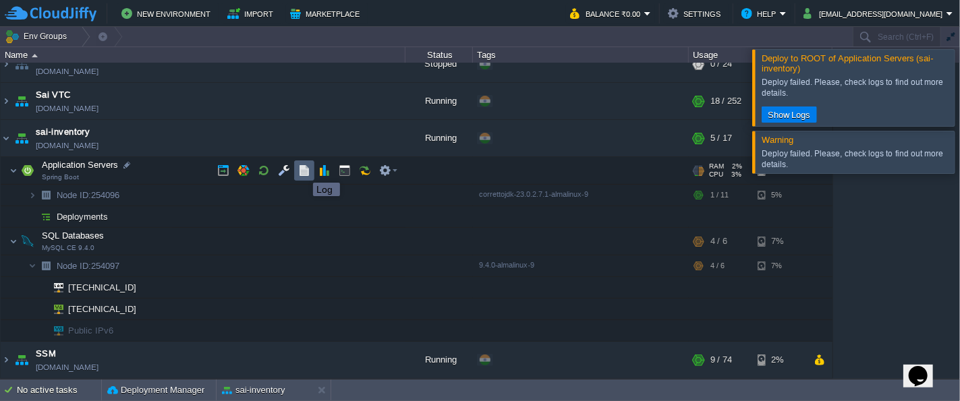
click at [303, 171] on button "button" at bounding box center [304, 171] width 12 height 12
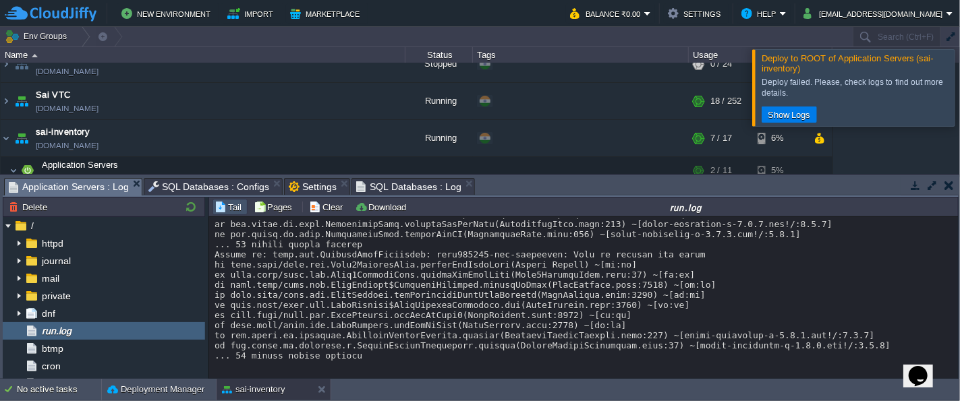
scroll to position [26191, 0]
click at [333, 208] on button "Clear" at bounding box center [328, 207] width 38 height 12
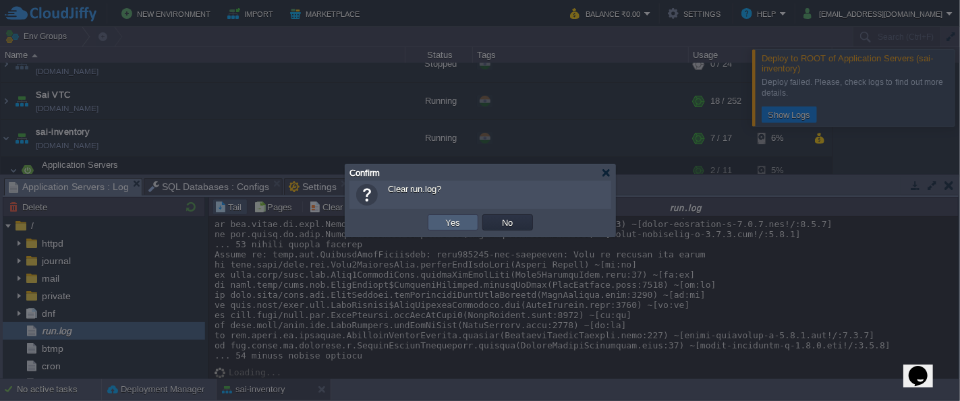
click at [459, 225] on button "Yes" at bounding box center [453, 223] width 23 height 12
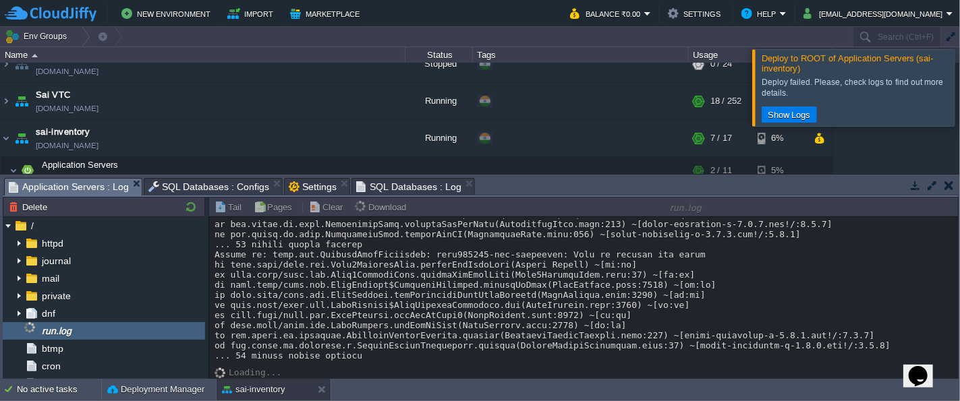
scroll to position [0, 0]
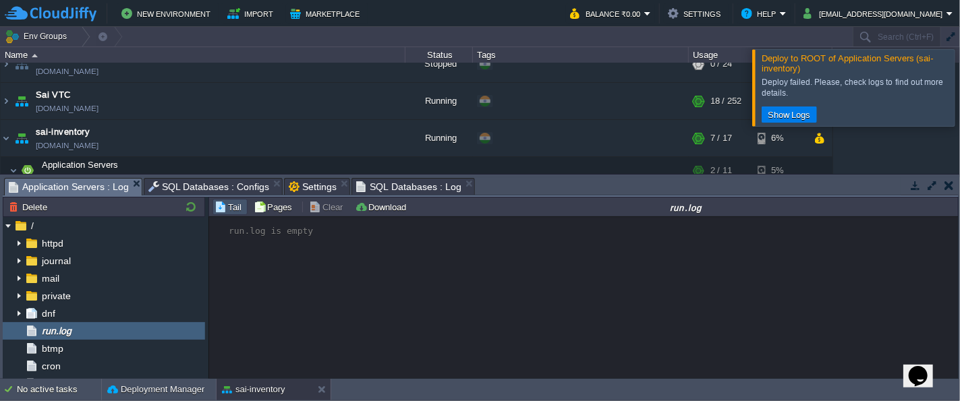
click at [434, 283] on div "run.log is empty" at bounding box center [584, 298] width 750 height 163
click at [225, 207] on button "Tail" at bounding box center [230, 207] width 31 height 12
click at [234, 209] on button "Tail" at bounding box center [230, 207] width 31 height 12
click at [949, 189] on button "button" at bounding box center [948, 185] width 9 height 12
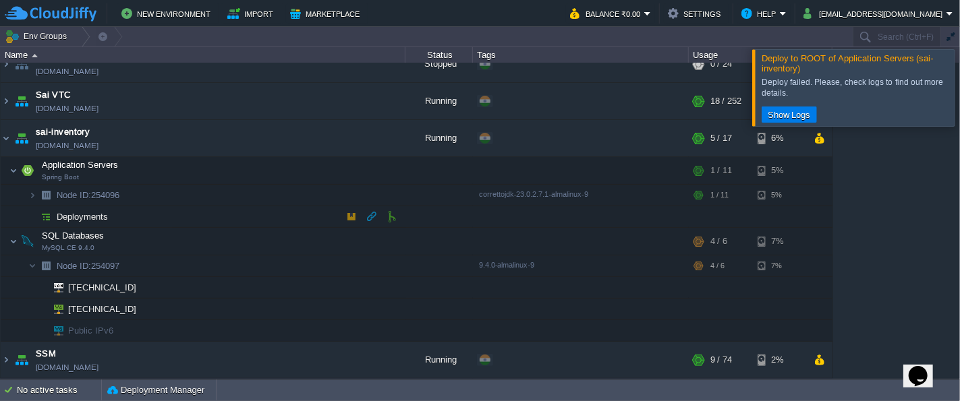
click at [111, 214] on td "Deployments" at bounding box center [203, 217] width 405 height 22
click at [196, 210] on td "Deployments" at bounding box center [203, 217] width 405 height 22
click at [150, 195] on td "Node ID: 254096" at bounding box center [203, 196] width 405 height 22
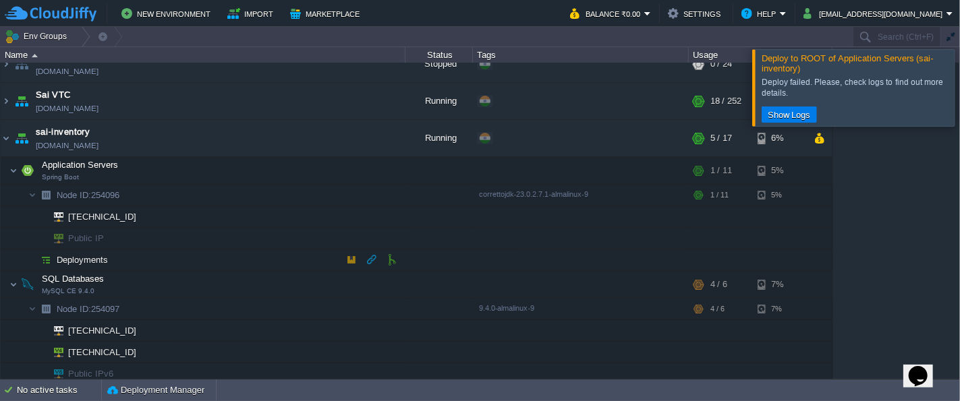
click at [127, 256] on td "Deployments" at bounding box center [203, 261] width 405 height 22
click at [396, 261] on button "button" at bounding box center [392, 260] width 12 height 12
click at [347, 260] on button "button" at bounding box center [351, 260] width 12 height 12
click at [292, 142] on button "button" at bounding box center [291, 138] width 12 height 12
click at [155, 389] on button "Deployment Manager" at bounding box center [155, 390] width 97 height 13
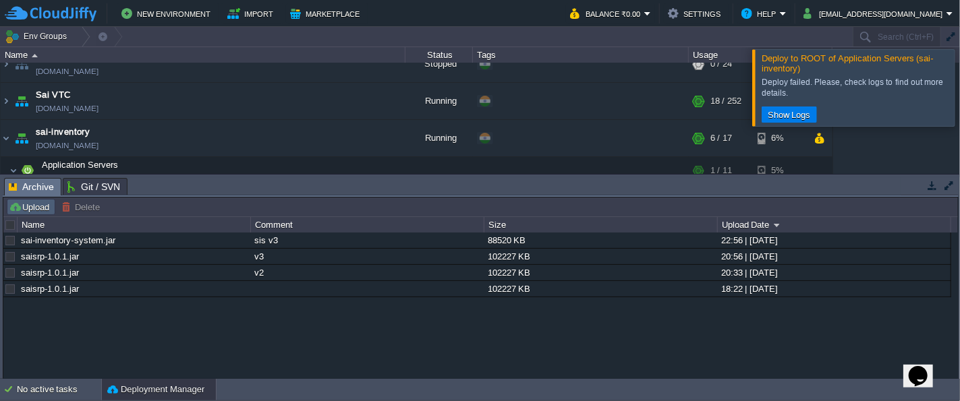
click at [33, 206] on button "Upload" at bounding box center [31, 207] width 45 height 12
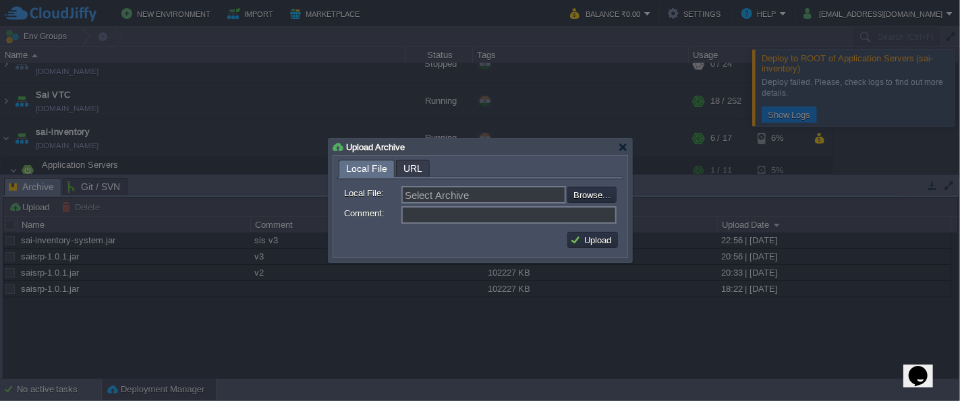
click at [594, 198] on input "file" at bounding box center [531, 195] width 171 height 16
type input "C:\fakepath\sai-inventory-system.jar"
type input "sai-inventory-system.jar"
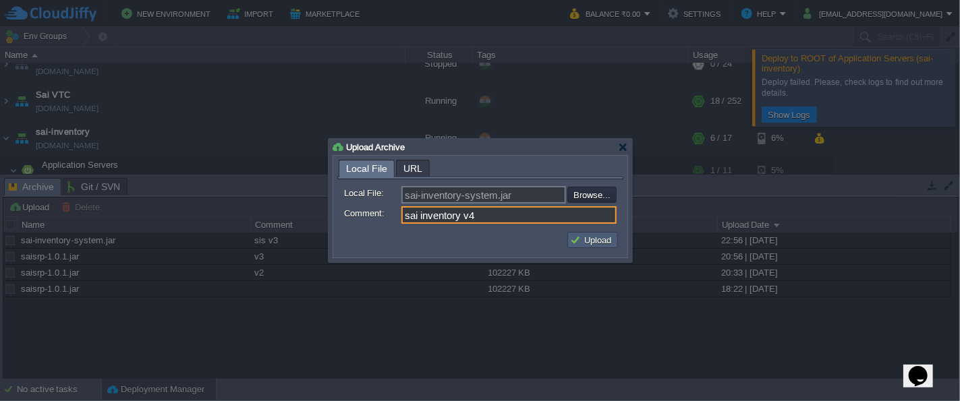
type input "sai inventory v4"
click at [598, 239] on button "Upload" at bounding box center [592, 240] width 45 height 12
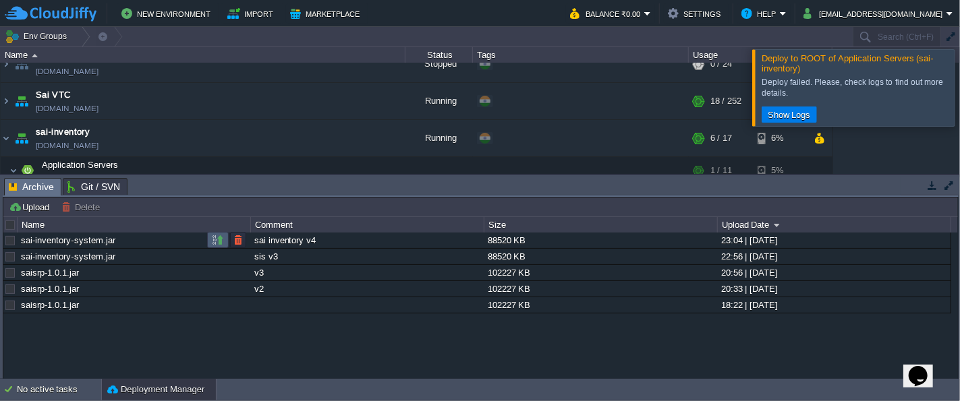
click at [217, 241] on button "button" at bounding box center [218, 240] width 12 height 12
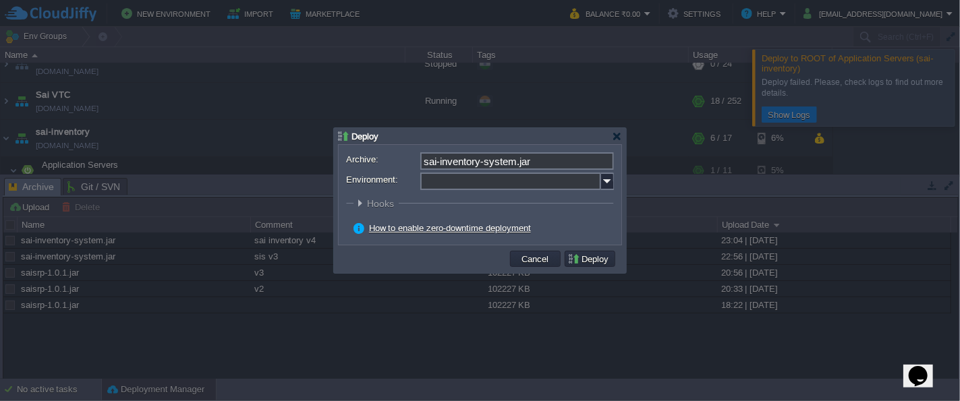
click at [528, 183] on input "Environment:" at bounding box center [510, 182] width 181 height 18
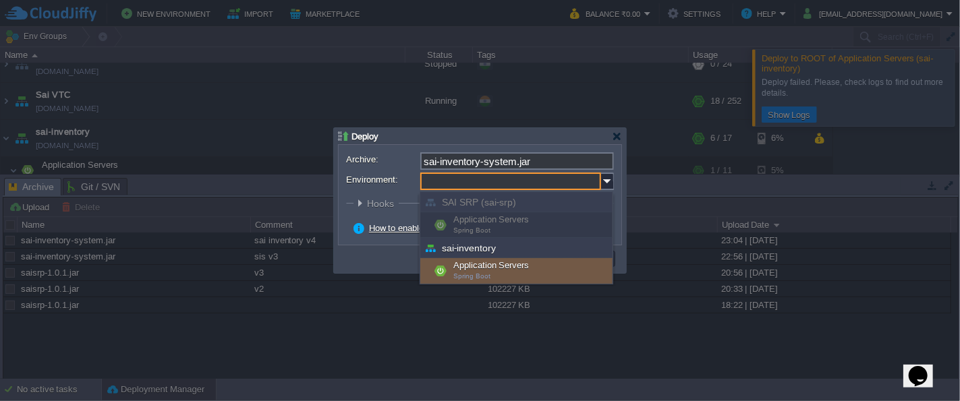
click at [499, 271] on div "Application Servers Spring Boot" at bounding box center [516, 271] width 192 height 26
type input "Application Servers (sai-inventory)"
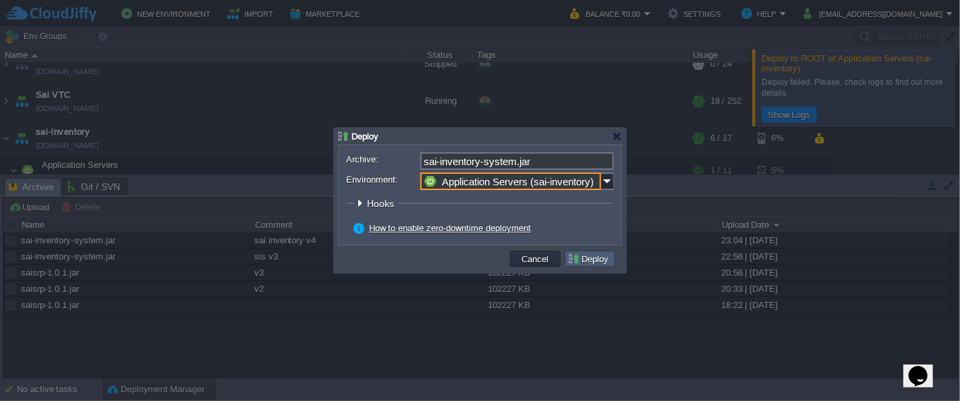
click at [588, 257] on button "Deploy" at bounding box center [589, 259] width 45 height 12
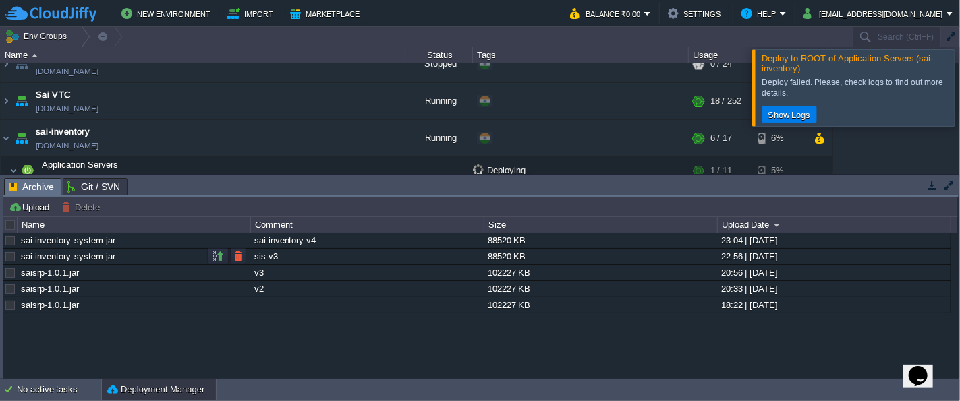
scroll to position [130, 0]
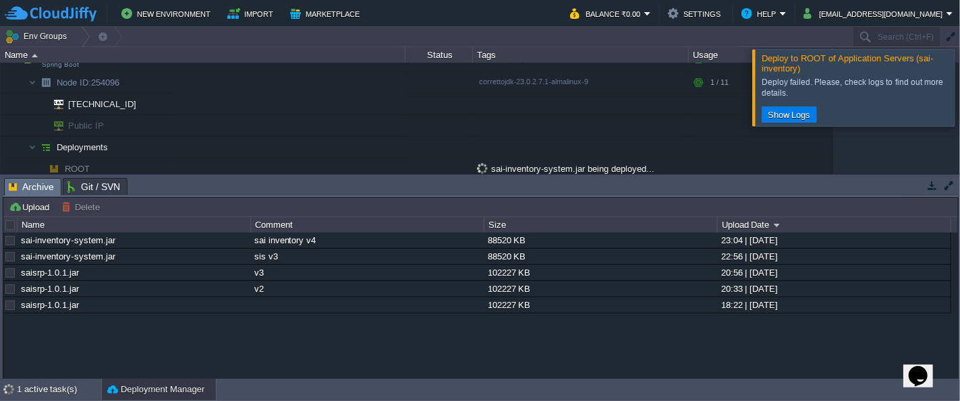
click at [959, 79] on div at bounding box center [976, 87] width 0 height 76
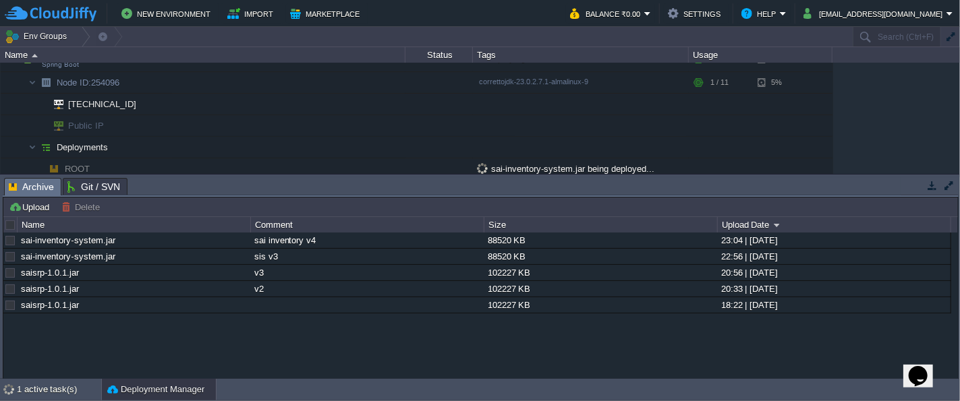
click at [934, 191] on button "button" at bounding box center [932, 185] width 12 height 12
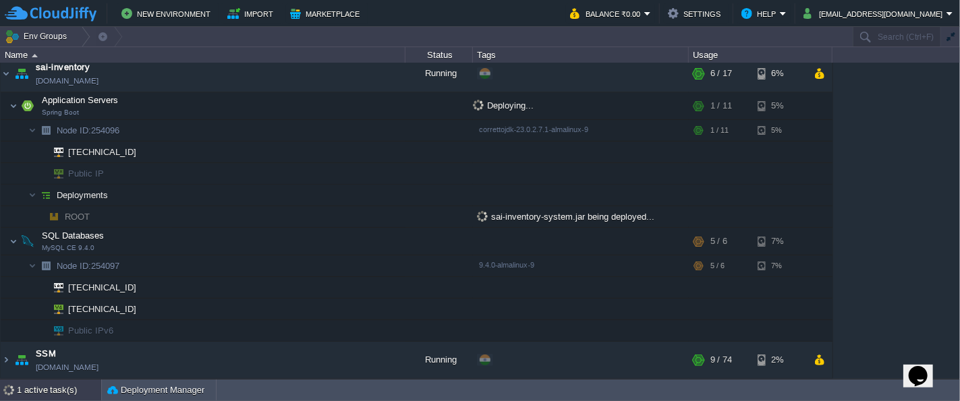
click at [33, 387] on div "1 active task(s)" at bounding box center [59, 391] width 84 height 22
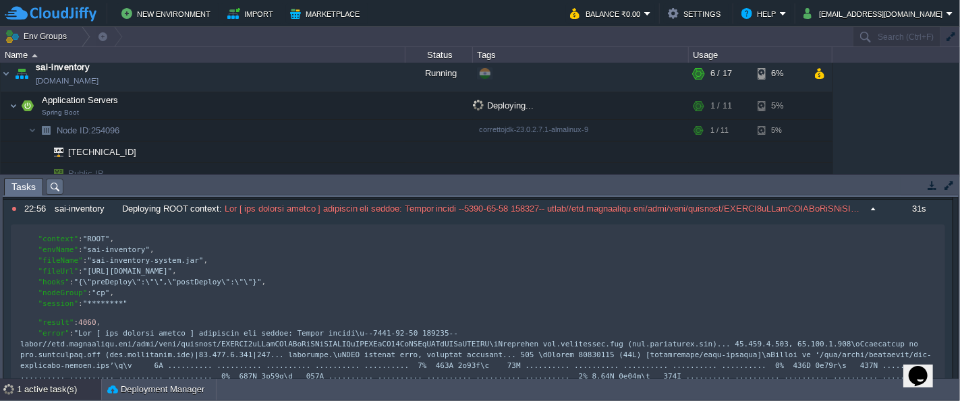
scroll to position [0, 0]
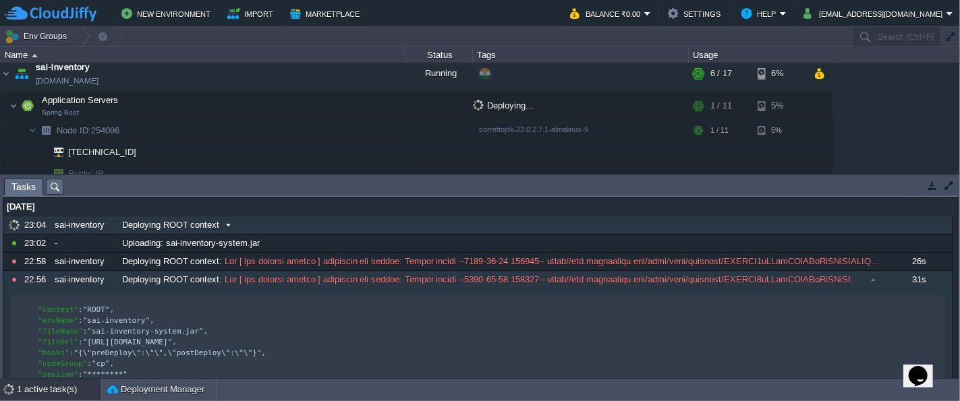
click at [249, 224] on div "Deploying ROOT context" at bounding box center [502, 226] width 766 height 18
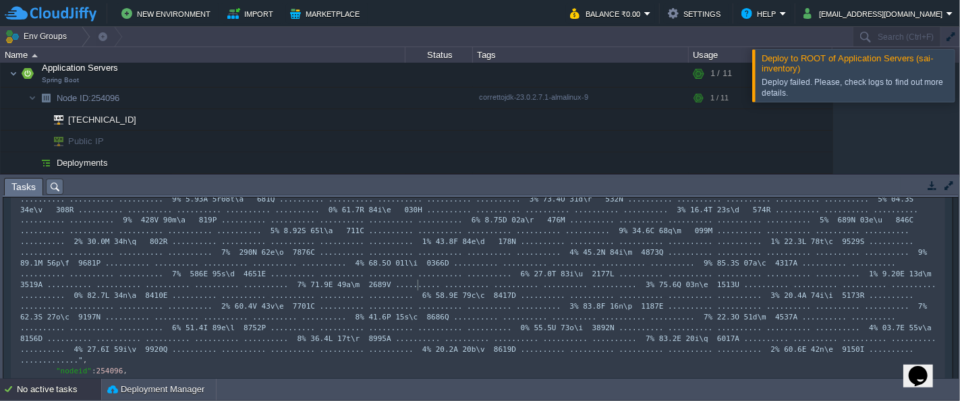
scroll to position [4, 0]
type textarea "-"
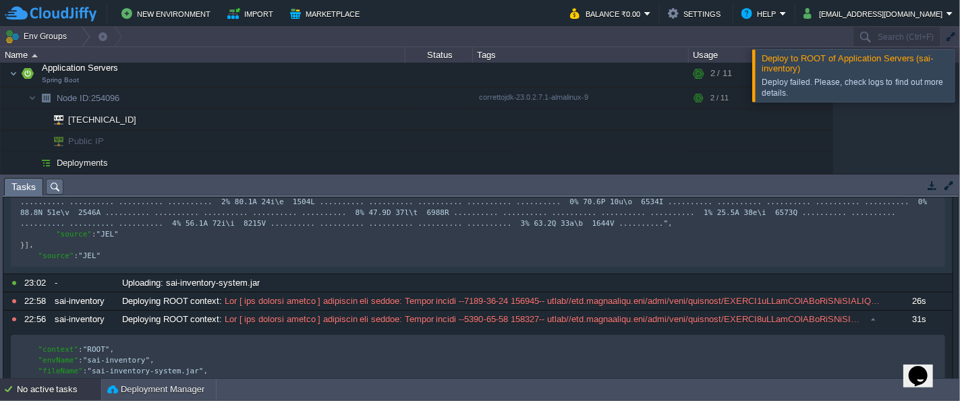
scroll to position [910, 0]
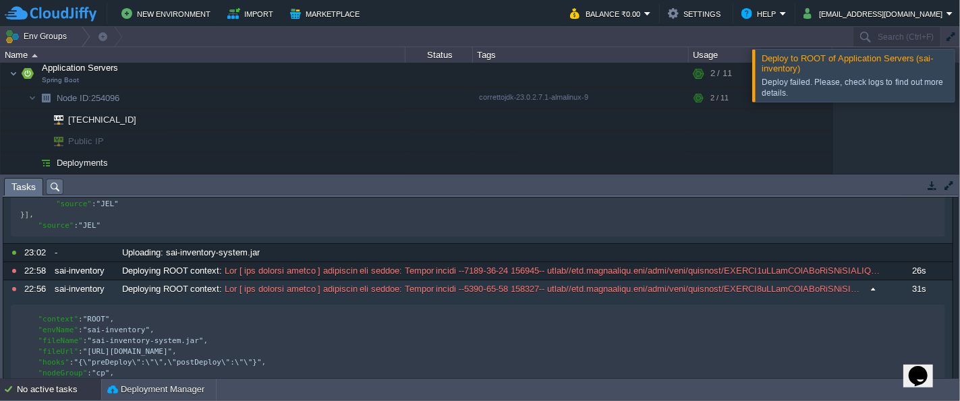
click at [108, 293] on div "sai-inventory" at bounding box center [84, 290] width 66 height 18
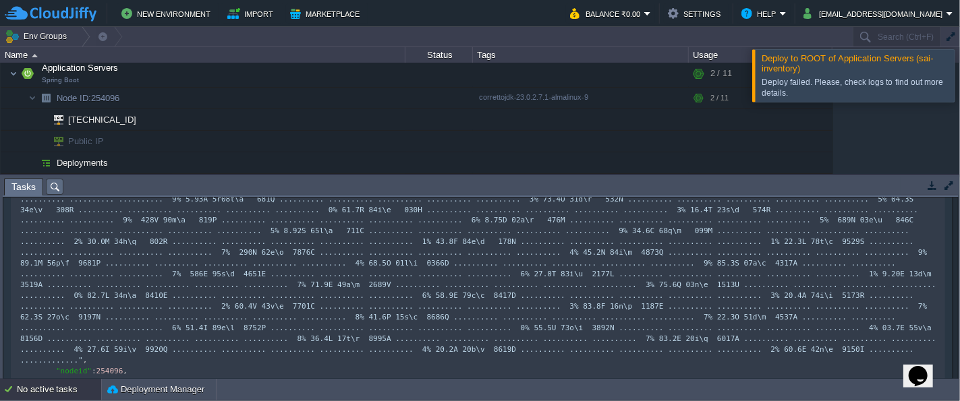
scroll to position [0, 0]
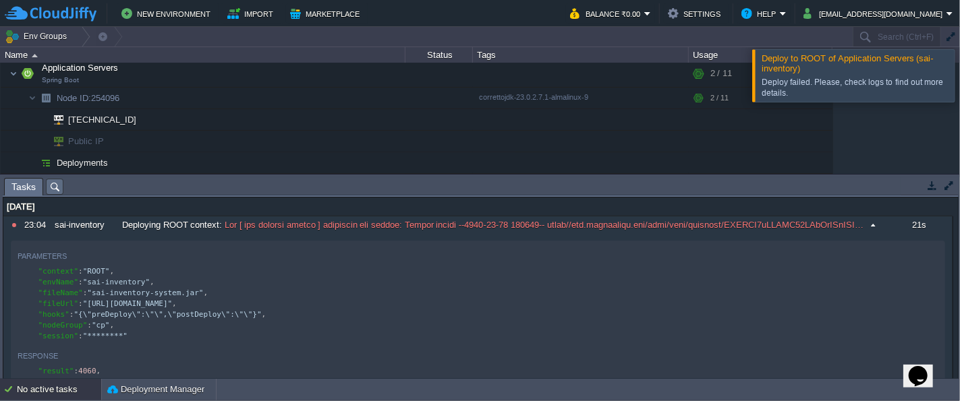
click at [153, 221] on span "Deploying ROOT context" at bounding box center [170, 225] width 97 height 12
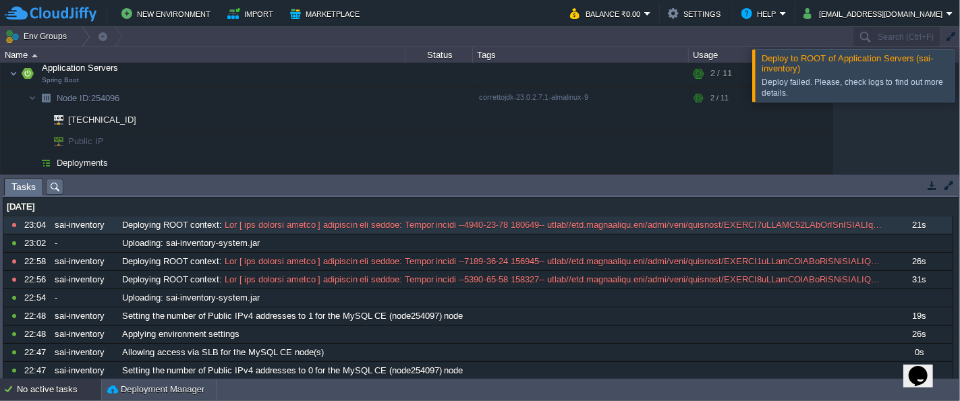
click at [934, 189] on button "button" at bounding box center [932, 185] width 12 height 12
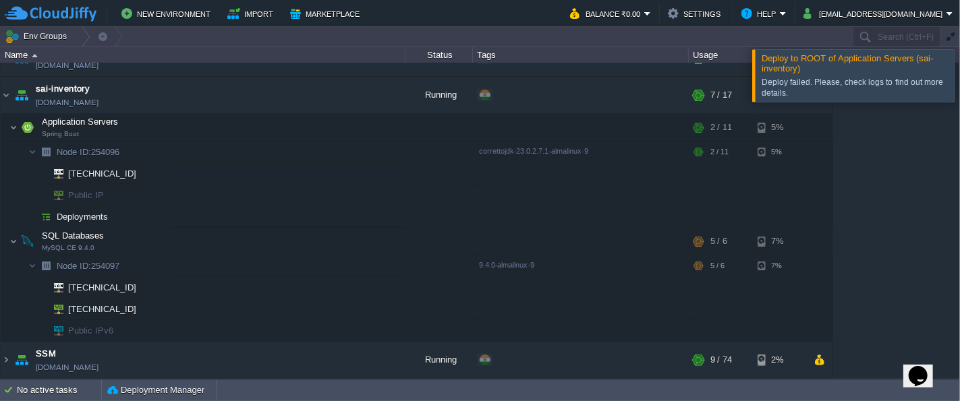
scroll to position [61, 0]
click at [301, 125] on button "button" at bounding box center [304, 127] width 12 height 12
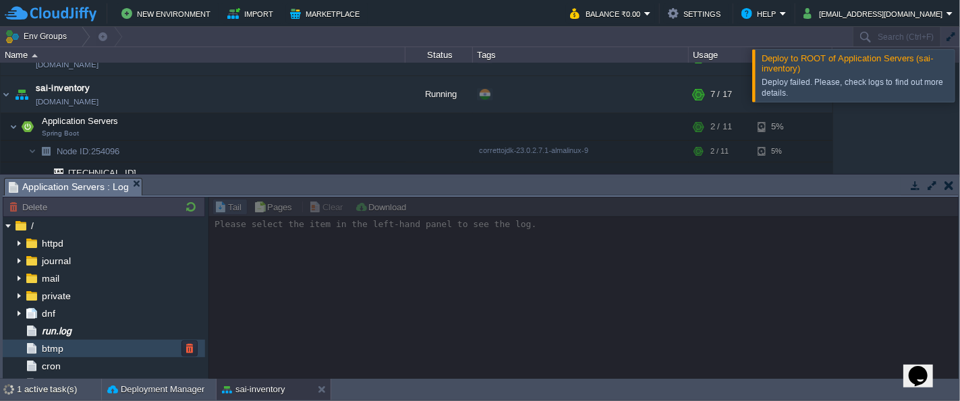
click at [63, 340] on div "btmp" at bounding box center [104, 349] width 202 height 18
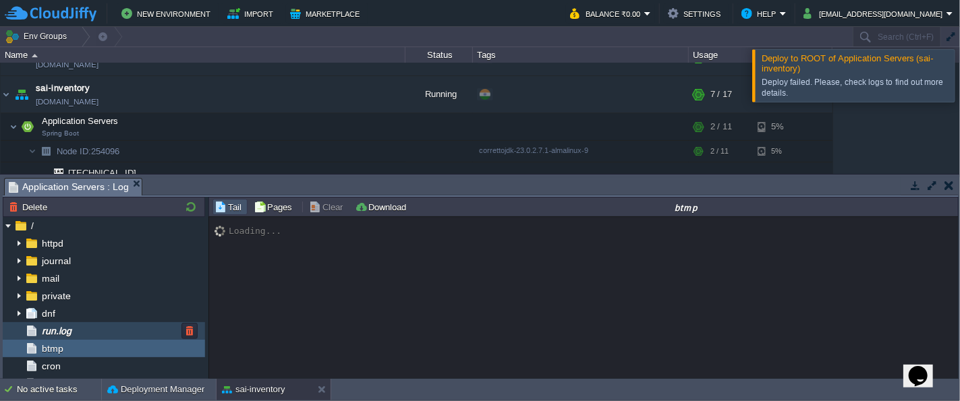
click at [73, 331] on div "run.log" at bounding box center [104, 331] width 202 height 18
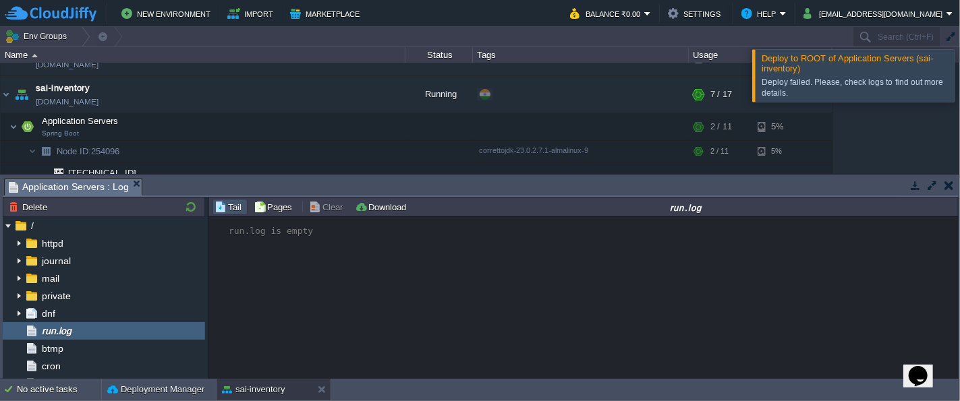
click at [954, 186] on td at bounding box center [948, 185] width 17 height 16
click at [951, 174] on div "SAI SRP [DOMAIN_NAME] Stopped + Add to Env Group RAM 0% CPU 0% 0 / 24 6% Applic…" at bounding box center [480, 118] width 960 height 111
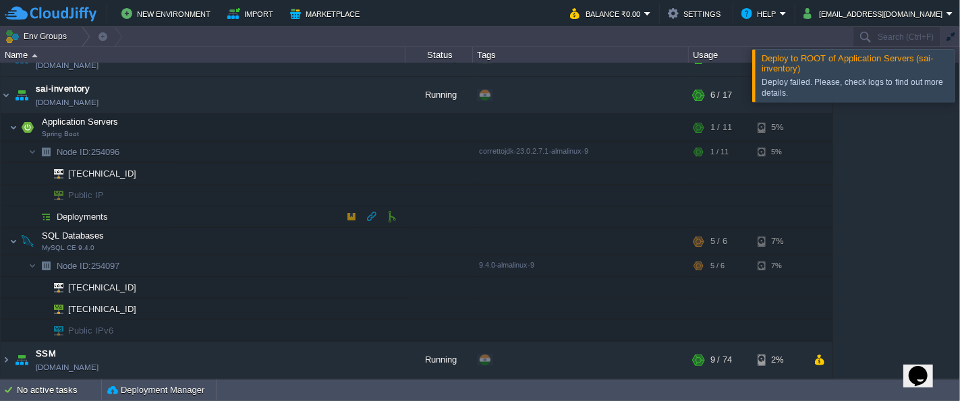
click at [358, 217] on td at bounding box center [351, 216] width 20 height 20
click at [355, 217] on button "button" at bounding box center [351, 216] width 12 height 12
click at [348, 220] on button "button" at bounding box center [351, 216] width 12 height 12
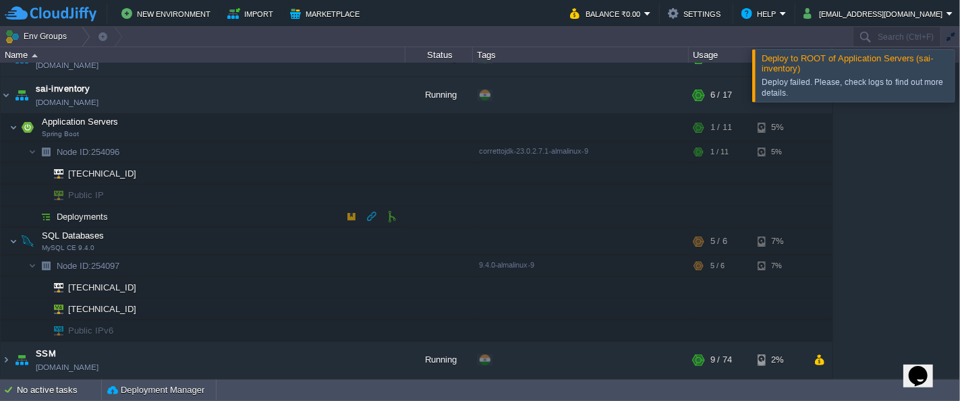
click at [47, 214] on img at bounding box center [45, 216] width 19 height 21
click at [86, 215] on span "Deployments" at bounding box center [82, 216] width 55 height 11
click at [226, 128] on button "button" at bounding box center [223, 127] width 12 height 12
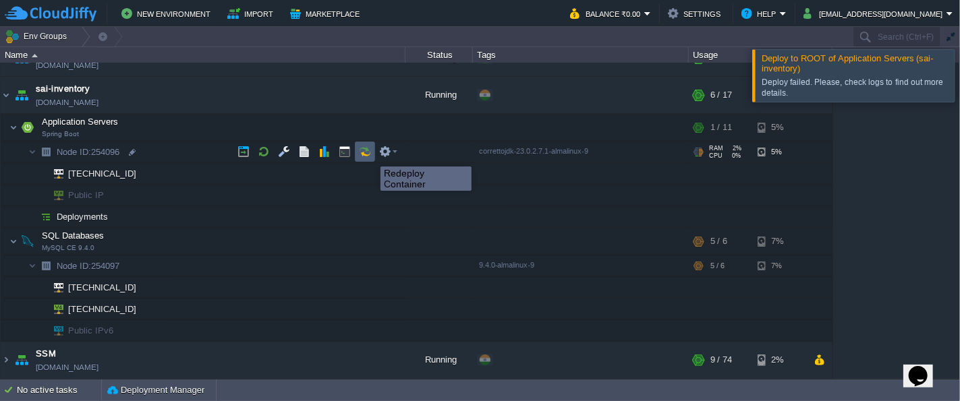
click at [362, 156] on button "button" at bounding box center [365, 152] width 12 height 12
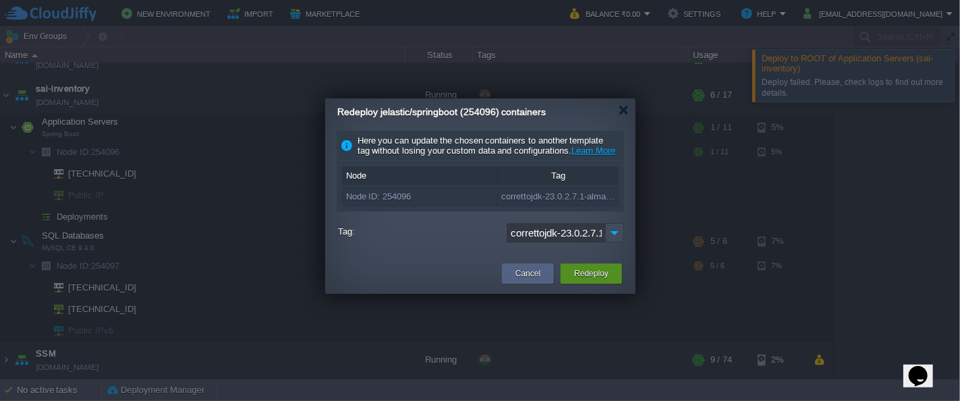
click at [608, 283] on div "Redeploy" at bounding box center [591, 274] width 41 height 20
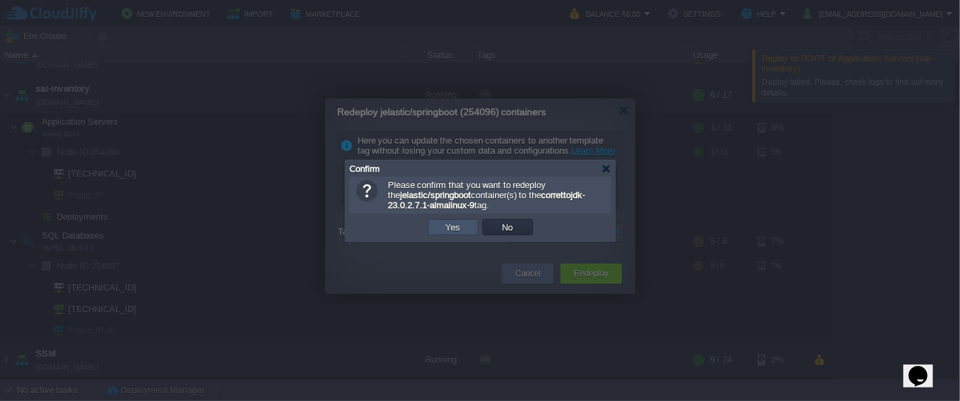
click at [442, 227] on button "Yes" at bounding box center [453, 227] width 23 height 12
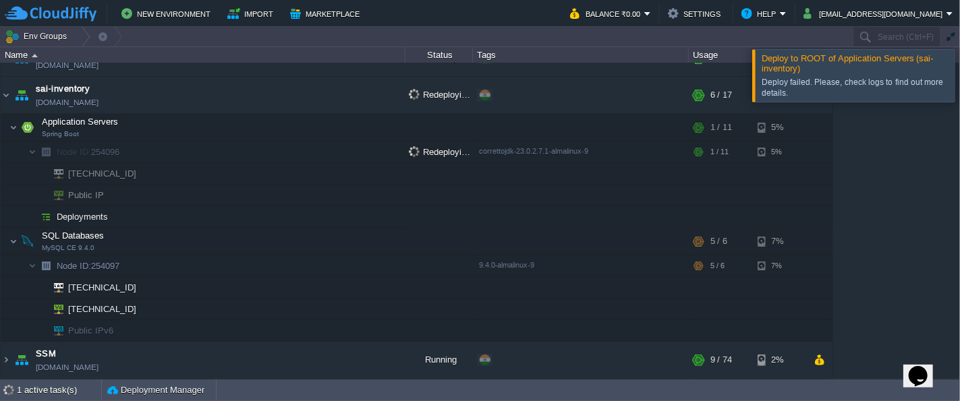
click at [959, 80] on div at bounding box center [976, 75] width 0 height 52
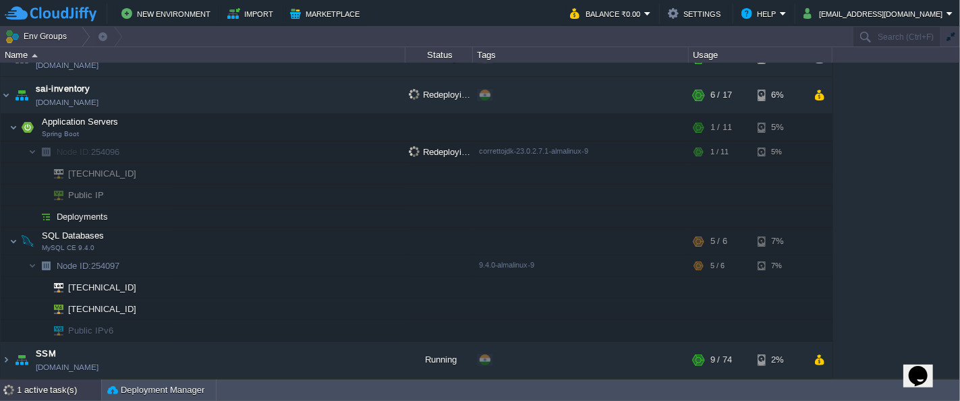
click at [51, 392] on div "1 active task(s)" at bounding box center [59, 391] width 84 height 22
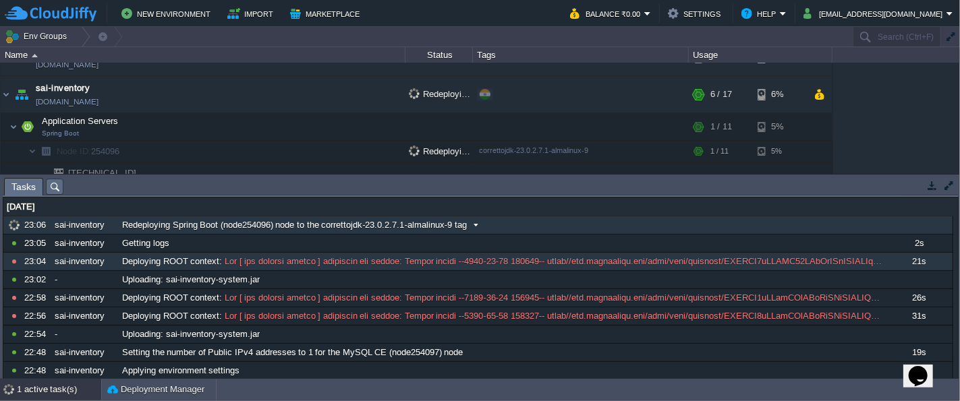
click at [219, 225] on span "Redeploying Spring Boot (node254096) node to the correttojdk-23.0.2.7.1-almalin…" at bounding box center [294, 225] width 345 height 12
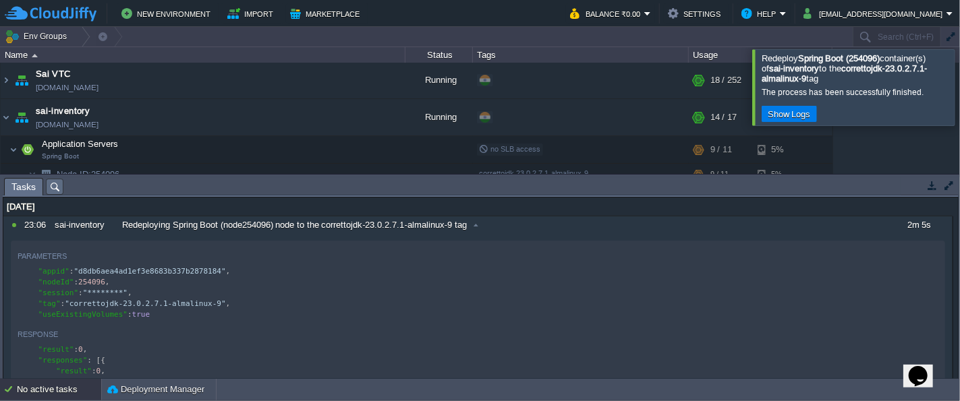
scroll to position [101, 0]
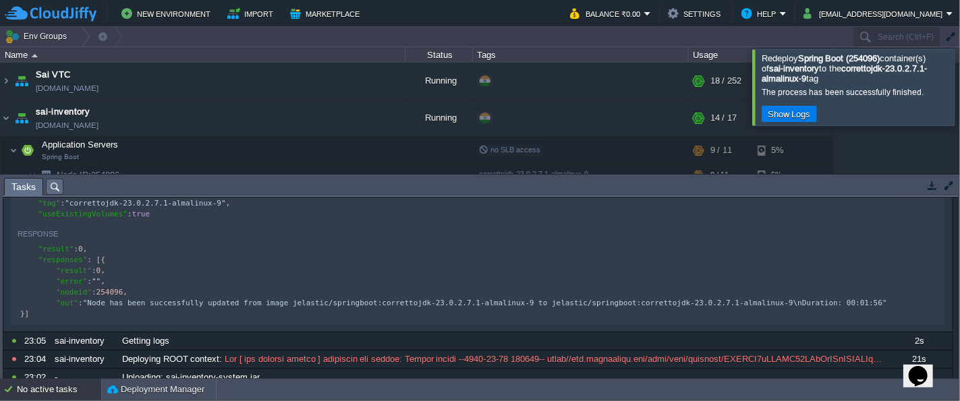
click at [51, 392] on div "No active tasks" at bounding box center [59, 390] width 84 height 22
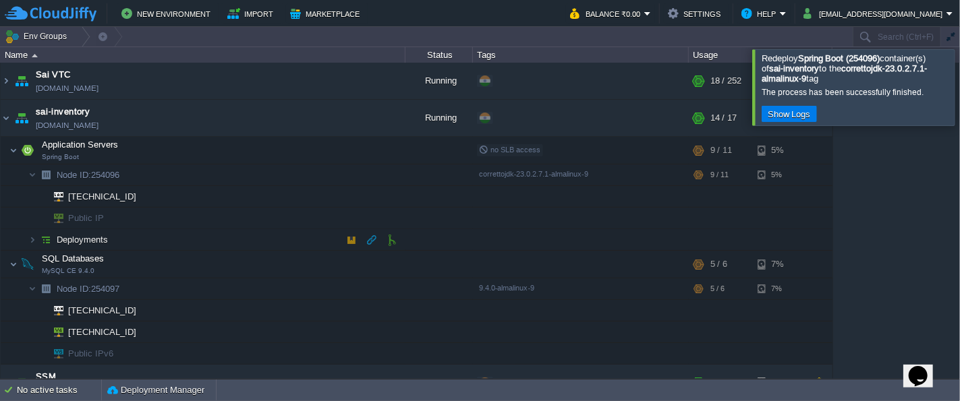
click at [61, 238] on span "Deployments" at bounding box center [82, 239] width 55 height 11
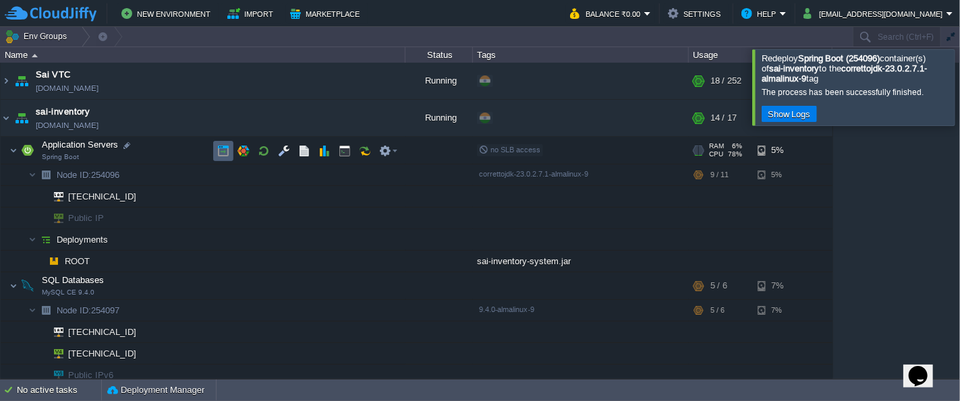
click at [223, 152] on button "button" at bounding box center [223, 151] width 12 height 12
click at [792, 108] on button "Show Logs" at bounding box center [789, 114] width 51 height 12
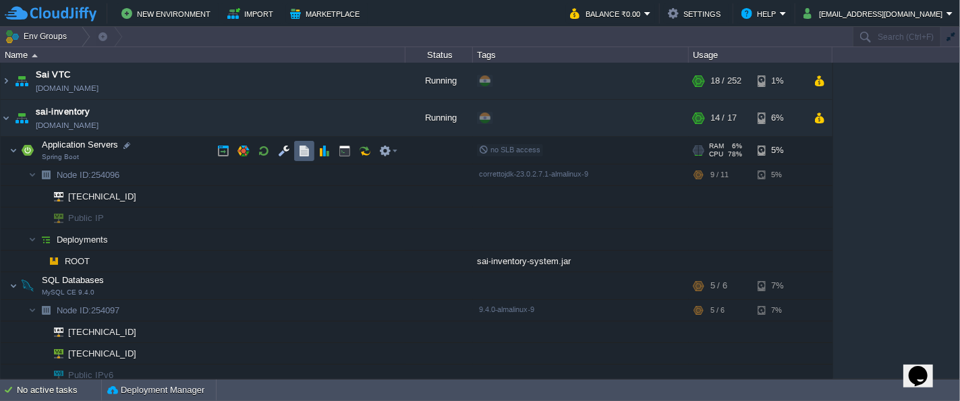
click at [309, 153] on button "button" at bounding box center [304, 151] width 12 height 12
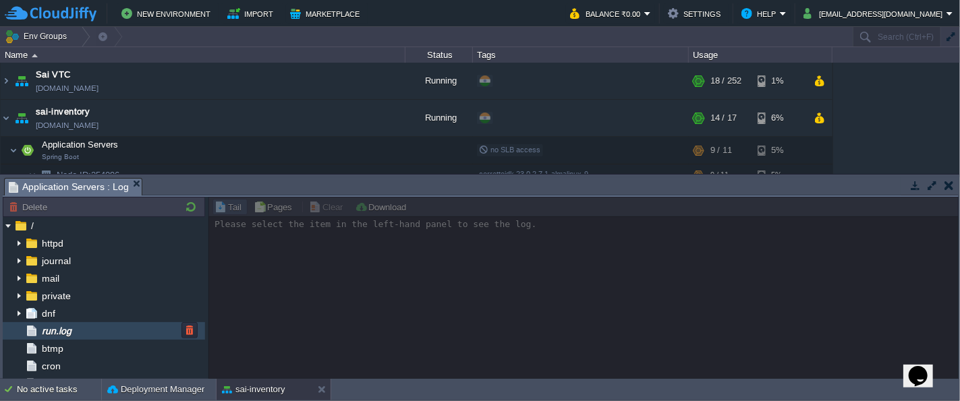
click at [82, 329] on div "run.log" at bounding box center [104, 331] width 202 height 18
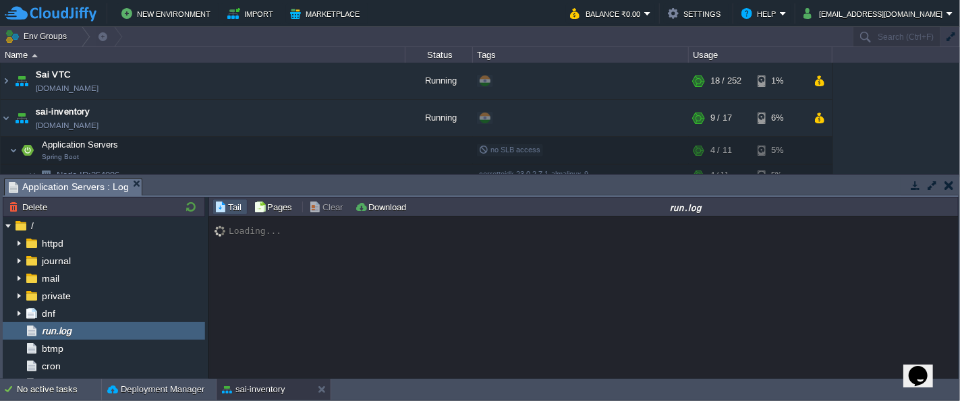
scroll to position [772, 0]
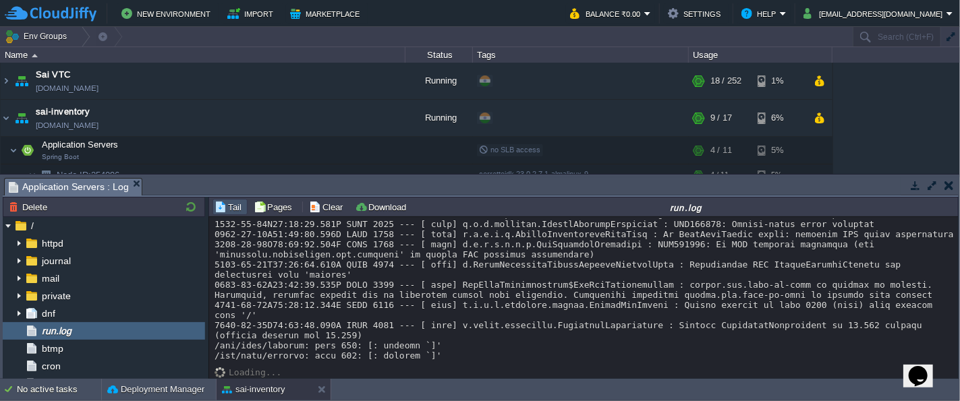
click at [287, 122] on button "button" at bounding box center [291, 119] width 12 height 12
click at [254, 389] on button "sai-inventory" at bounding box center [253, 389] width 63 height 13
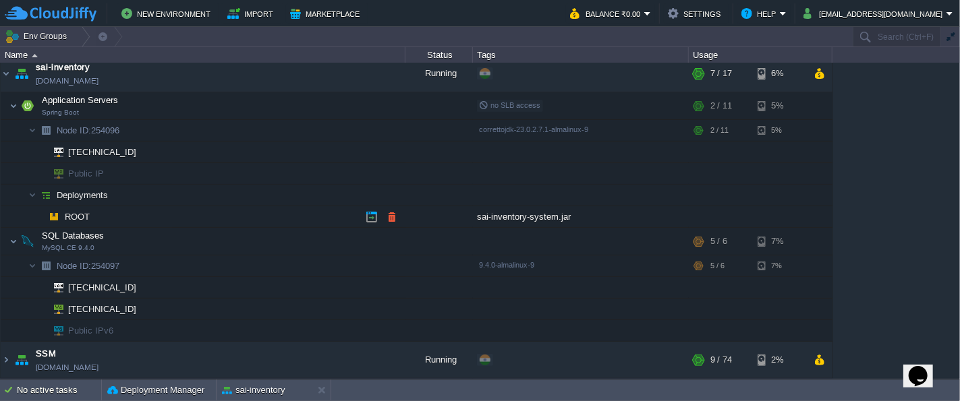
scroll to position [0, 0]
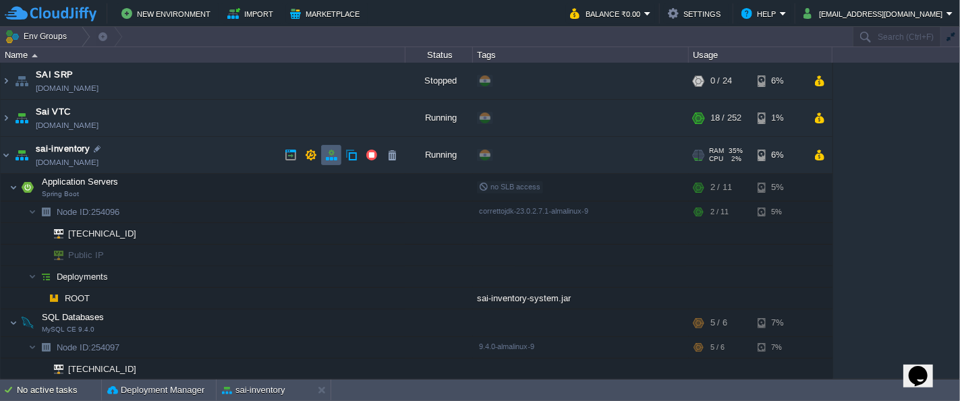
click at [329, 158] on button "button" at bounding box center [331, 155] width 12 height 12
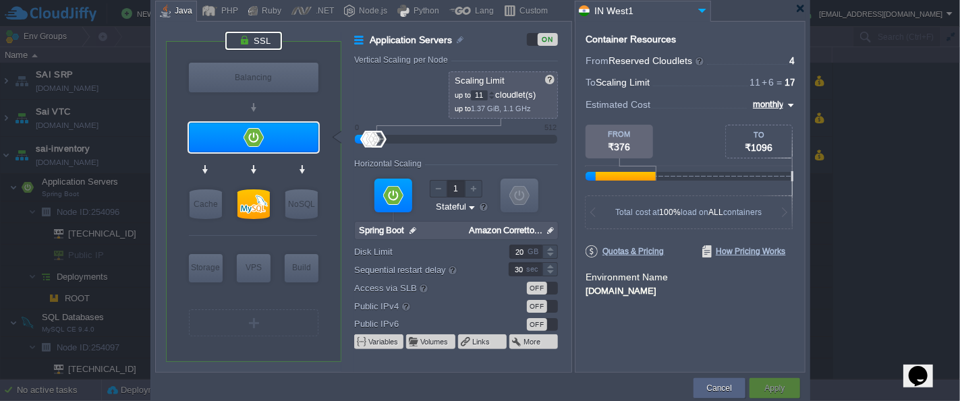
click at [250, 42] on div at bounding box center [253, 41] width 57 height 18
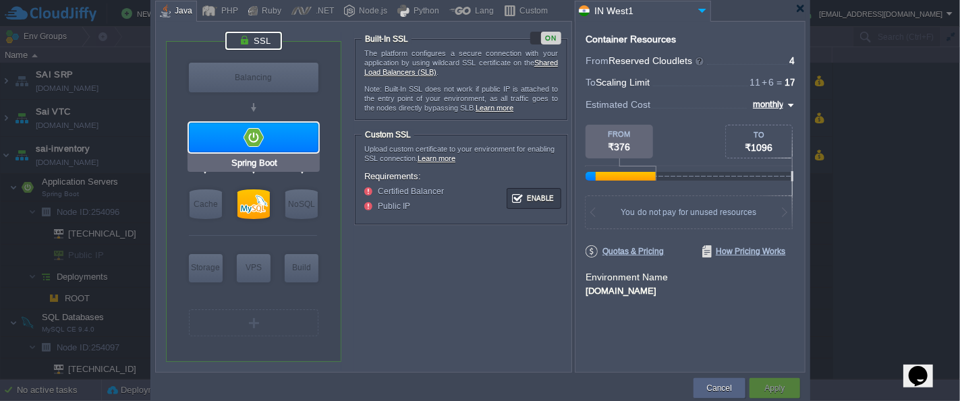
click at [252, 132] on div at bounding box center [254, 138] width 130 height 30
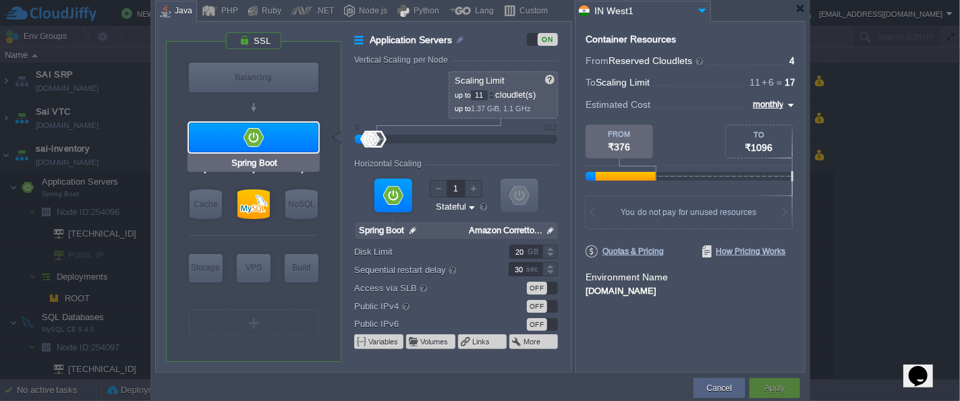
type input "MySQL CE 9.4.0"
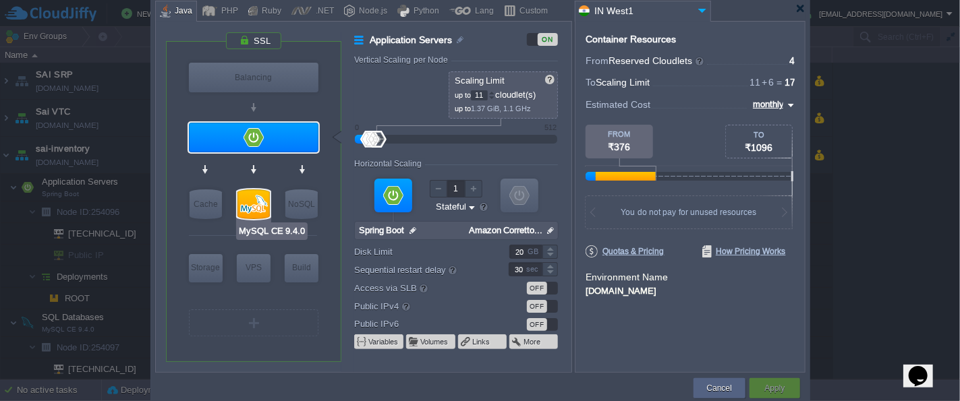
click at [254, 202] on div at bounding box center [253, 205] width 32 height 30
type input "SQL Databases"
type input "4"
type input "6"
type input "MySQL CE 9.4.0"
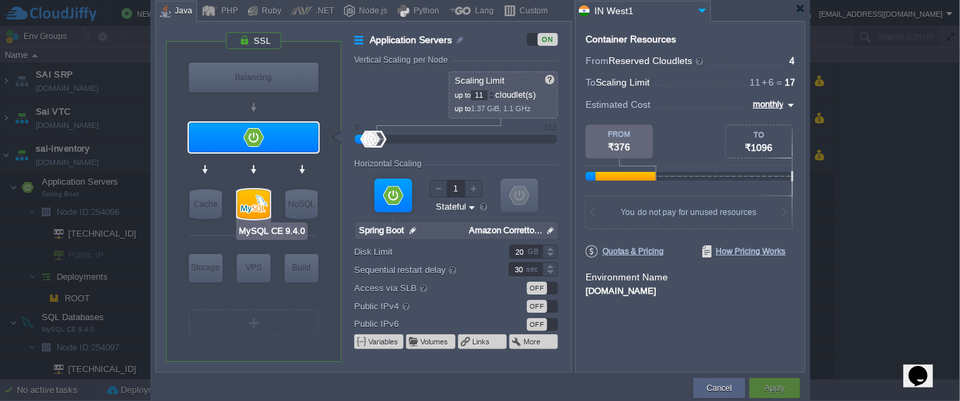
type input "null"
type input "9.4.0-almalinux-9"
type input "Stateless"
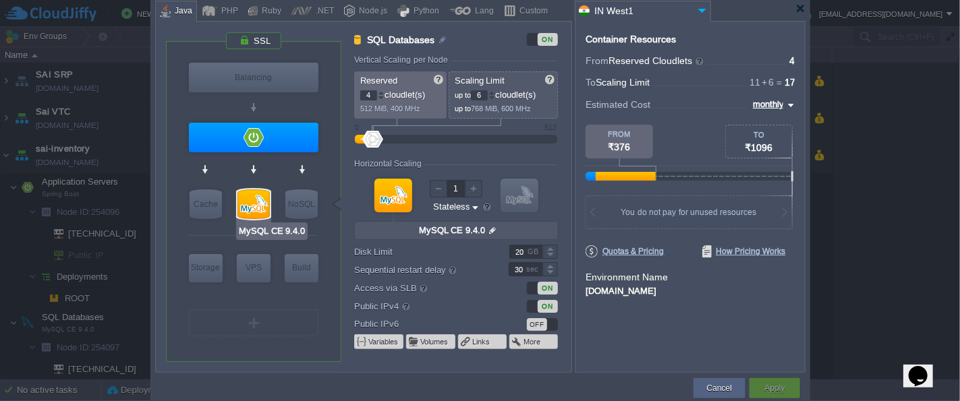
type input "Redis 7.2.4"
click at [733, 391] on div "Cancel" at bounding box center [720, 388] width 32 height 20
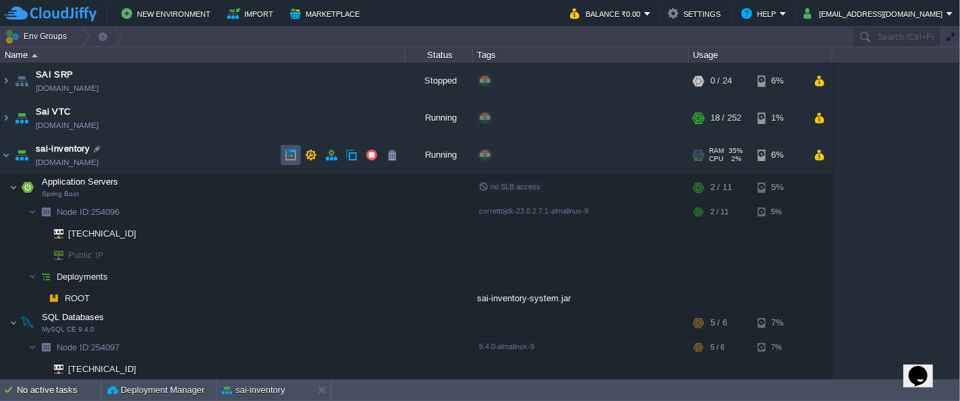
click at [291, 161] on button "button" at bounding box center [291, 155] width 12 height 12
click at [264, 390] on button "sai-inventory" at bounding box center [253, 390] width 63 height 13
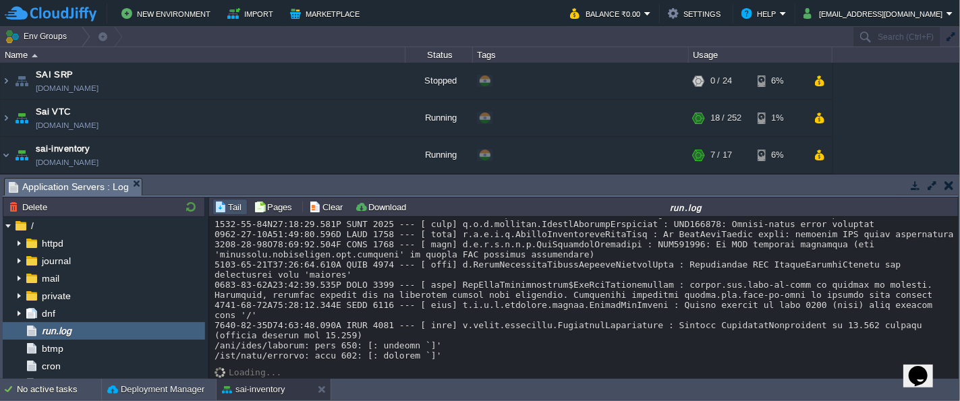
click at [253, 385] on button "sai-inventory" at bounding box center [253, 389] width 63 height 13
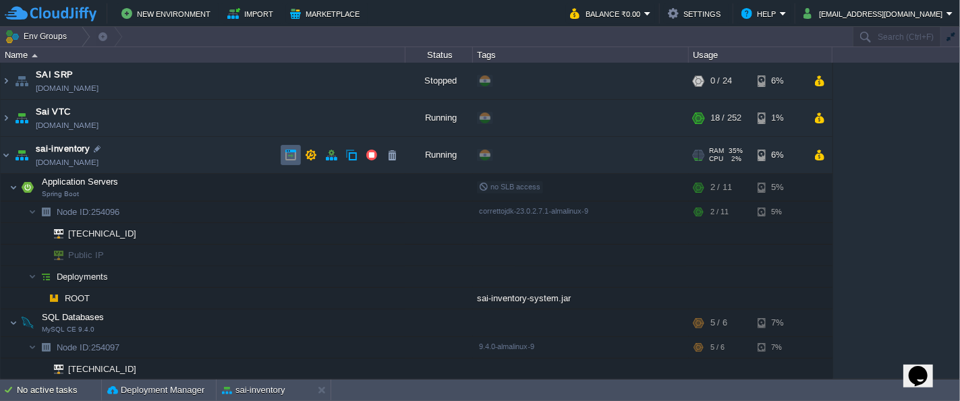
click at [295, 157] on button "button" at bounding box center [291, 155] width 12 height 12
click at [285, 152] on button "button" at bounding box center [291, 155] width 12 height 12
click at [327, 152] on button "button" at bounding box center [331, 155] width 12 height 12
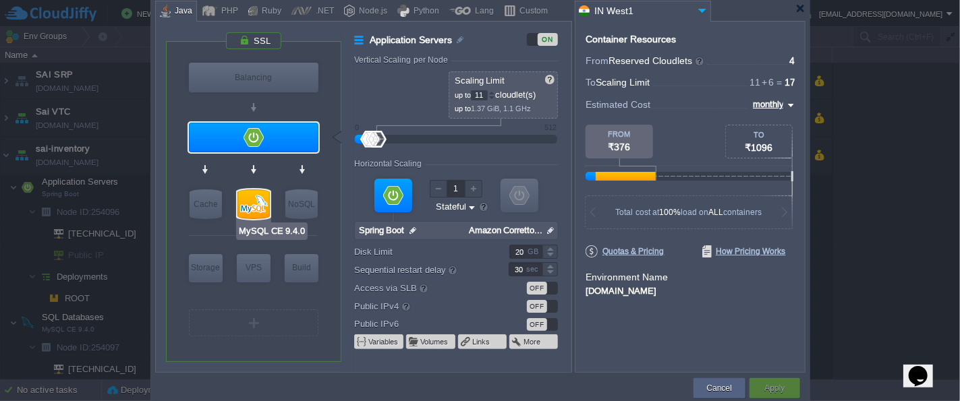
type input "Spring Boot"
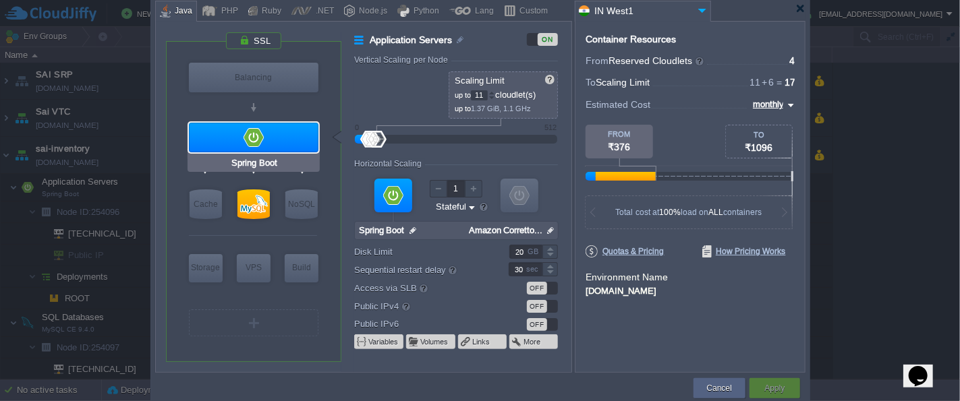
click at [257, 144] on div at bounding box center [254, 138] width 130 height 30
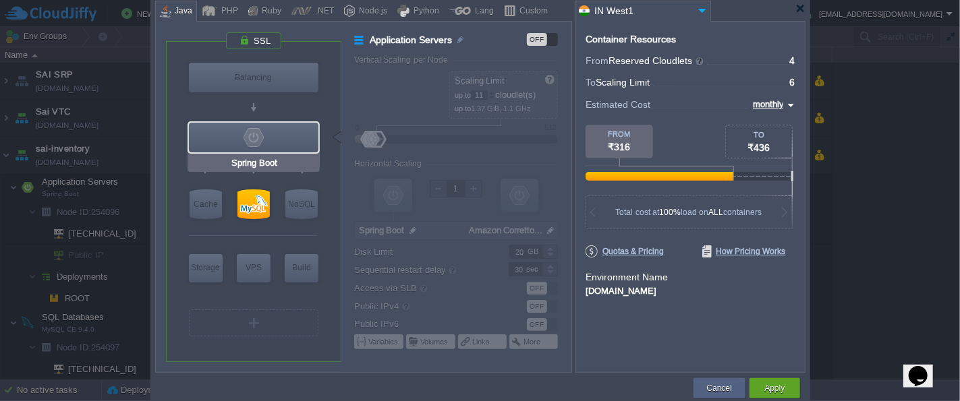
click at [248, 144] on div at bounding box center [254, 138] width 130 height 30
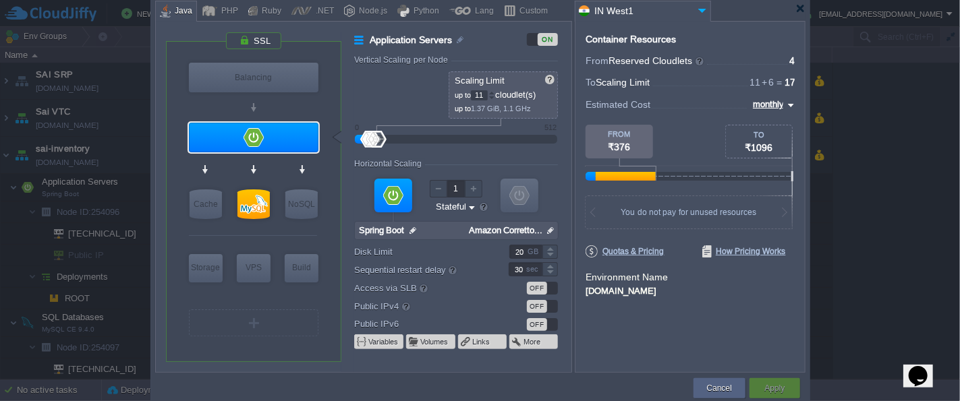
click at [540, 286] on div "OFF" at bounding box center [537, 288] width 20 height 13
click at [777, 389] on button "Apply" at bounding box center [774, 388] width 20 height 13
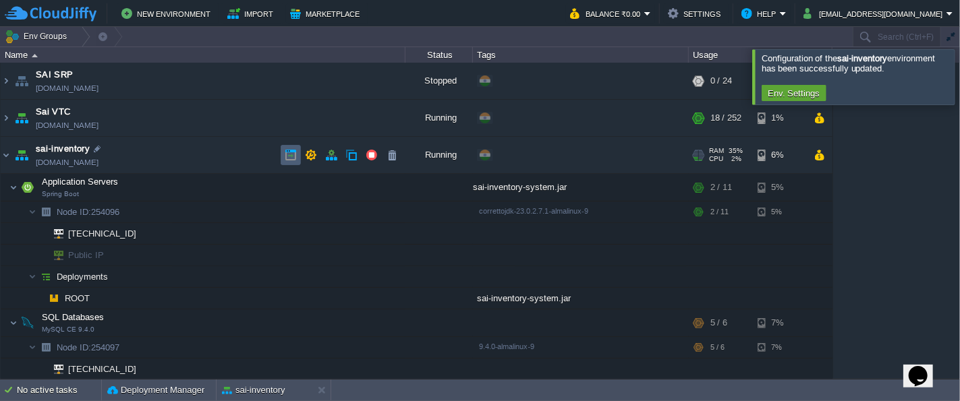
click at [286, 156] on button "button" at bounding box center [291, 155] width 12 height 12
click at [285, 391] on div "sai-inventory" at bounding box center [265, 391] width 96 height 22
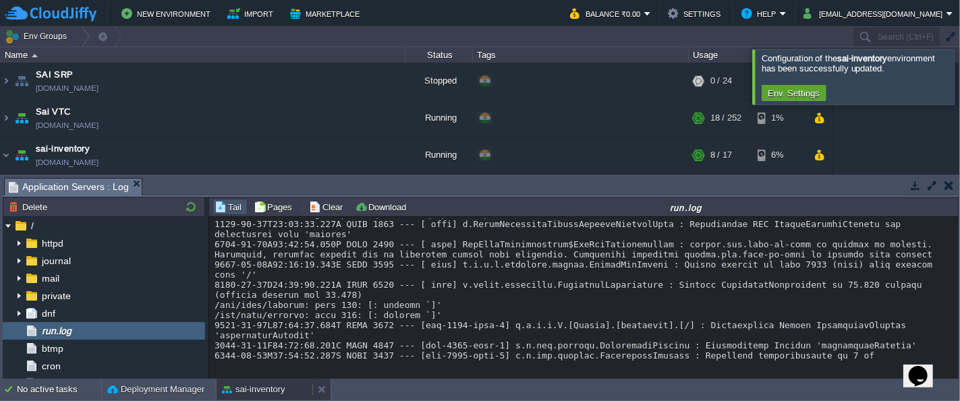
click at [285, 391] on div "sai-inventory" at bounding box center [265, 390] width 96 height 22
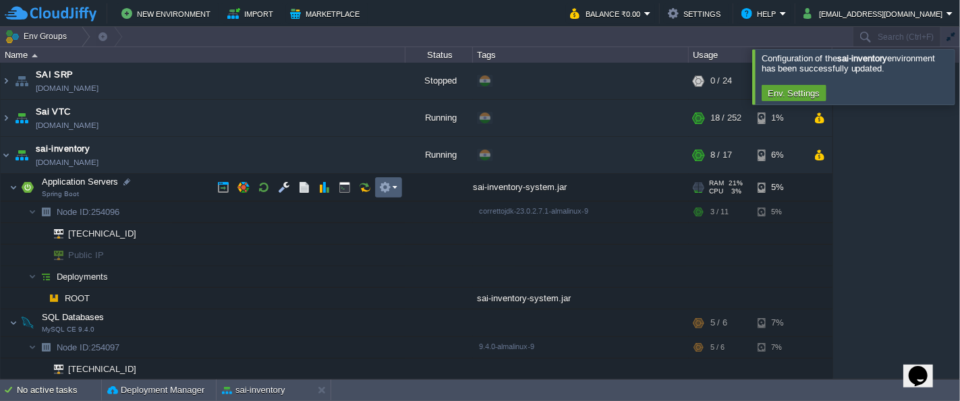
click at [378, 187] on td at bounding box center [388, 187] width 27 height 20
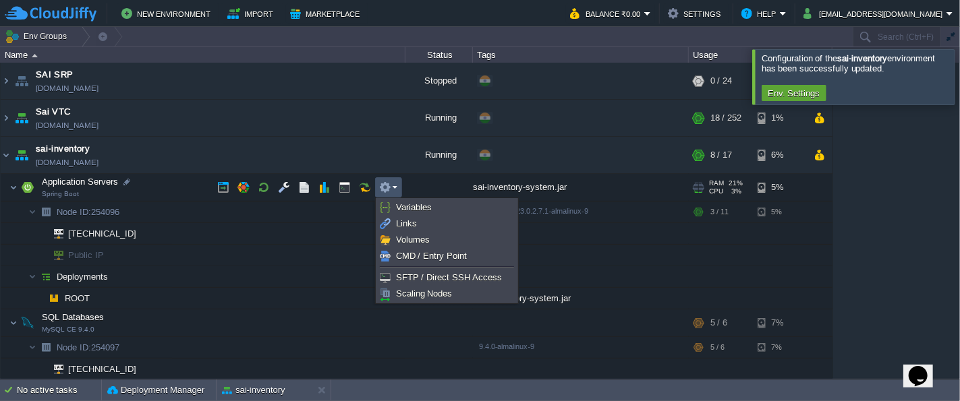
click at [167, 183] on td "Application Servers Spring Boot" at bounding box center [203, 188] width 405 height 28
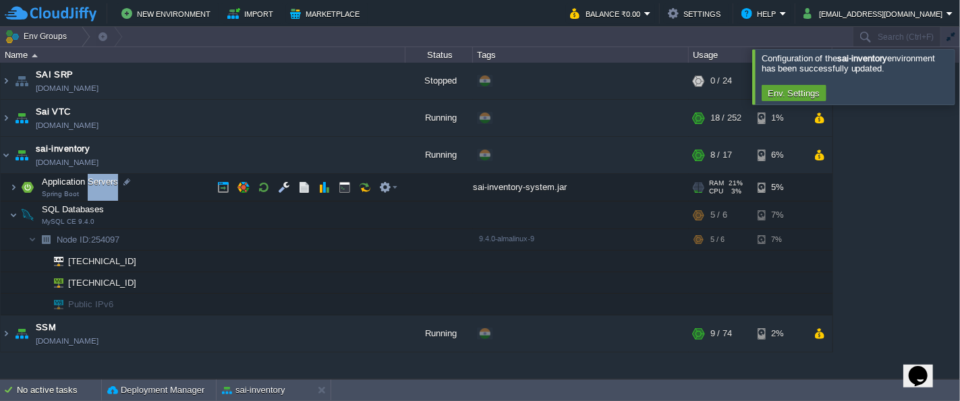
click at [167, 183] on td "Application Servers Spring Boot" at bounding box center [203, 188] width 405 height 28
click at [156, 186] on td "Application Servers Spring Boot" at bounding box center [203, 188] width 405 height 28
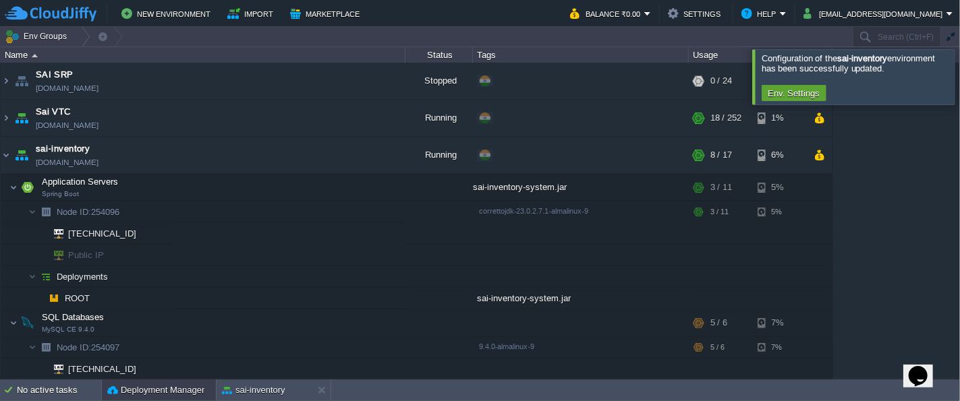
click at [142, 396] on button "Deployment Manager" at bounding box center [155, 390] width 97 height 13
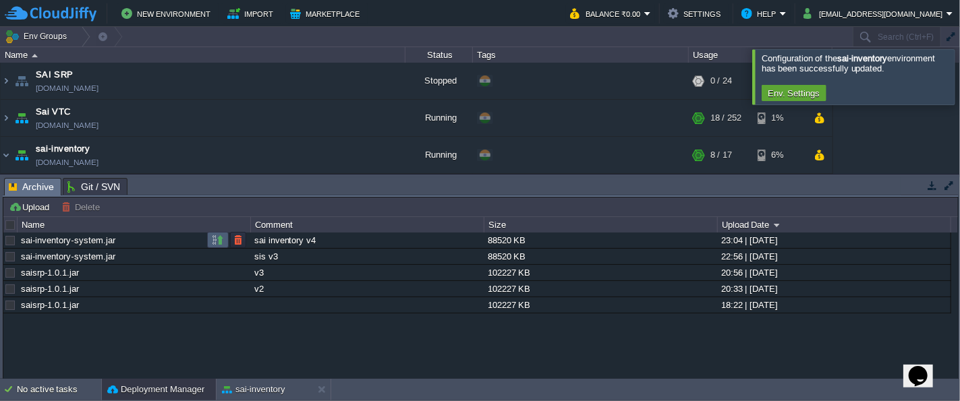
click at [212, 240] on button "button" at bounding box center [218, 240] width 12 height 12
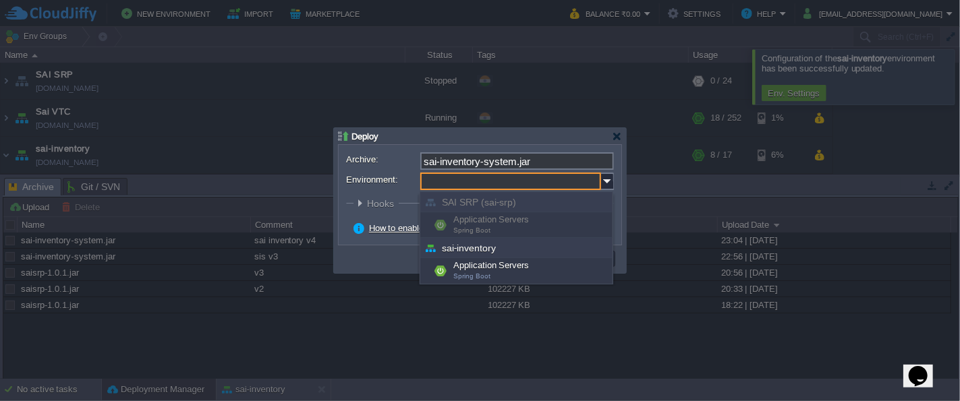
click at [540, 183] on input "Environment:" at bounding box center [510, 182] width 181 height 18
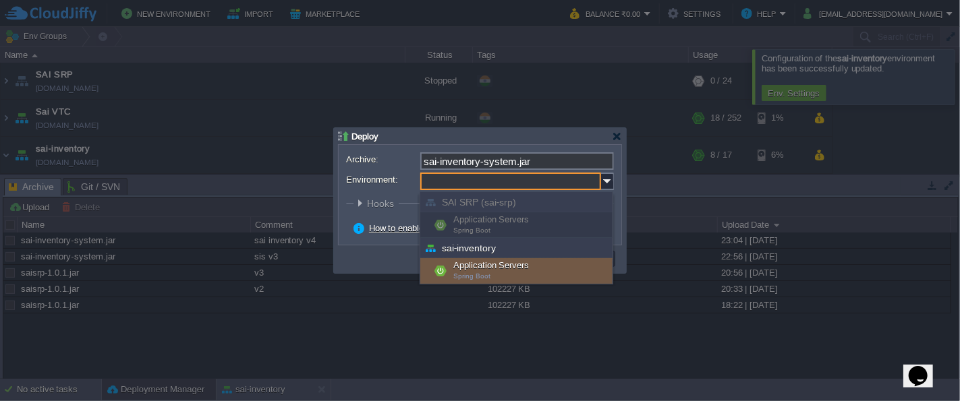
click at [510, 268] on div "Application Servers Spring Boot" at bounding box center [516, 271] width 192 height 26
type input "Application Servers (sai-inventory)"
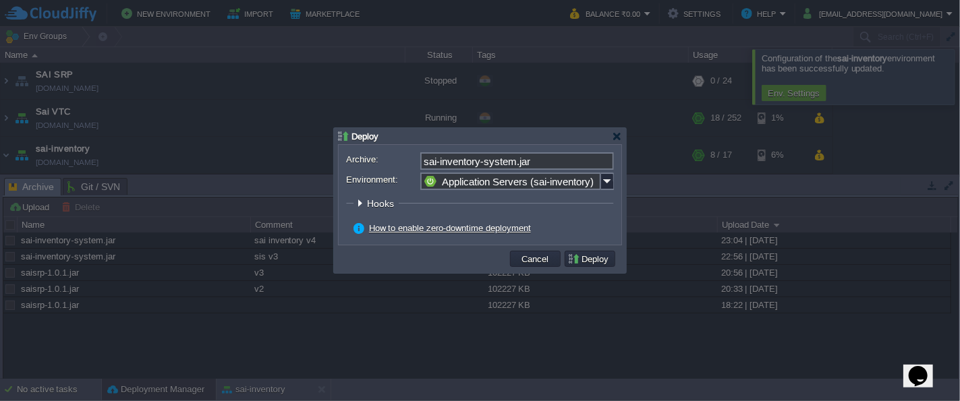
click at [357, 204] on div at bounding box center [360, 203] width 10 height 10
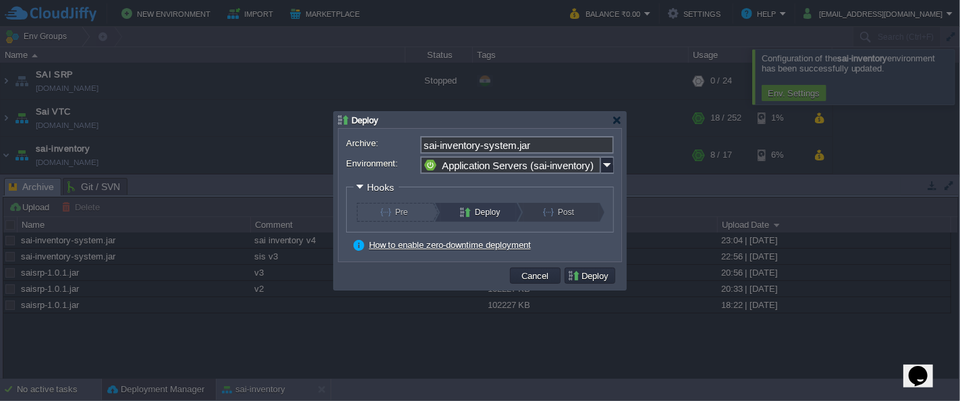
click at [568, 212] on button "Post" at bounding box center [566, 212] width 46 height 19
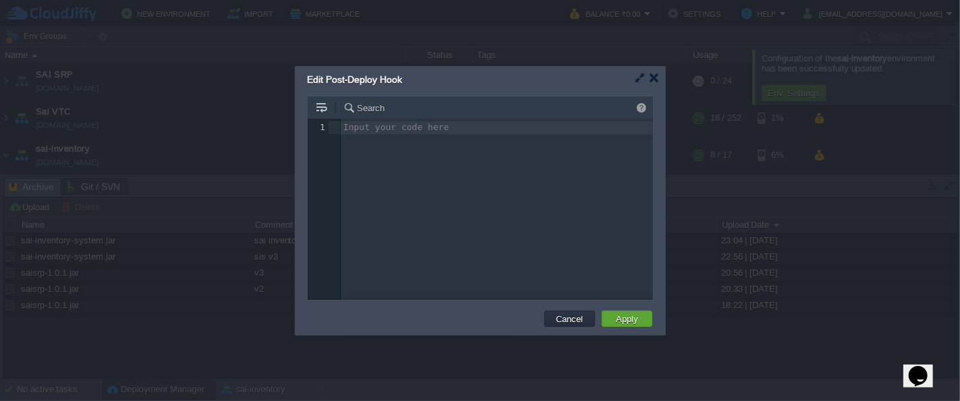
scroll to position [4, 0]
click at [565, 315] on button "Cancel" at bounding box center [570, 319] width 35 height 12
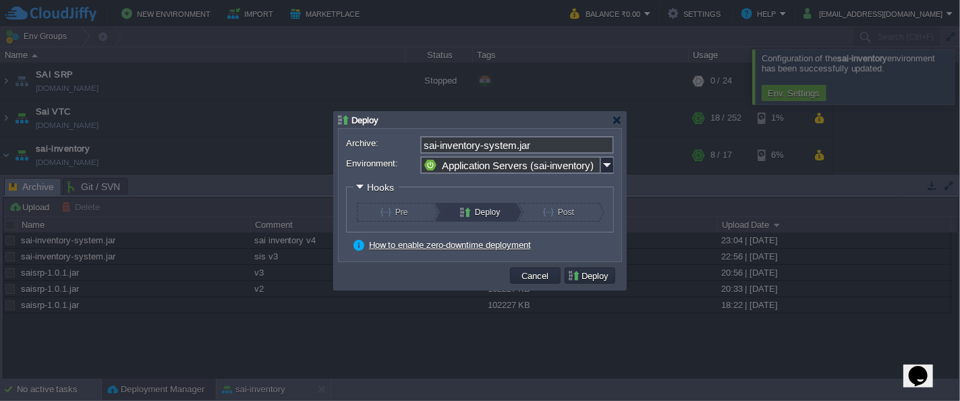
click at [479, 208] on button "Deploy" at bounding box center [483, 212] width 46 height 19
click at [394, 213] on button "Pre" at bounding box center [403, 212] width 46 height 19
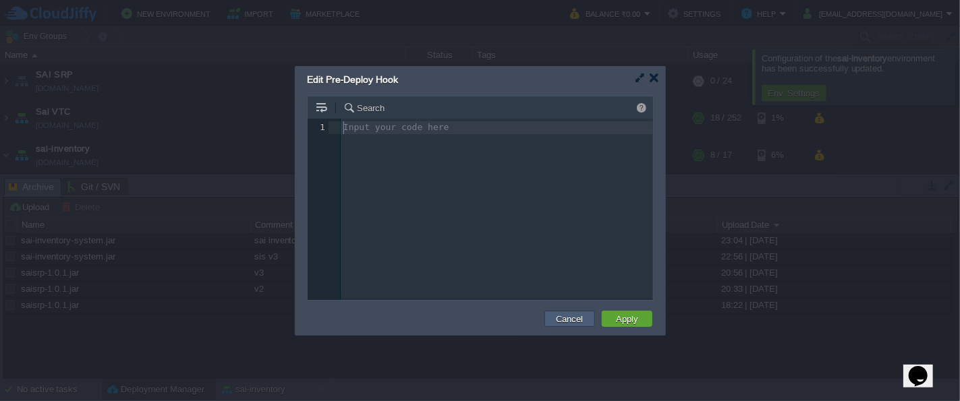
click at [559, 320] on button "Cancel" at bounding box center [570, 319] width 35 height 12
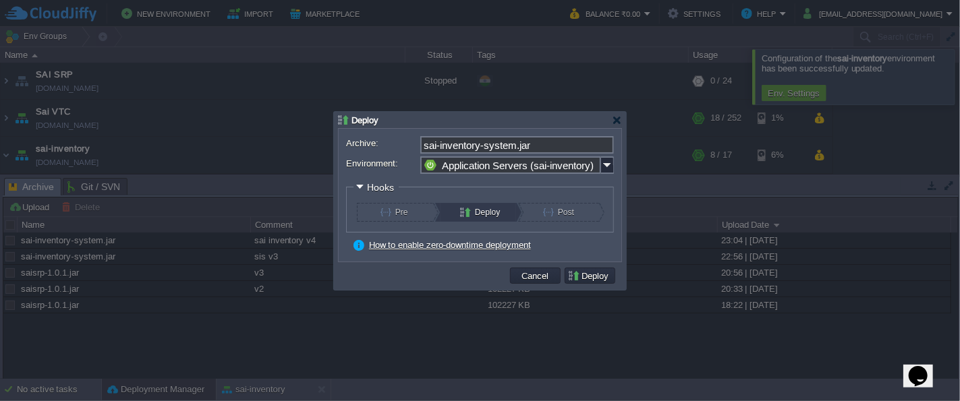
click at [486, 203] on button "Deploy" at bounding box center [483, 212] width 46 height 19
click at [484, 211] on button "Deploy" at bounding box center [483, 212] width 46 height 19
click at [480, 218] on button "Deploy" at bounding box center [483, 212] width 46 height 19
click at [572, 216] on button "Post" at bounding box center [566, 212] width 46 height 19
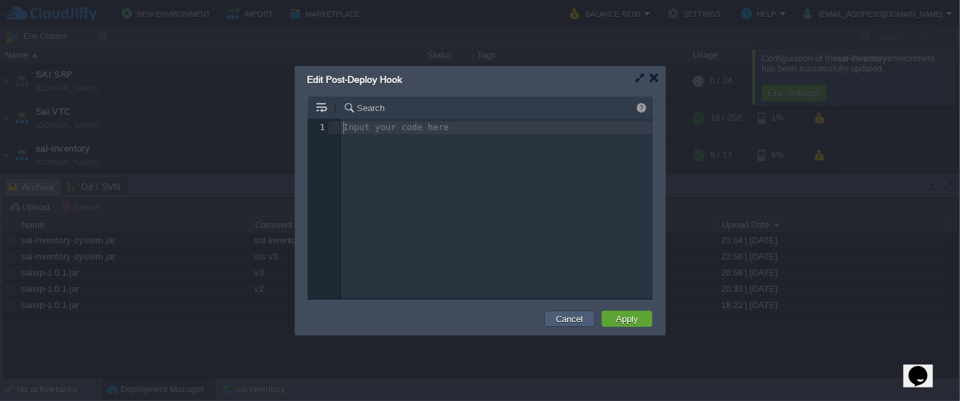
drag, startPoint x: 558, startPoint y: 314, endPoint x: 546, endPoint y: 288, distance: 28.1
click at [558, 313] on button "Cancel" at bounding box center [570, 319] width 35 height 12
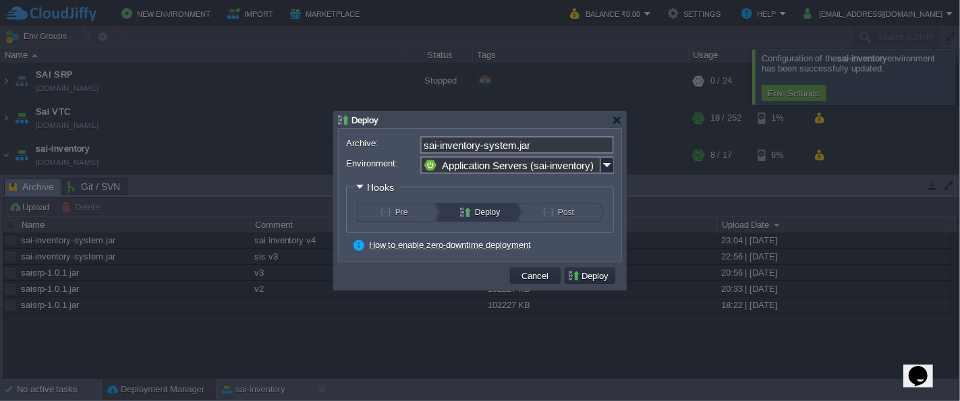
click at [393, 208] on button "Pre" at bounding box center [403, 212] width 46 height 19
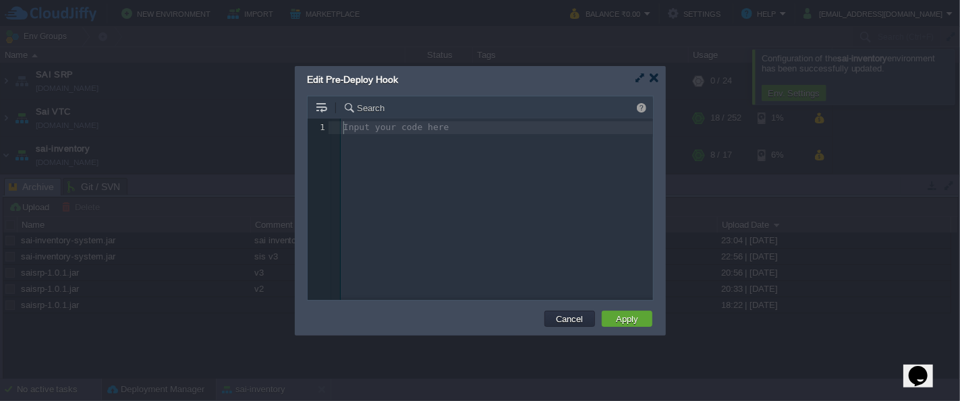
click at [426, 165] on div "Input your code here 1 1 ​" at bounding box center [491, 220] width 366 height 202
paste textarea "="
type textarea "=testdata"
click at [619, 315] on button "Apply" at bounding box center [627, 319] width 30 height 12
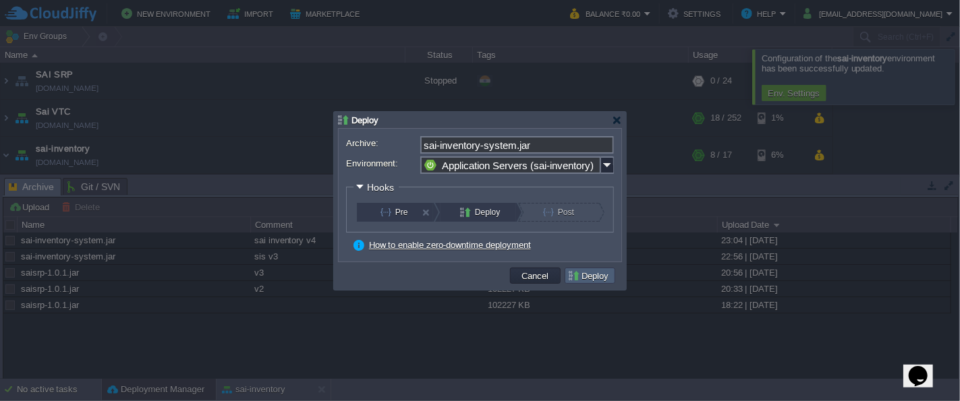
click at [590, 275] on button "Deploy" at bounding box center [589, 276] width 45 height 12
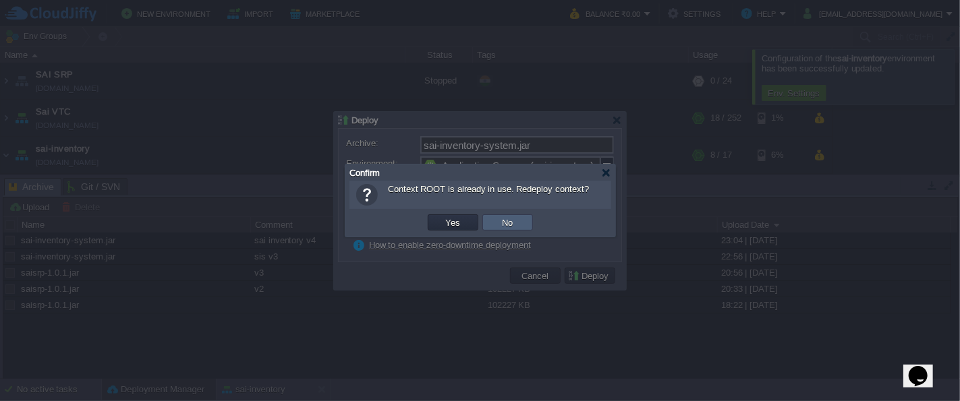
click at [515, 222] on button "No" at bounding box center [508, 223] width 19 height 12
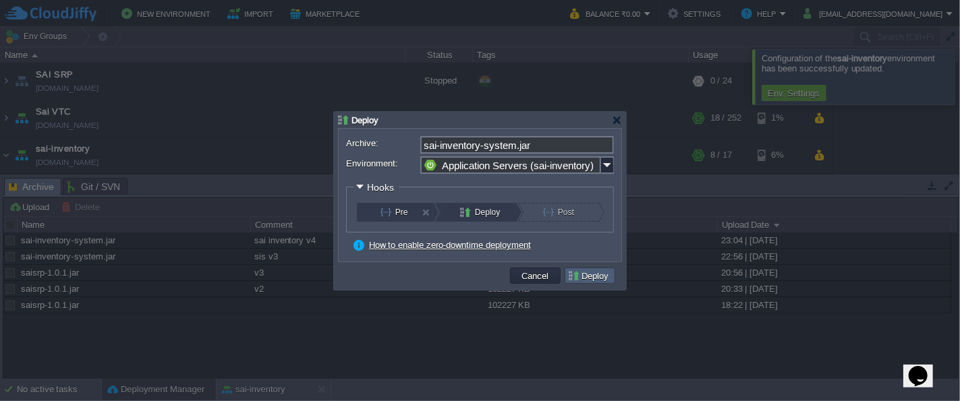
click at [598, 270] on button "Deploy" at bounding box center [589, 276] width 45 height 12
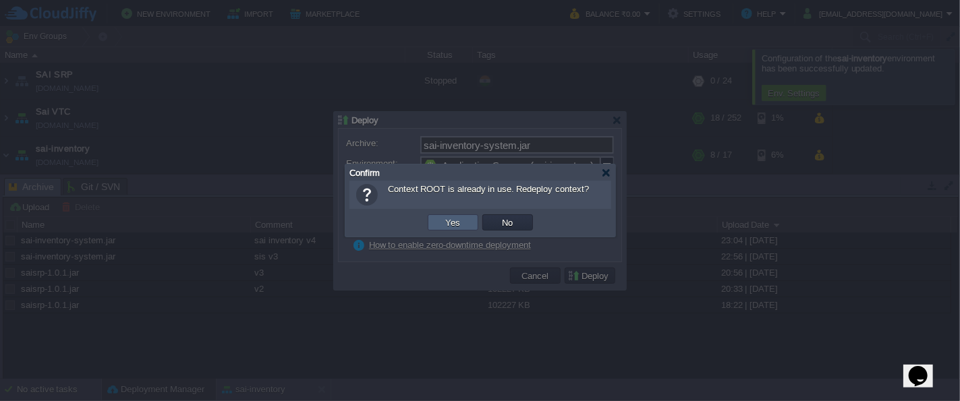
click at [465, 225] on td "Yes" at bounding box center [453, 223] width 51 height 16
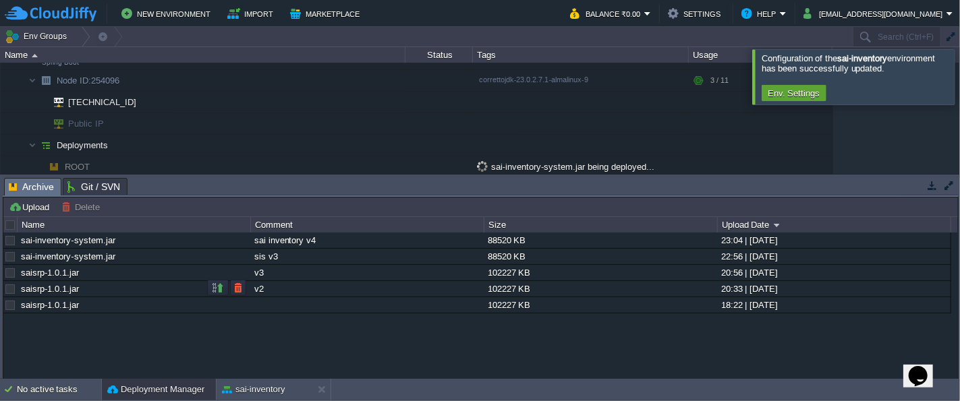
scroll to position [114, 0]
